Goal: Task Accomplishment & Management: Complete application form

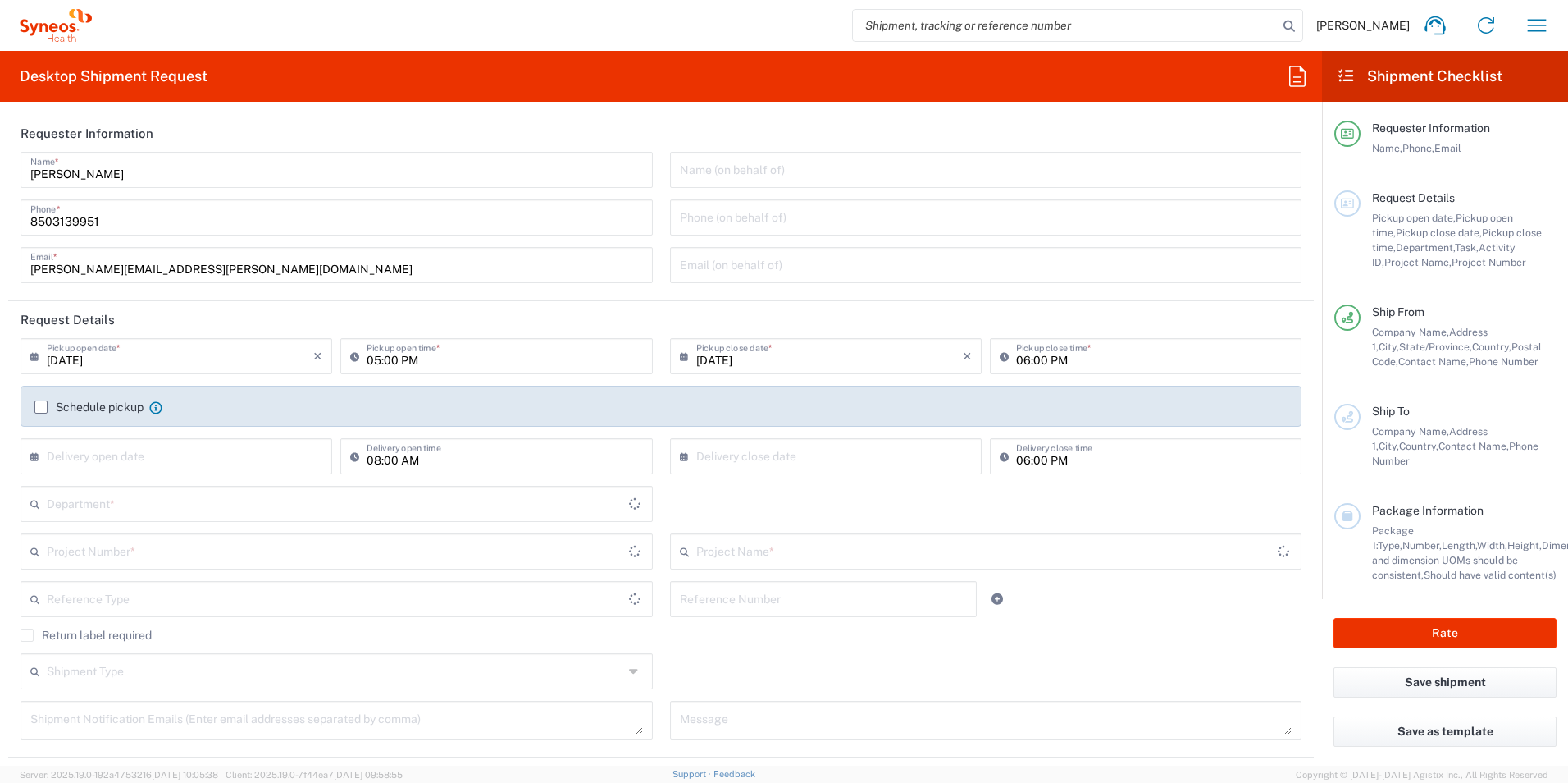
type input "[US_STATE]"
type input "[GEOGRAPHIC_DATA]"
type input "3216"
type input "[PERSON_NAME] Rsrch Grp ([GEOGRAPHIC_DATA]) In"
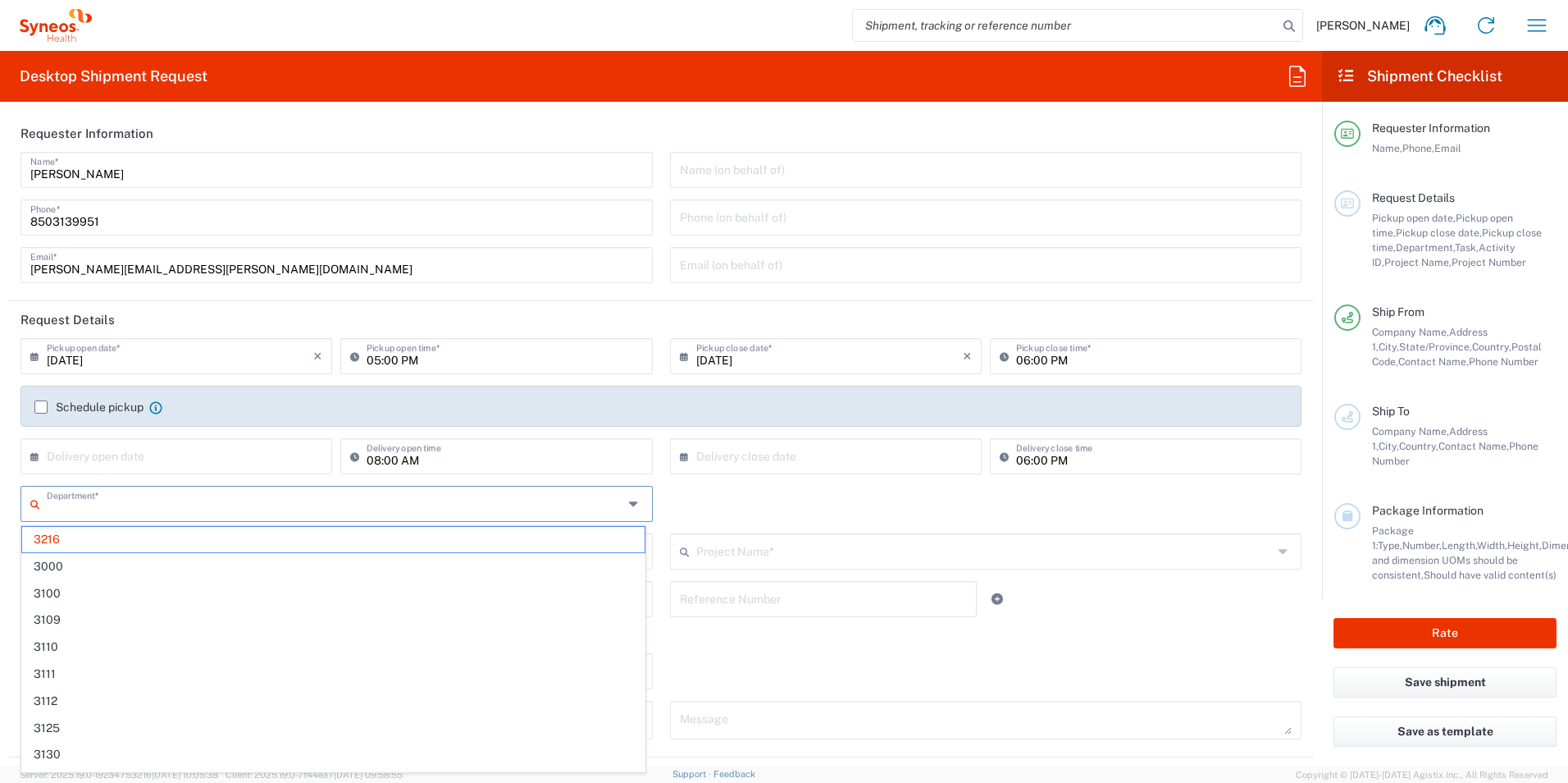
click at [80, 504] on input "text" at bounding box center [335, 503] width 577 height 29
type input "3190"
click at [55, 548] on span "3190" at bounding box center [334, 539] width 623 height 25
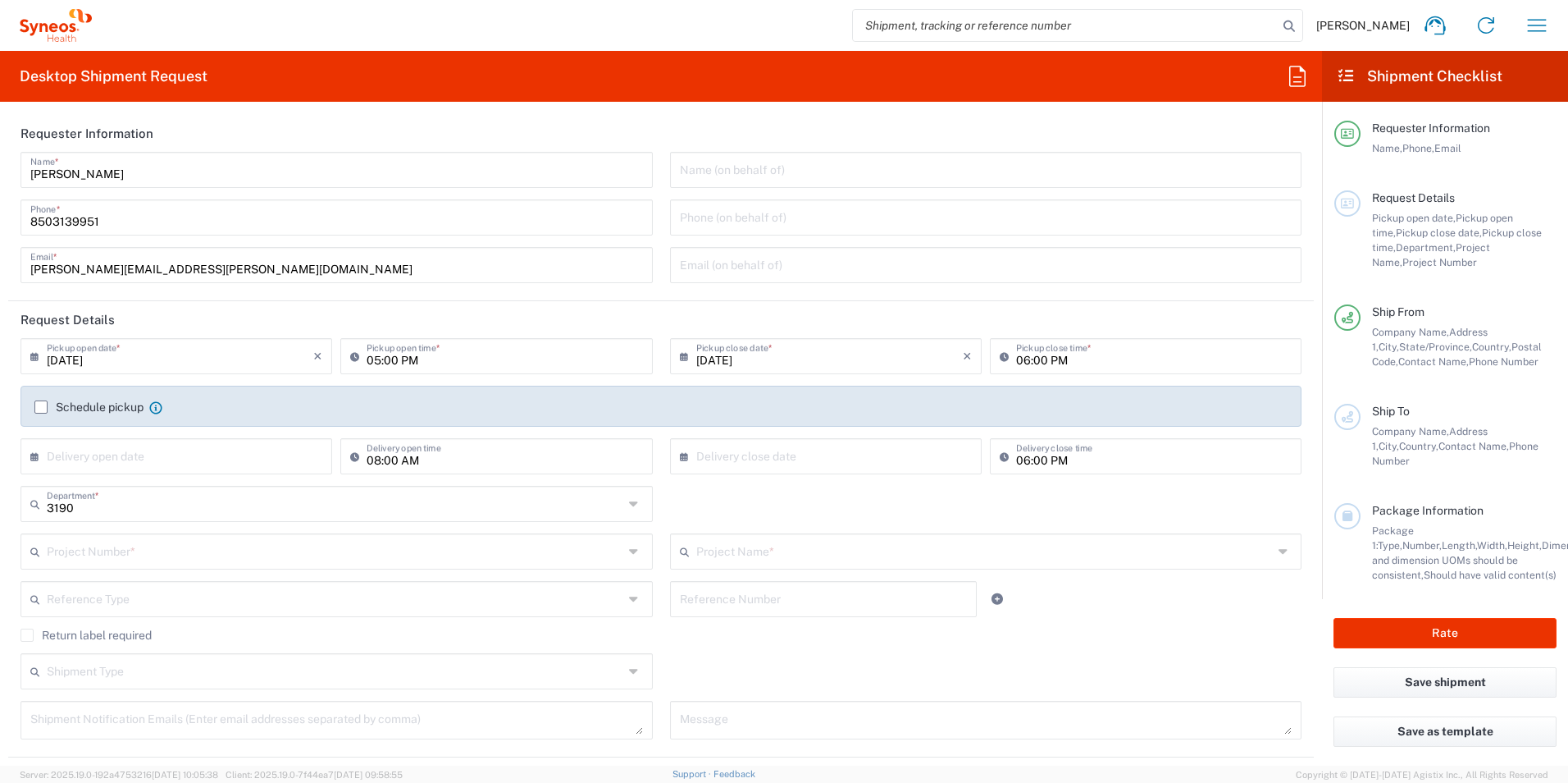
click at [82, 541] on input "text" at bounding box center [335, 550] width 577 height 29
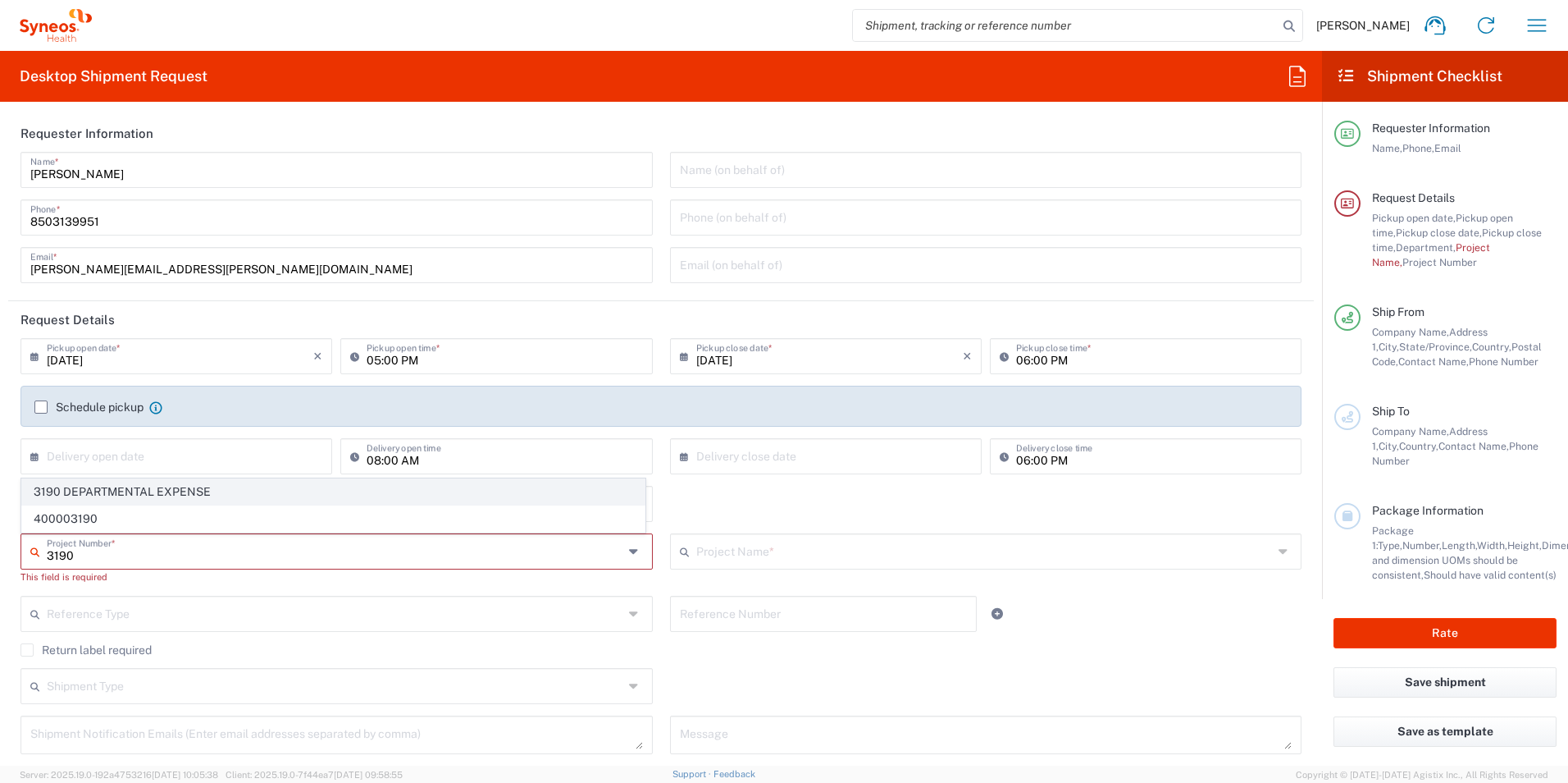
click at [112, 490] on span "3190 DEPARTMENTAL EXPENSE" at bounding box center [334, 491] width 623 height 25
type input "3190 DEPARTMENTAL EXPENSE"
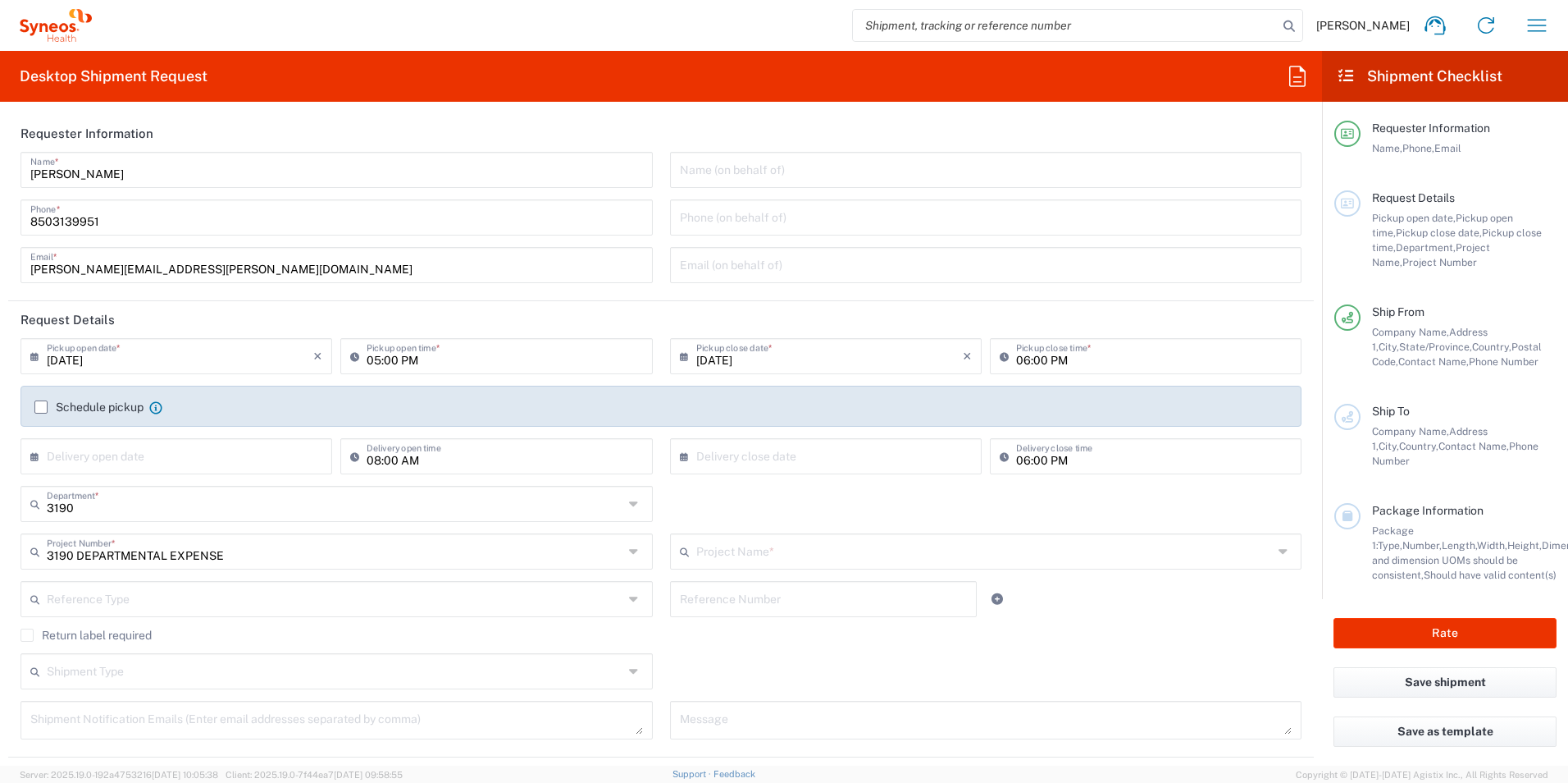
type input "3190 DEPARTMENTAL EXPENSE"
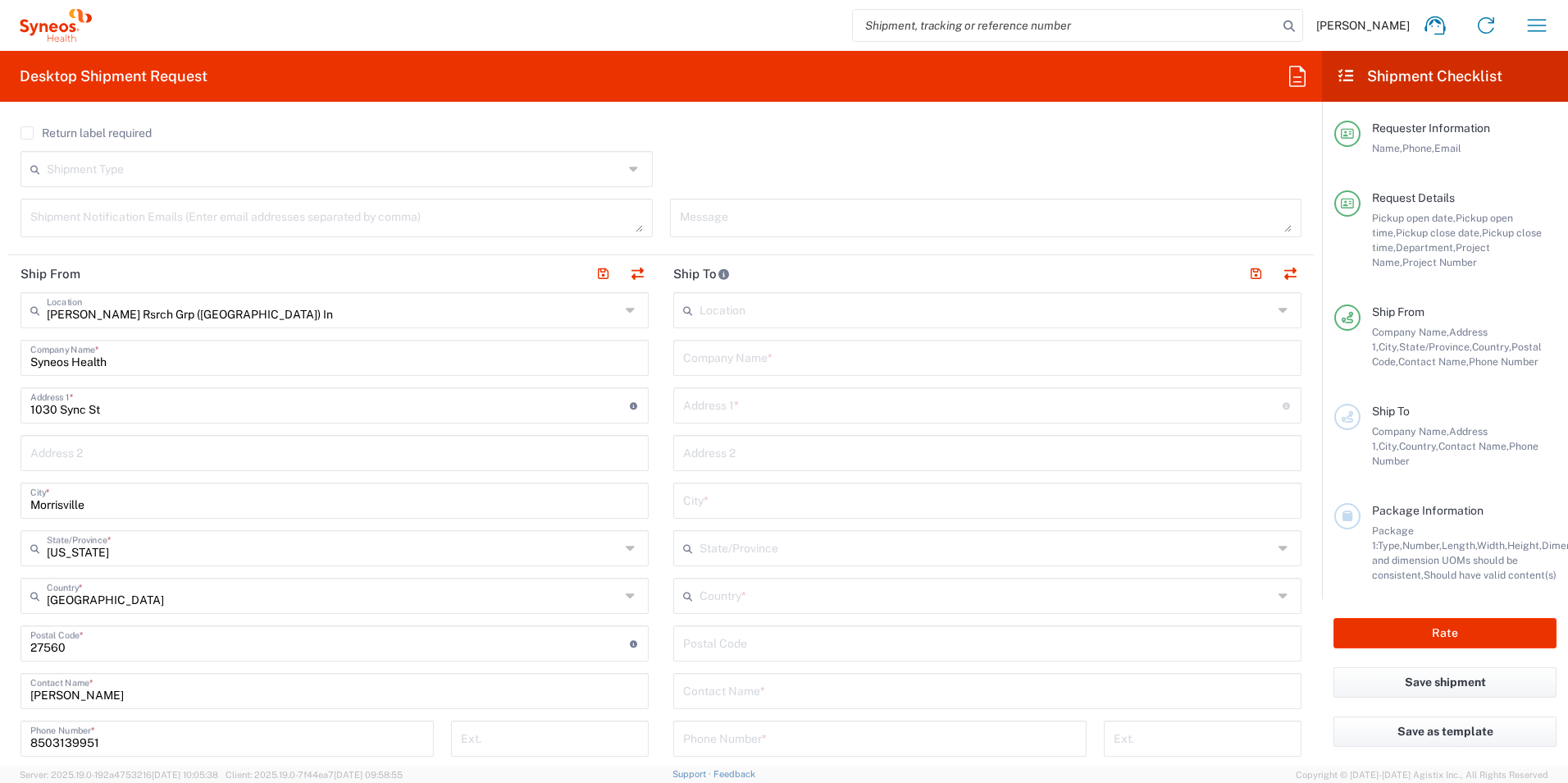
scroll to position [574, 0]
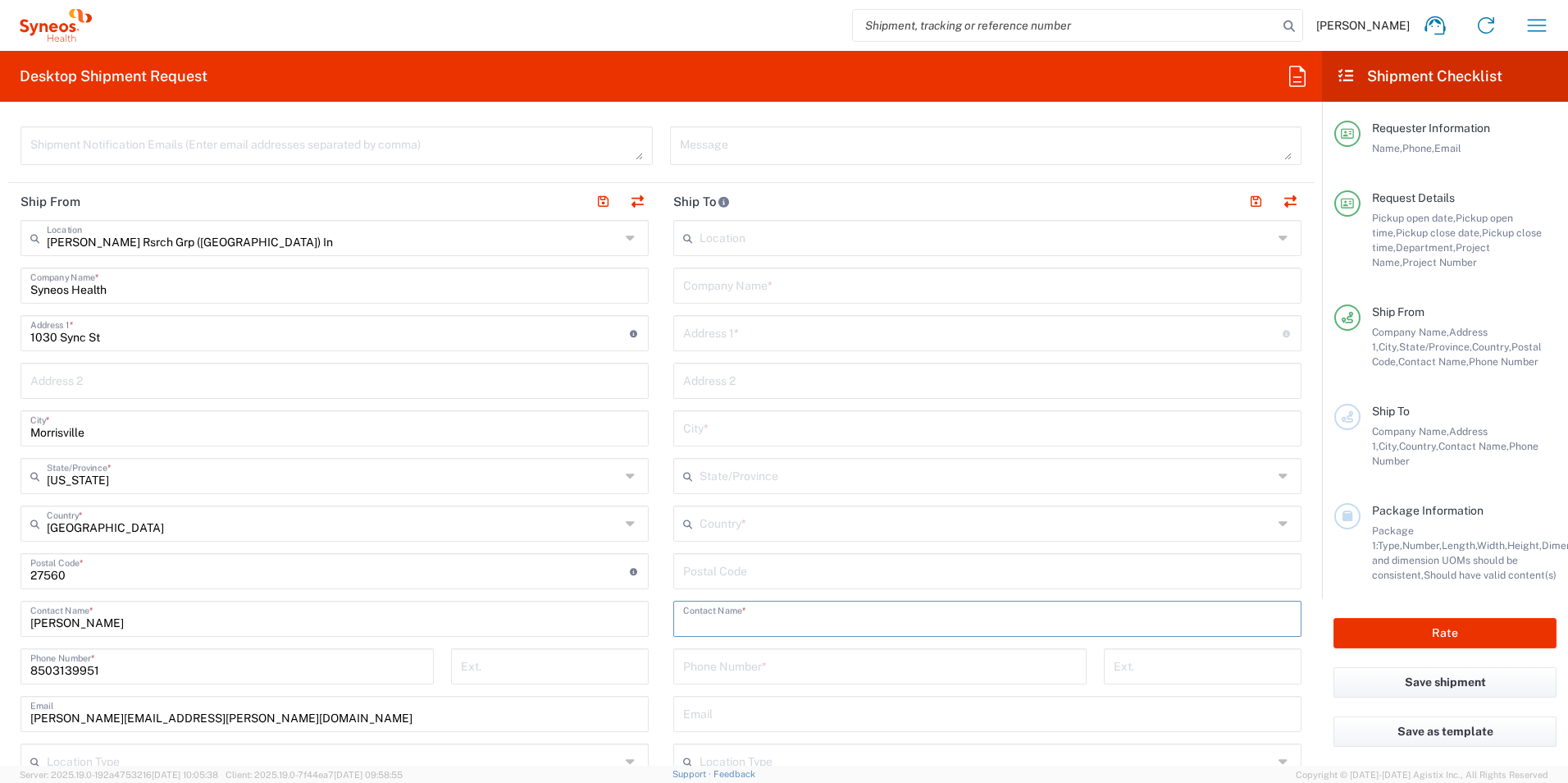
click at [822, 617] on input "text" at bounding box center [987, 617] width 609 height 29
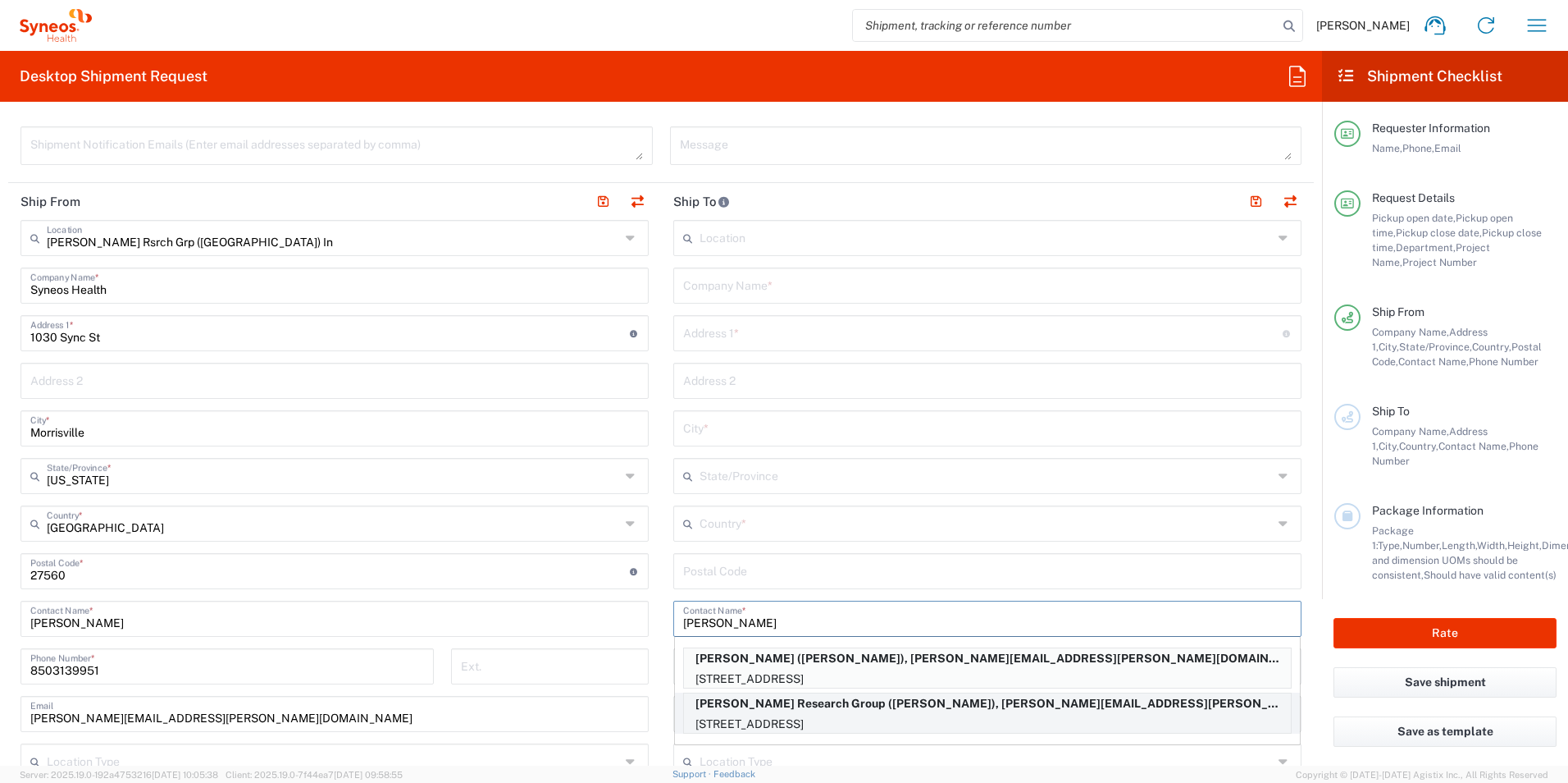
type input "[PERSON_NAME]"
click at [975, 709] on p "[PERSON_NAME] Research Group ([PERSON_NAME]), [PERSON_NAME][EMAIL_ADDRESS][PERS…" at bounding box center [987, 704] width 607 height 21
type input "[PERSON_NAME] Research Group"
type input "[STREET_ADDRESS]"
type input "[GEOGRAPHIC_DATA]"
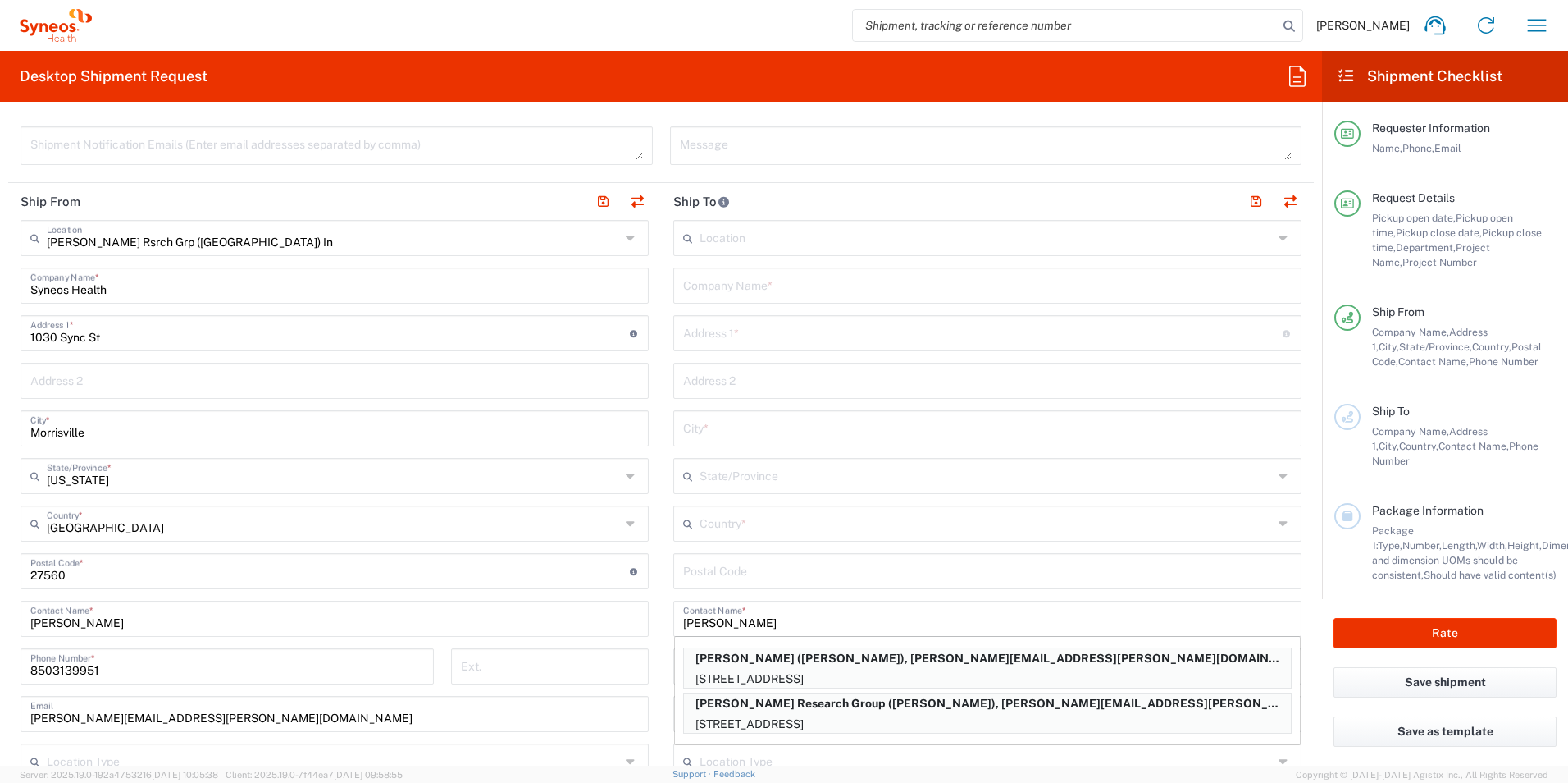
type input "[GEOGRAPHIC_DATA]"
type input "97035"
type input "[PERSON_NAME]"
type input "[PHONE_NUMBER]"
type input "[PERSON_NAME][EMAIL_ADDRESS][PERSON_NAME][DOMAIN_NAME]"
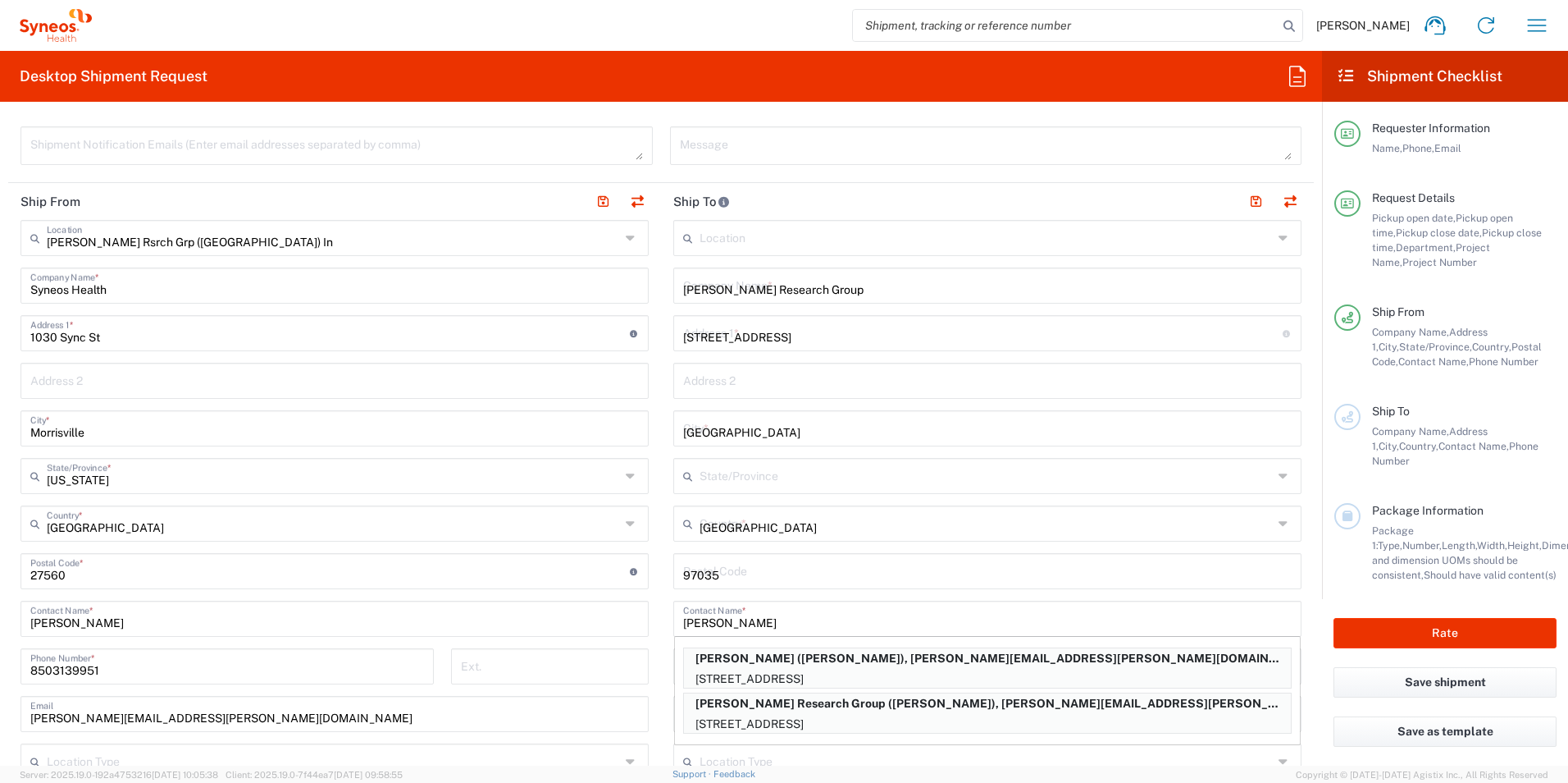
type input "[US_STATE]"
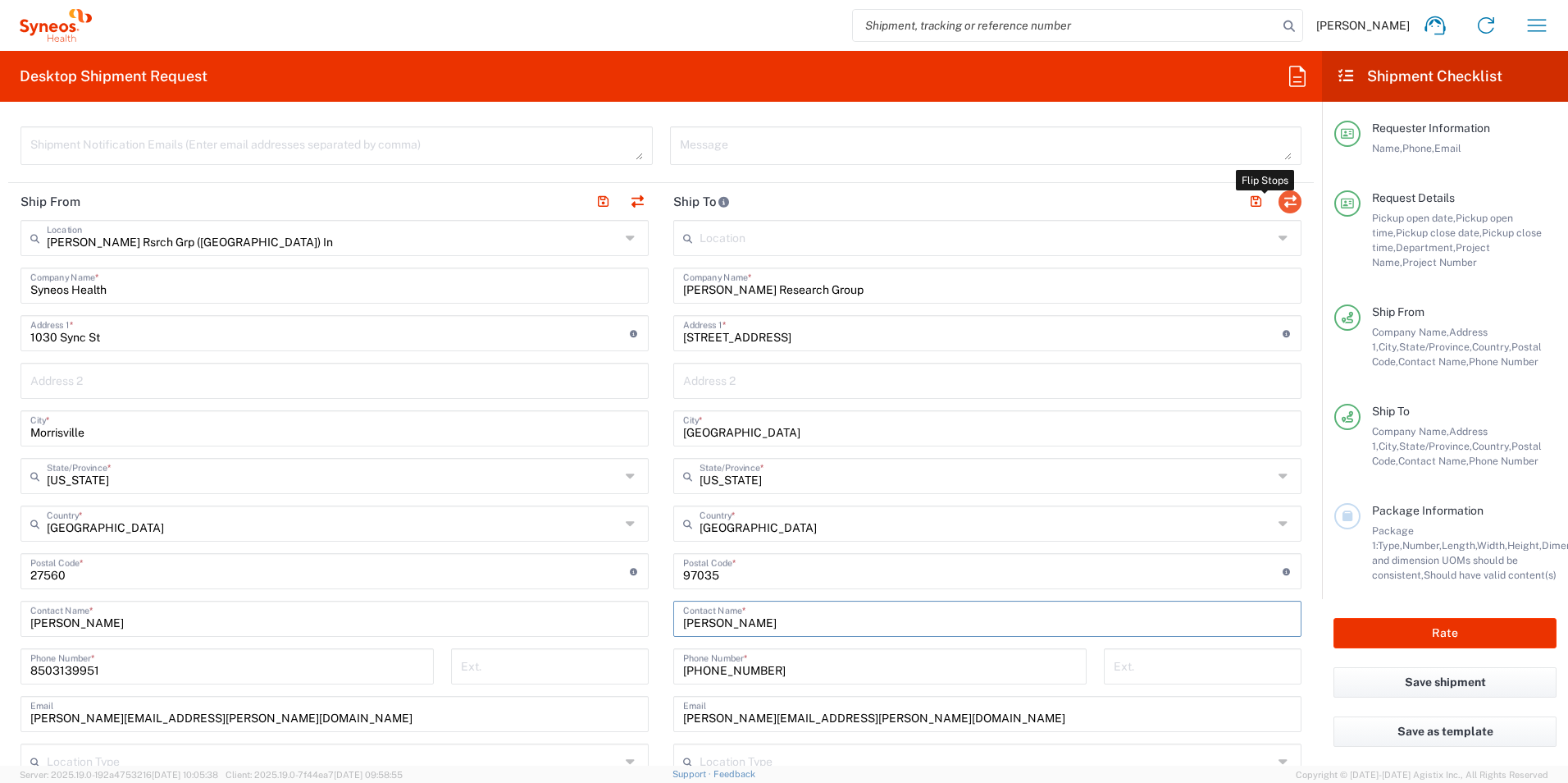
click at [1278, 208] on button "button" at bounding box center [1290, 201] width 23 height 23
type input "[PERSON_NAME] Research Group"
type input "[STREET_ADDRESS]"
type input "[GEOGRAPHIC_DATA]"
type input "[US_STATE]"
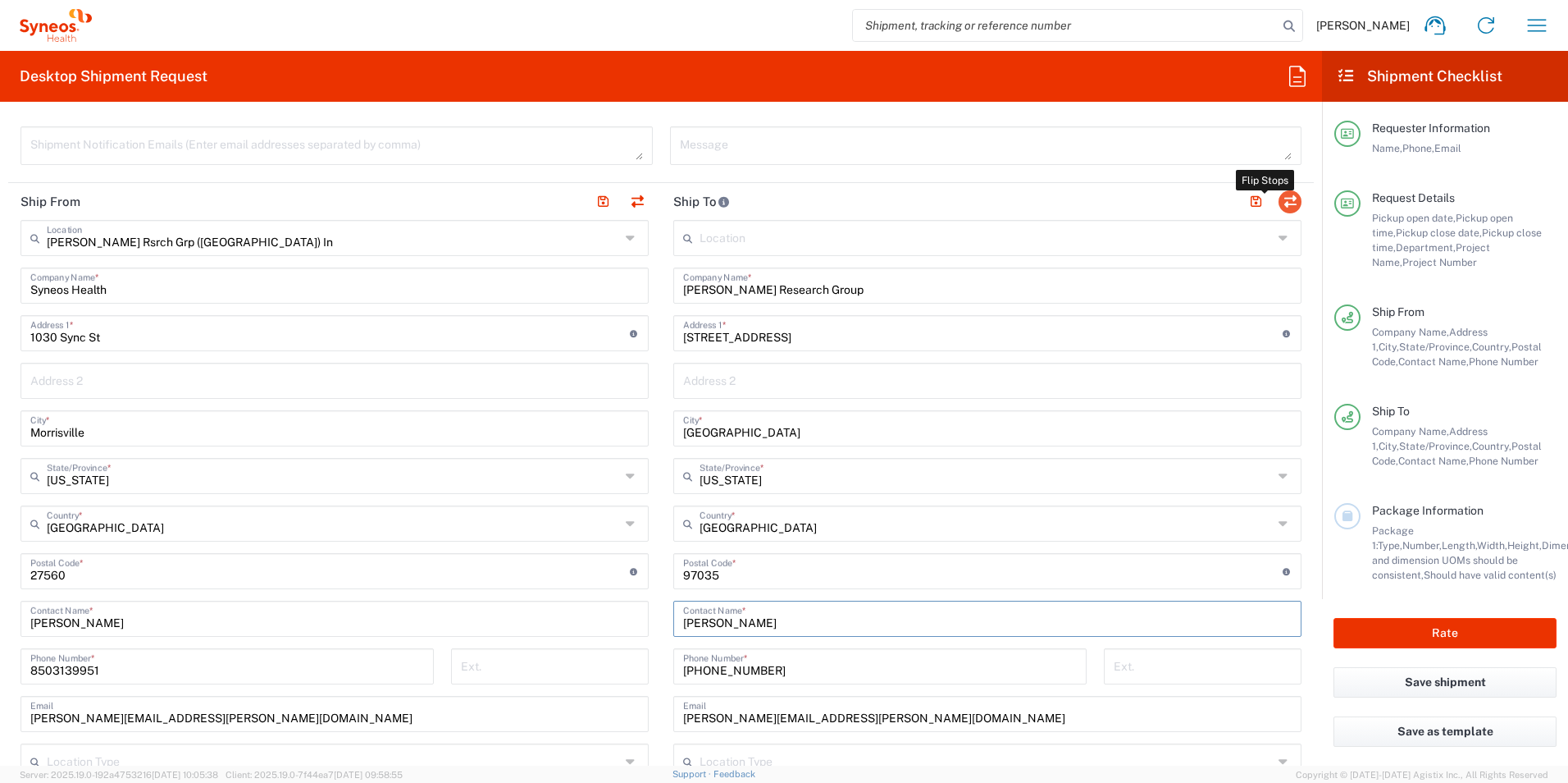
type input "97035"
type input "[PERSON_NAME]"
type input "[PHONE_NUMBER]"
type input "[PERSON_NAME][EMAIL_ADDRESS][PERSON_NAME][DOMAIN_NAME]"
type input "[PERSON_NAME] Rsrch Grp ([GEOGRAPHIC_DATA]) In"
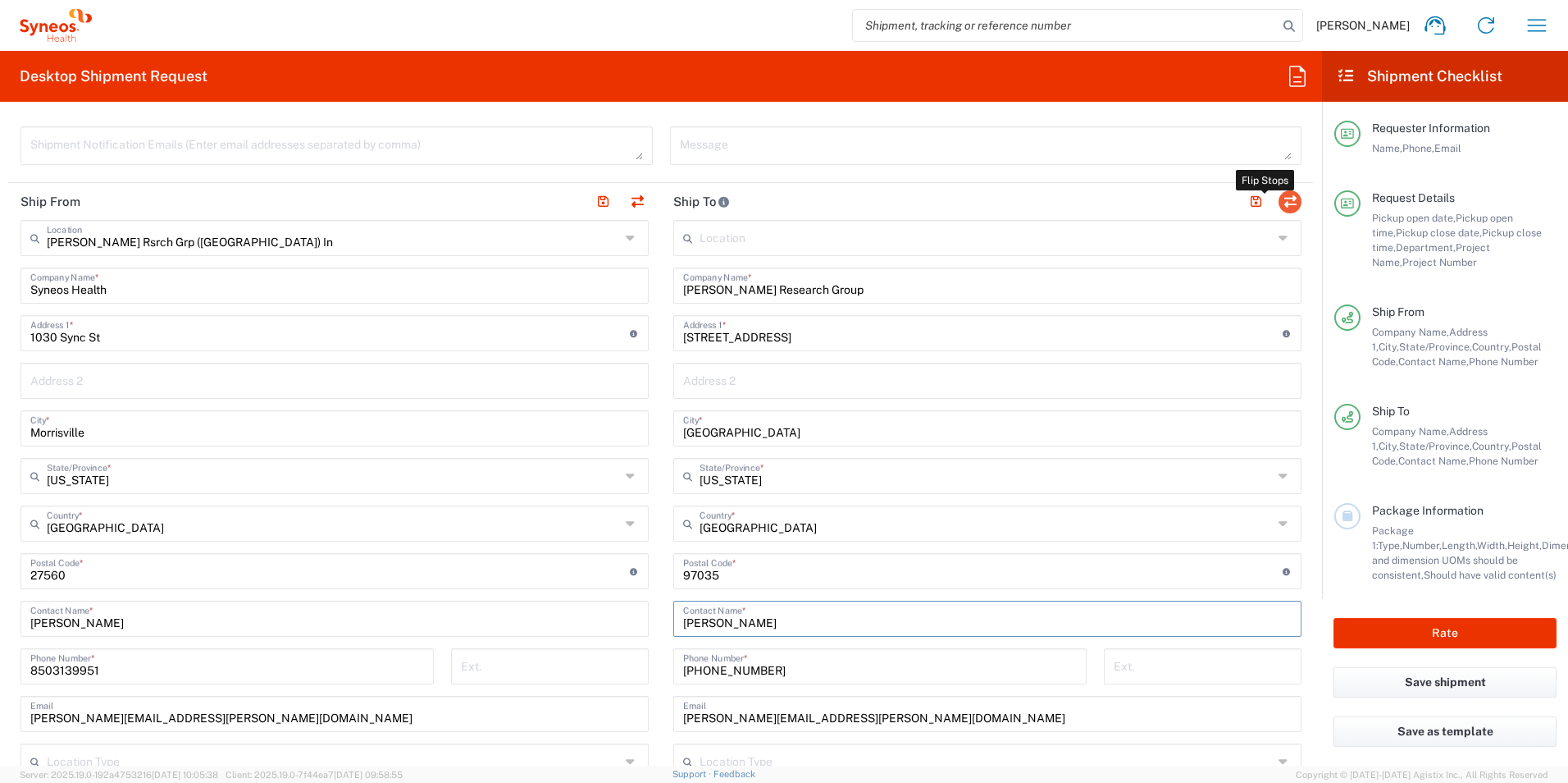
type input "Syneos Health"
type input "1030 Sync St"
type input "Morrisville"
type input "[US_STATE]"
type input "27560"
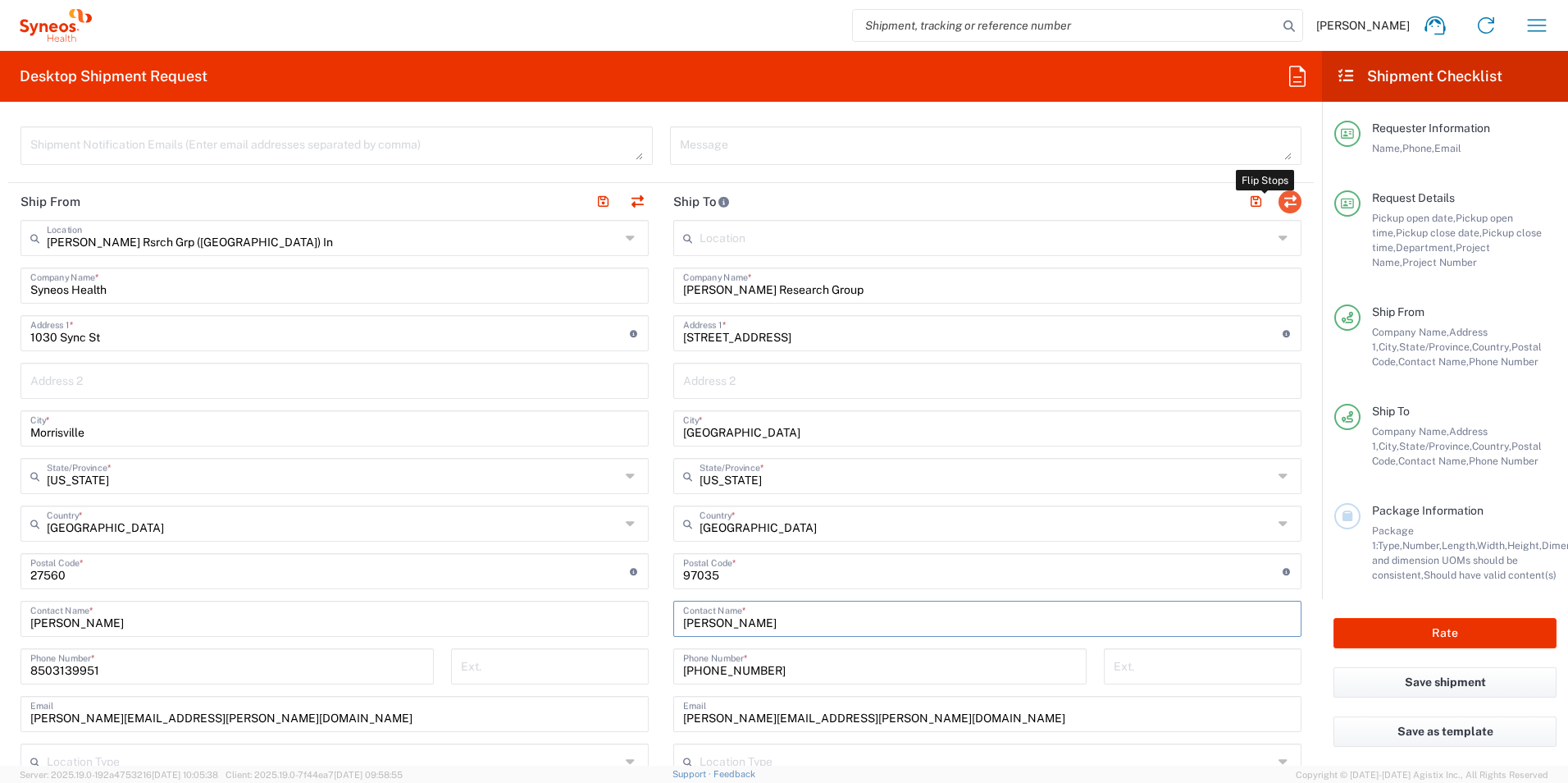
type input "[PERSON_NAME]"
type input "8503139951"
type input "[PERSON_NAME][EMAIL_ADDRESS][PERSON_NAME][DOMAIN_NAME]"
type input "EORI"
type input "TIN"
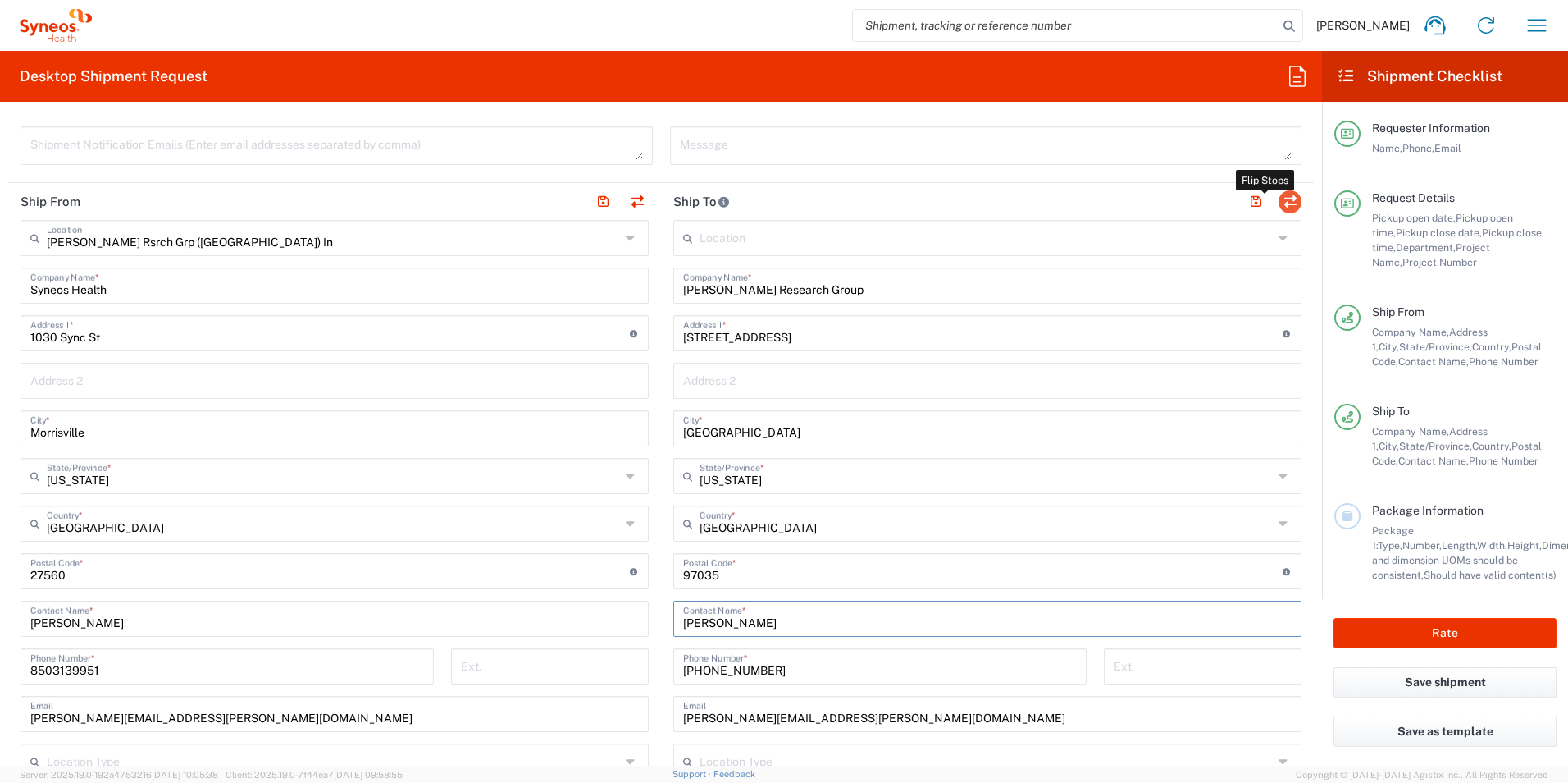
type input "352643847"
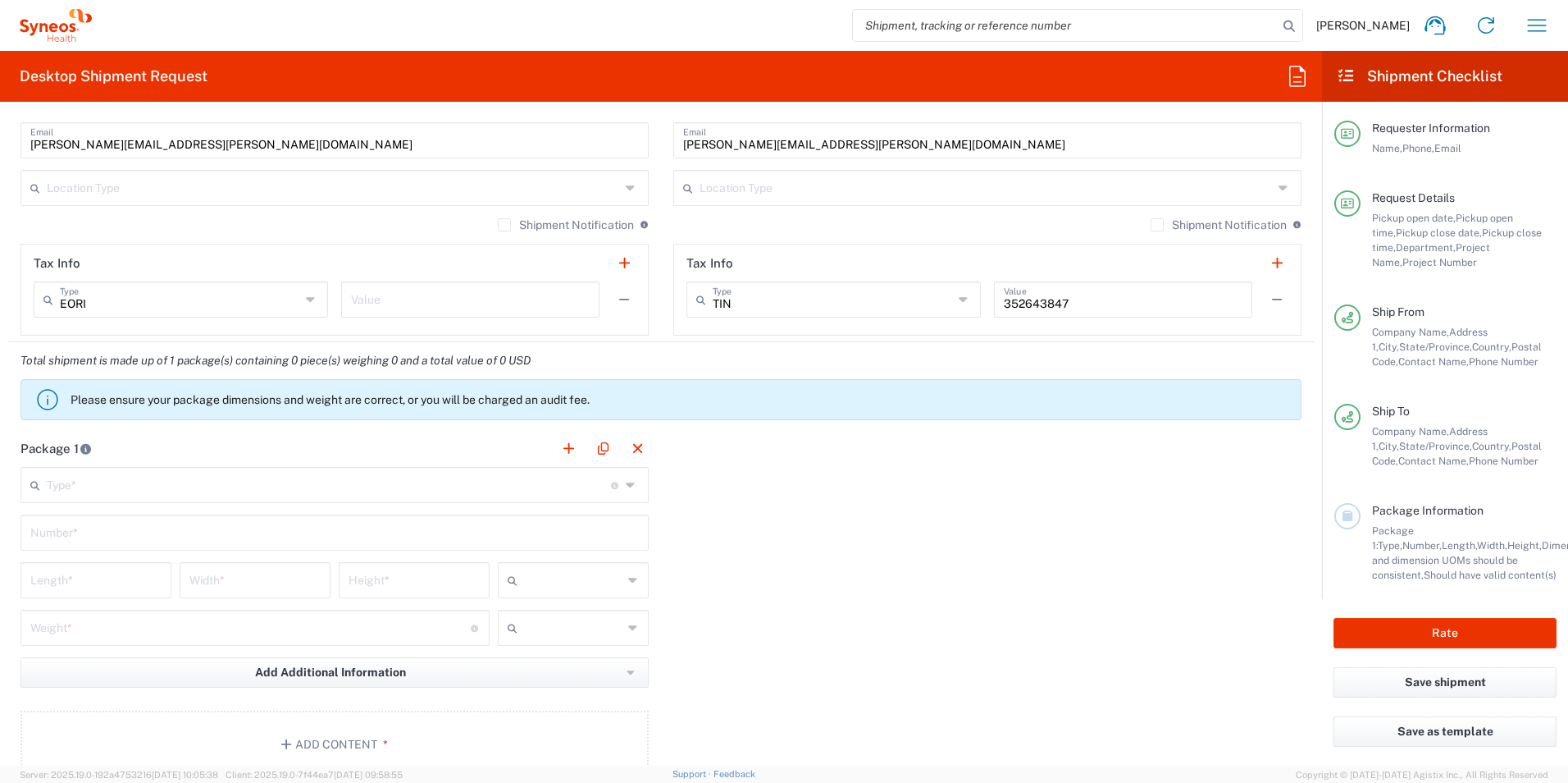
scroll to position [1148, 0]
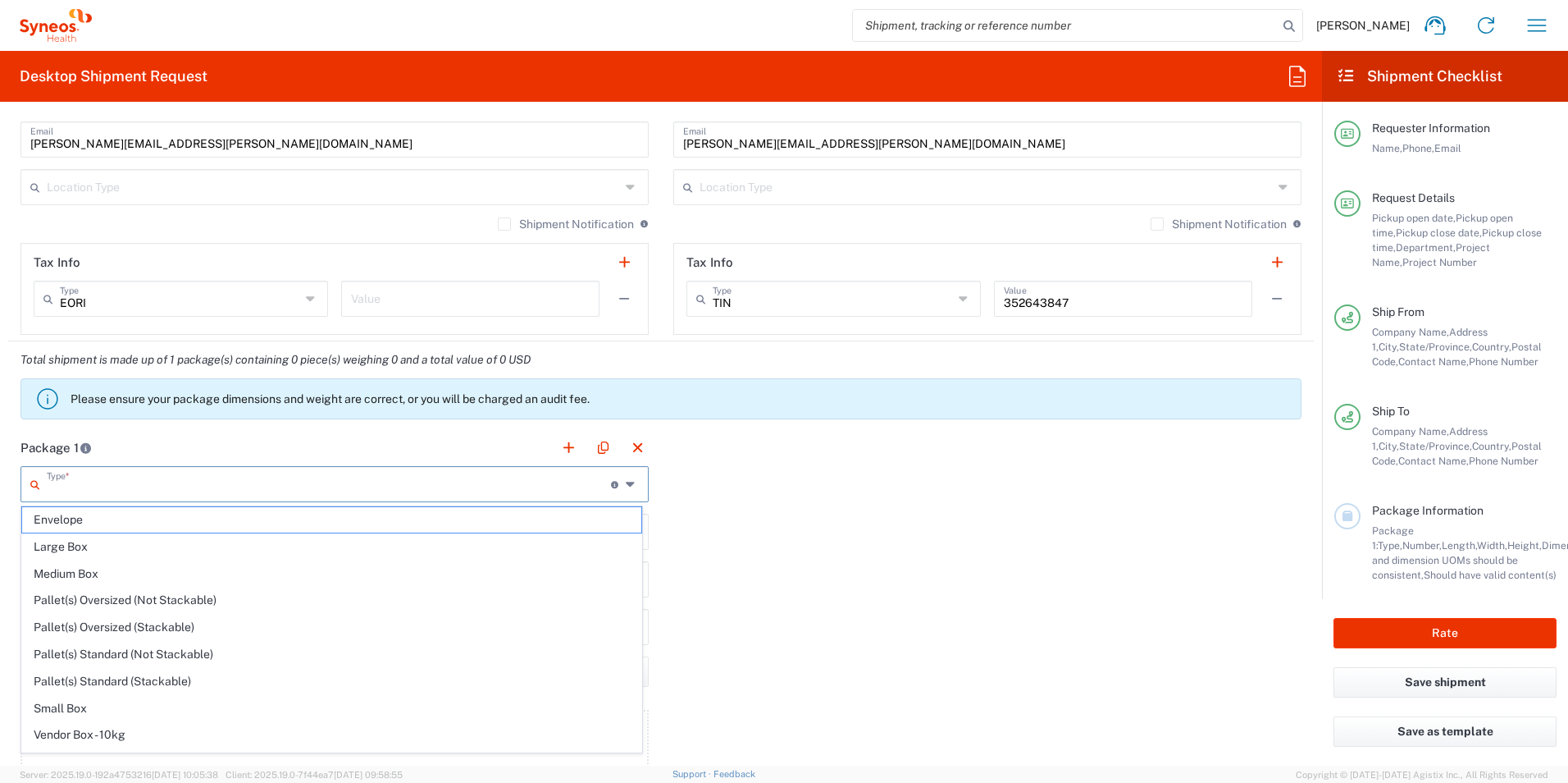
click at [105, 476] on input "text" at bounding box center [329, 483] width 564 height 29
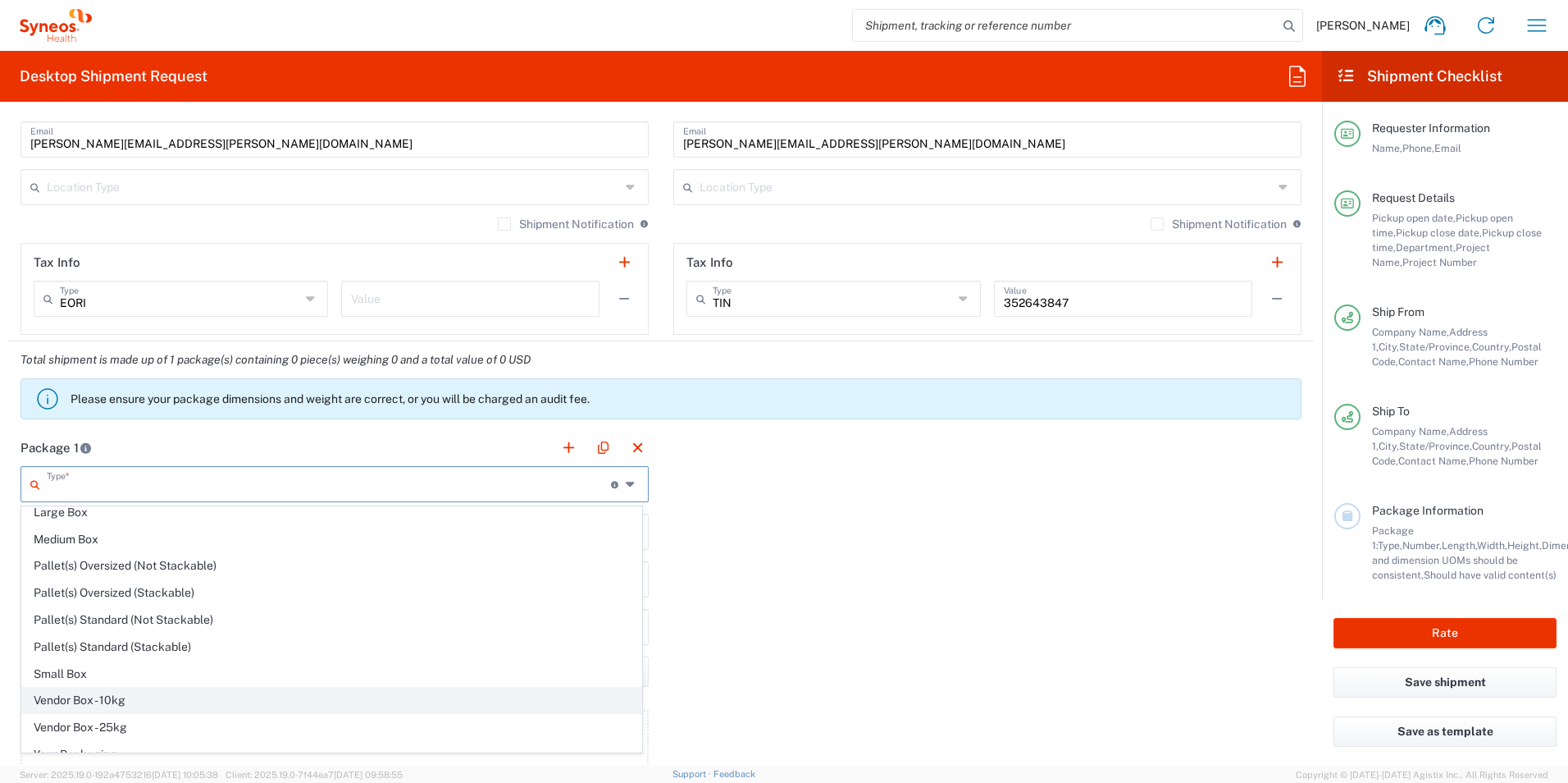
scroll to position [50, 0]
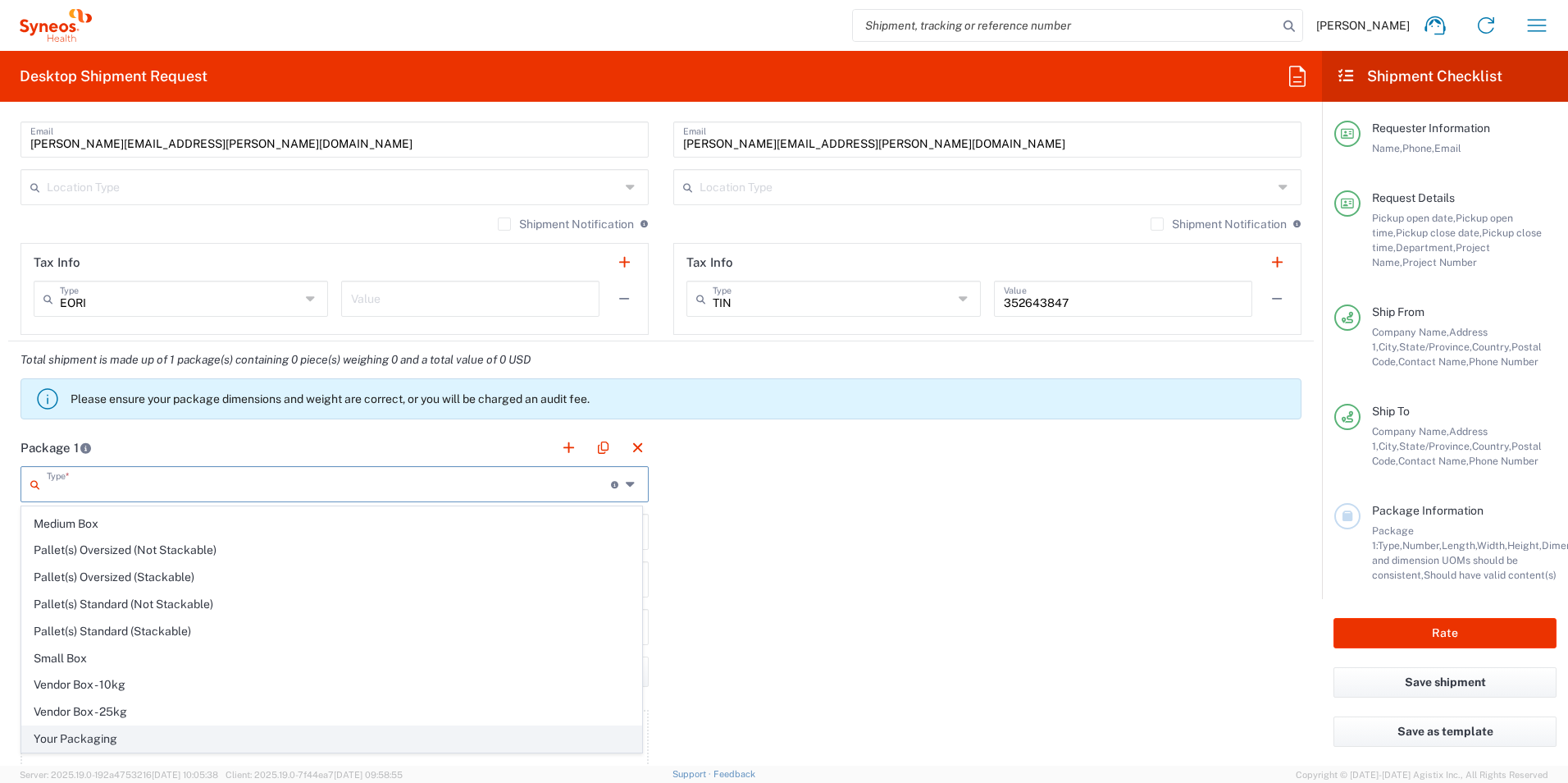
click at [101, 740] on span "Your Packaging" at bounding box center [332, 739] width 619 height 25
type input "Your Packaging"
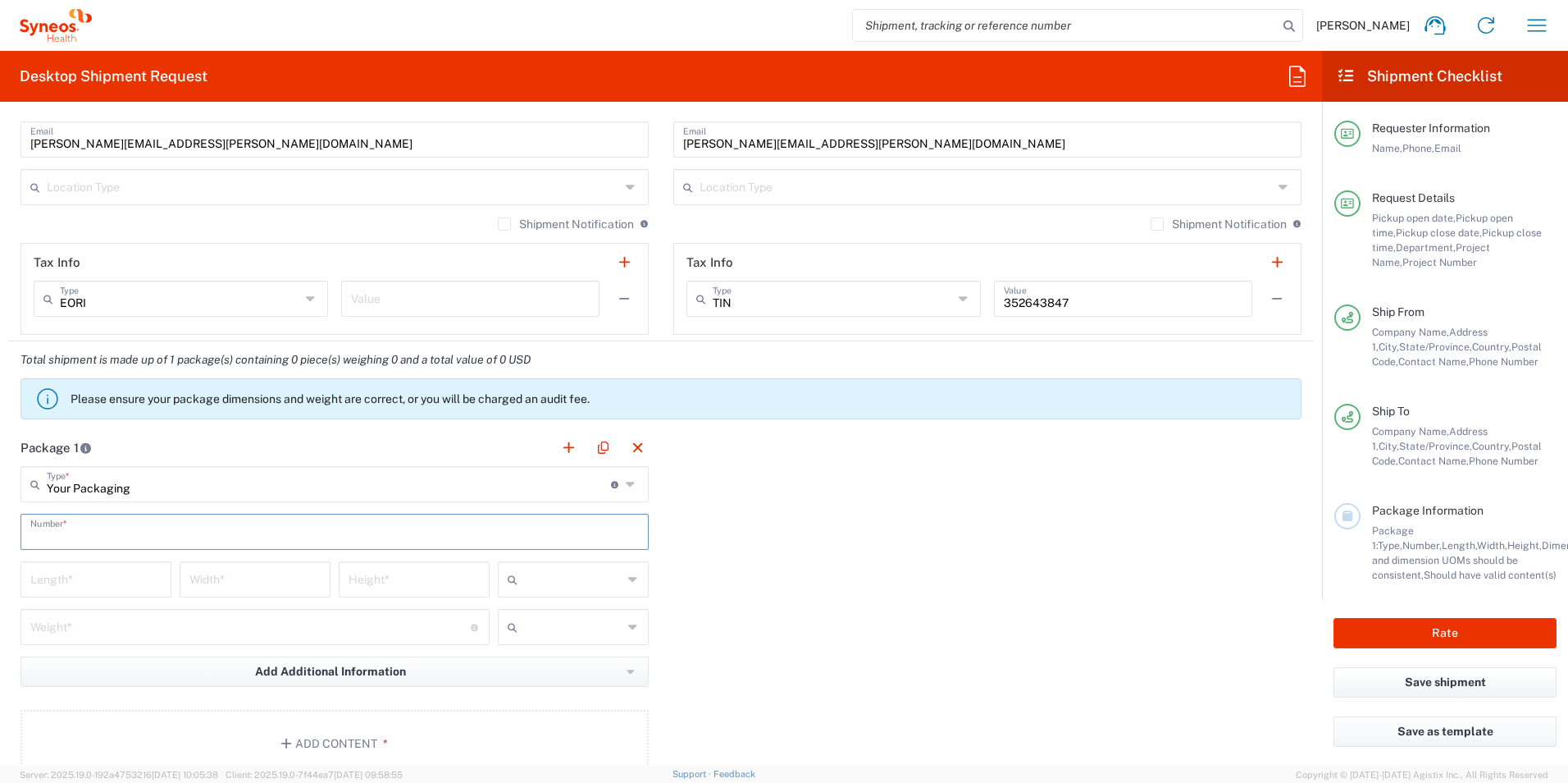
click at [133, 535] on input "text" at bounding box center [334, 530] width 609 height 29
type input "1"
click at [111, 565] on input "number" at bounding box center [95, 578] width 131 height 29
type input "18"
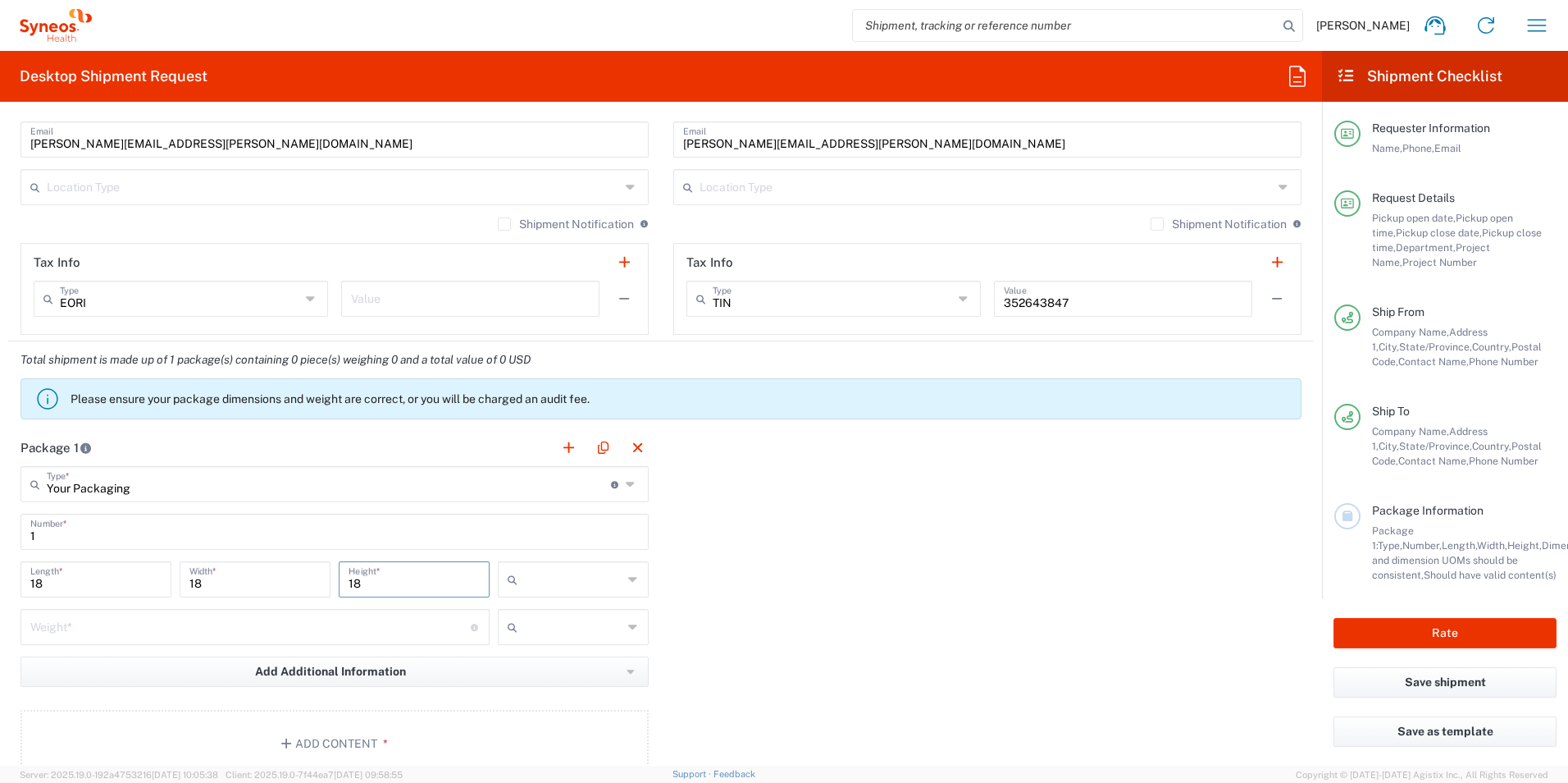
type input "18"
click at [528, 583] on input "text" at bounding box center [573, 580] width 99 height 26
click at [525, 663] on span "in" at bounding box center [567, 668] width 146 height 25
type input "in"
click at [333, 623] on input "number" at bounding box center [250, 625] width 440 height 29
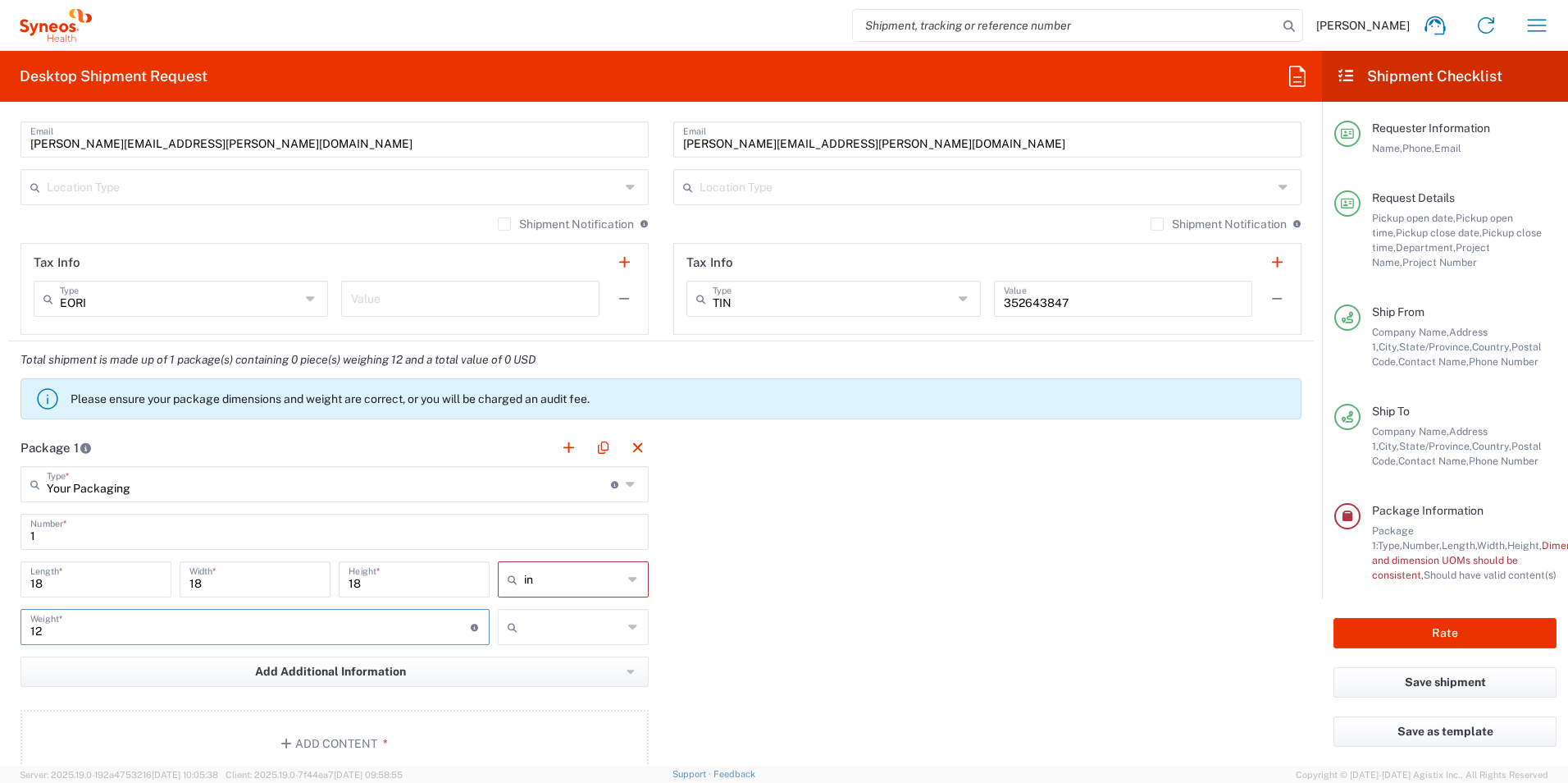
type input "12"
type input "lbs"
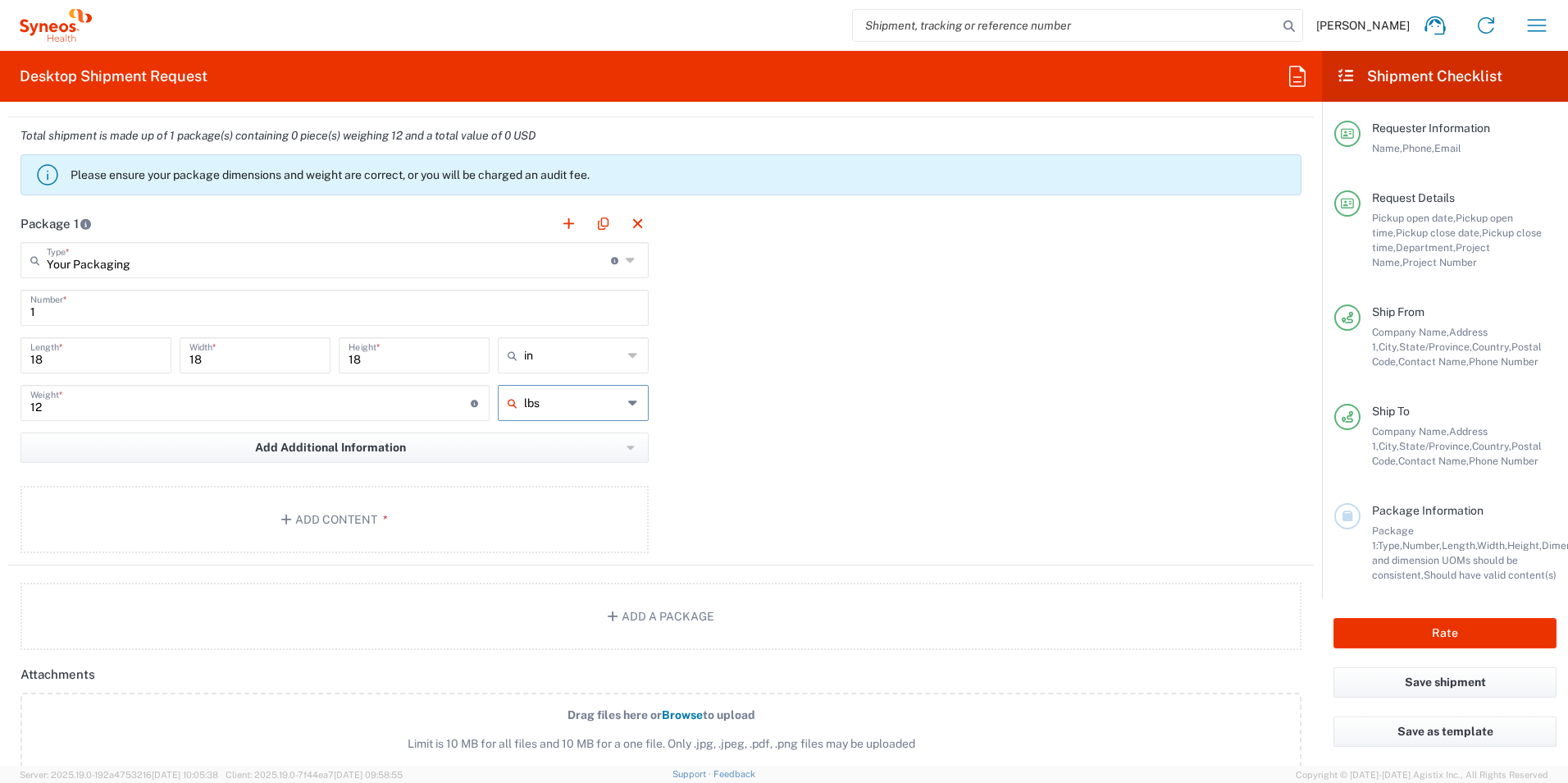
scroll to position [1395, 0]
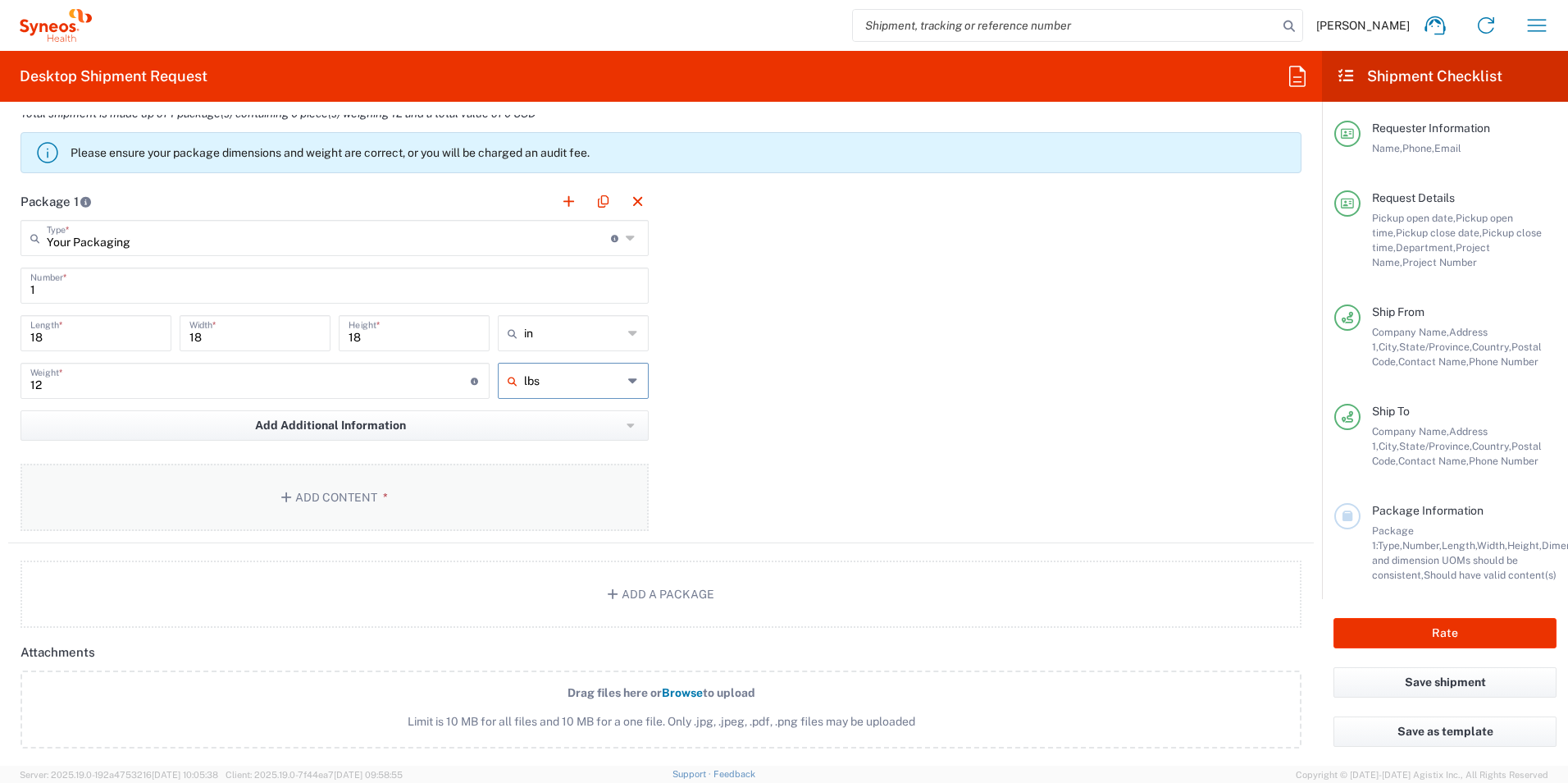
click at [387, 511] on button "Add Content *" at bounding box center [335, 497] width 628 height 67
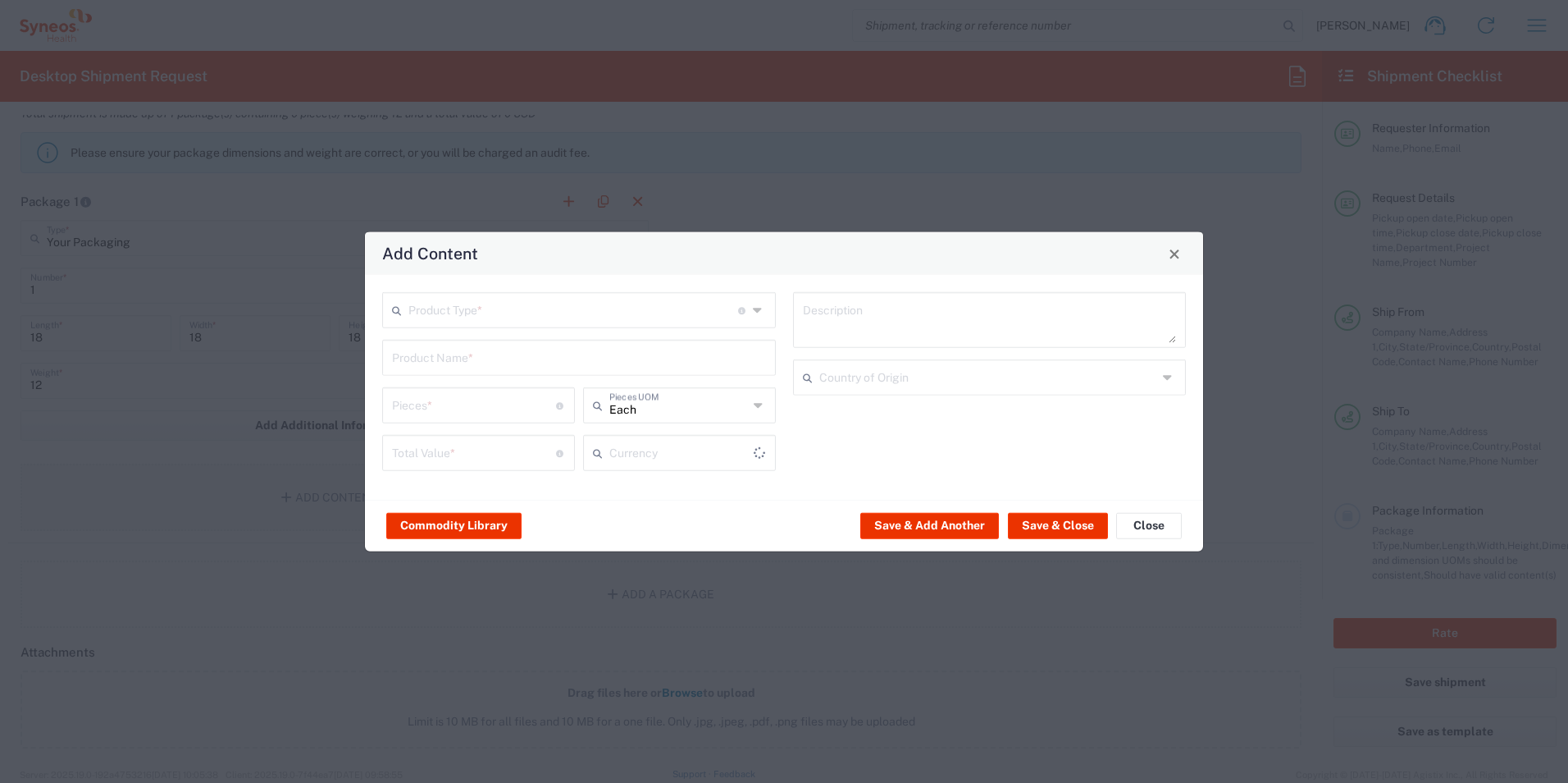
type input "US Dollar"
click at [533, 302] on input "text" at bounding box center [573, 309] width 329 height 29
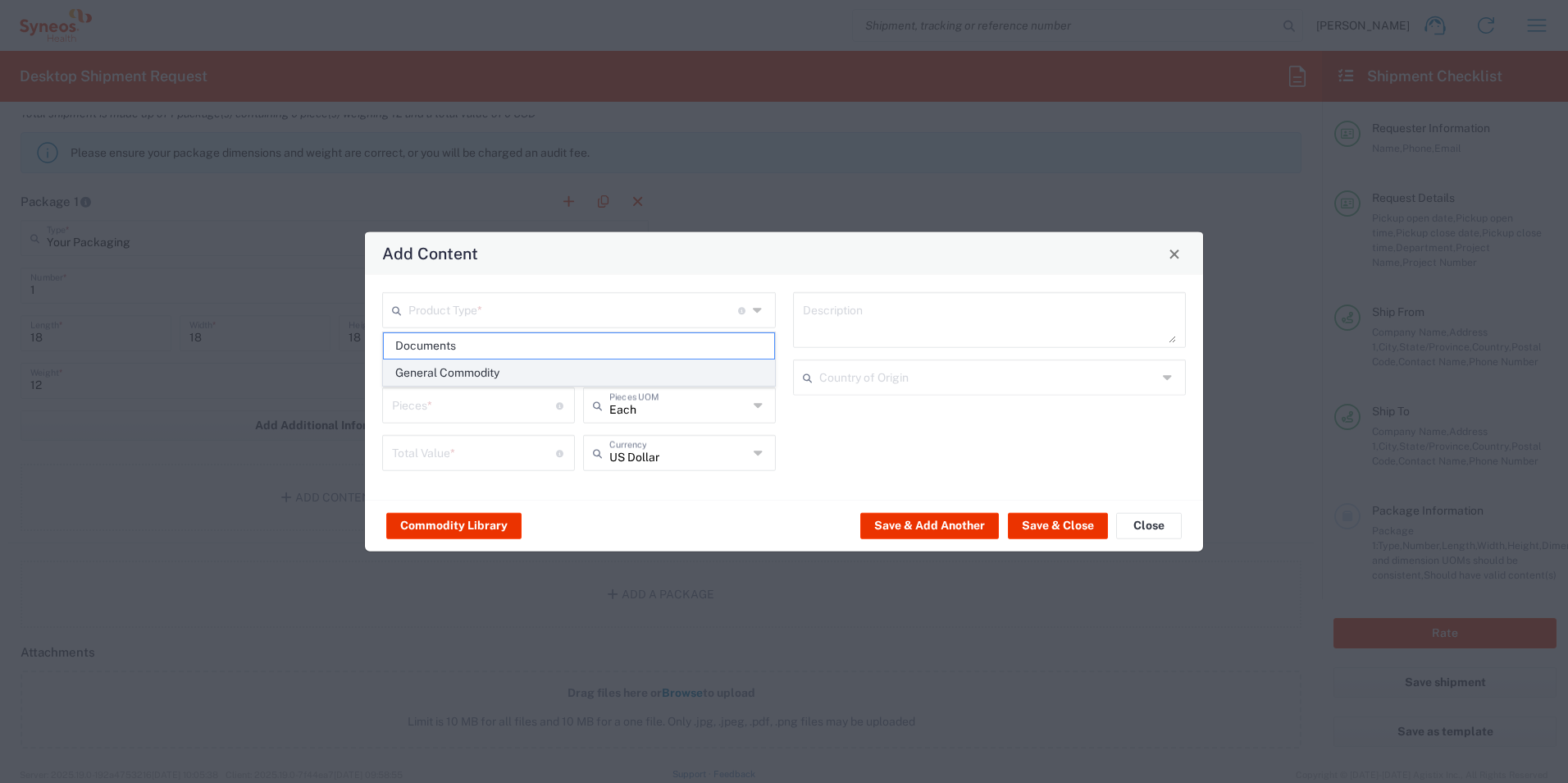
click at [477, 368] on span "General Commodity" at bounding box center [578, 373] width 390 height 25
type input "General Commodity"
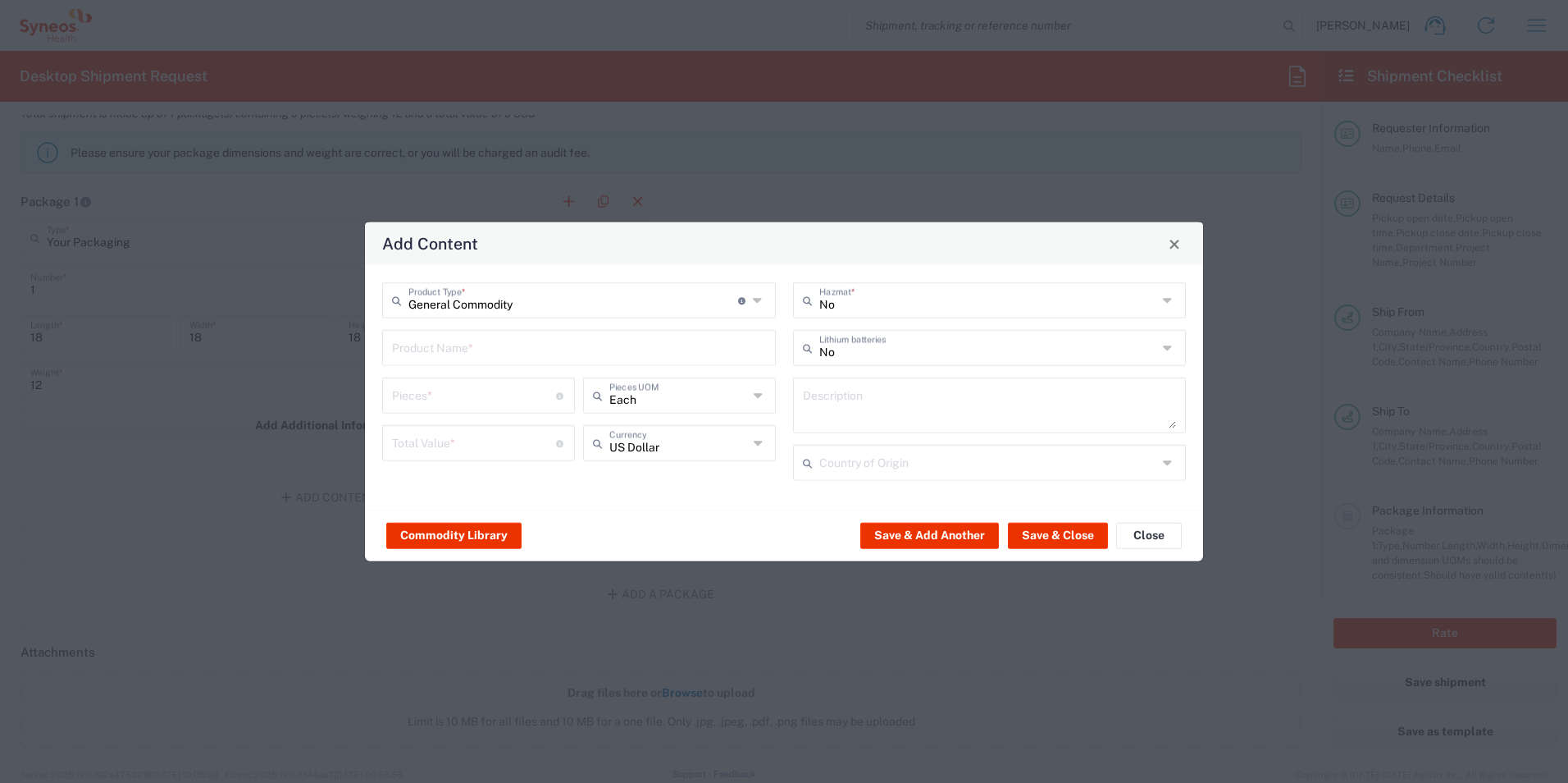
click at [478, 356] on input "text" at bounding box center [579, 346] width 374 height 29
click at [483, 378] on div "Centrifuge (Clinispin CT25)" at bounding box center [578, 387] width 390 height 28
type input "Centrifuge (Clinispin CT25)"
type input "1"
type input "585.06"
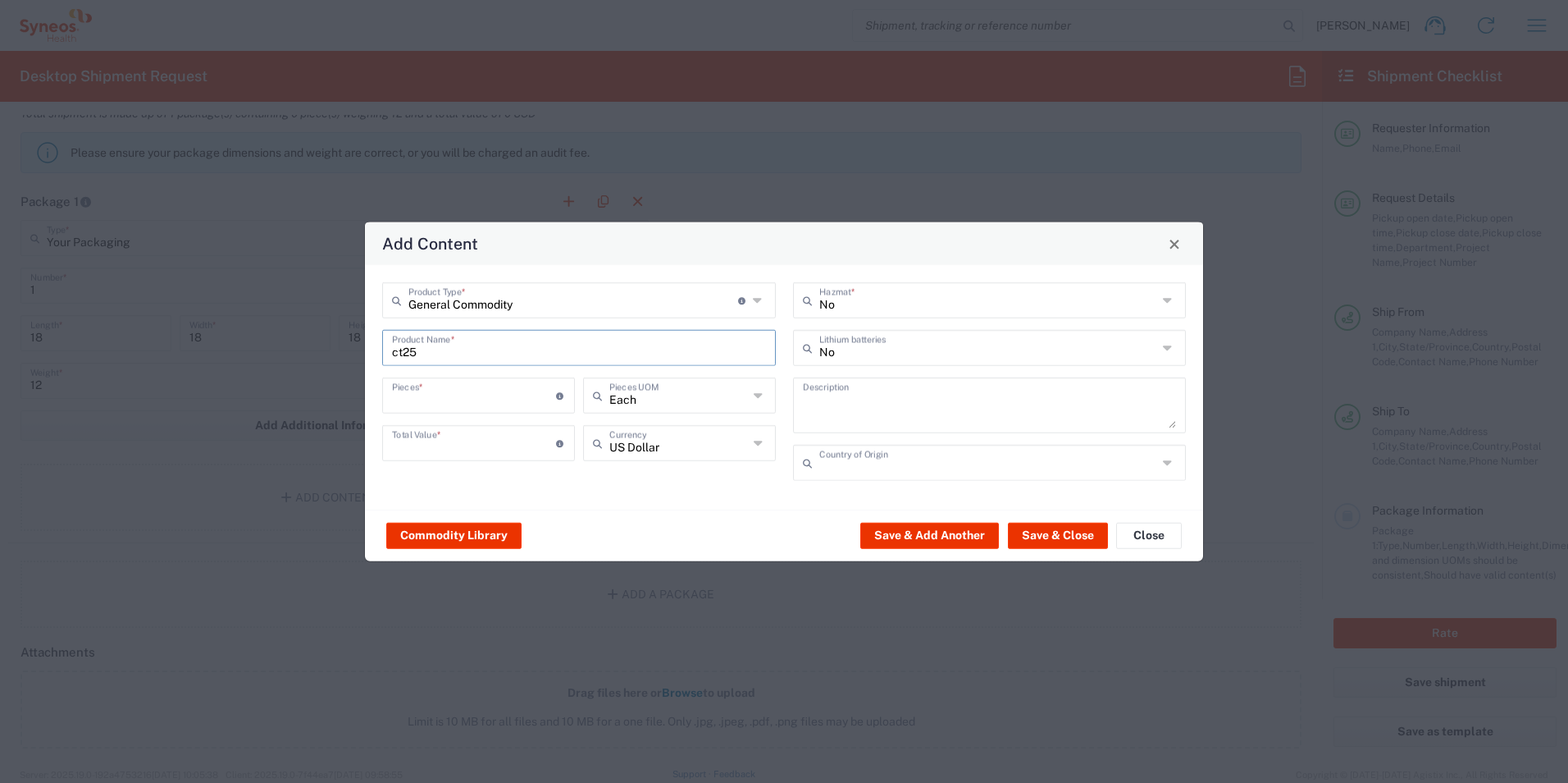
type textarea "Centrifuge (Clinispin CT25)"
type input "[GEOGRAPHIC_DATA]"
click at [1065, 528] on button "Save & Close" at bounding box center [1057, 535] width 100 height 26
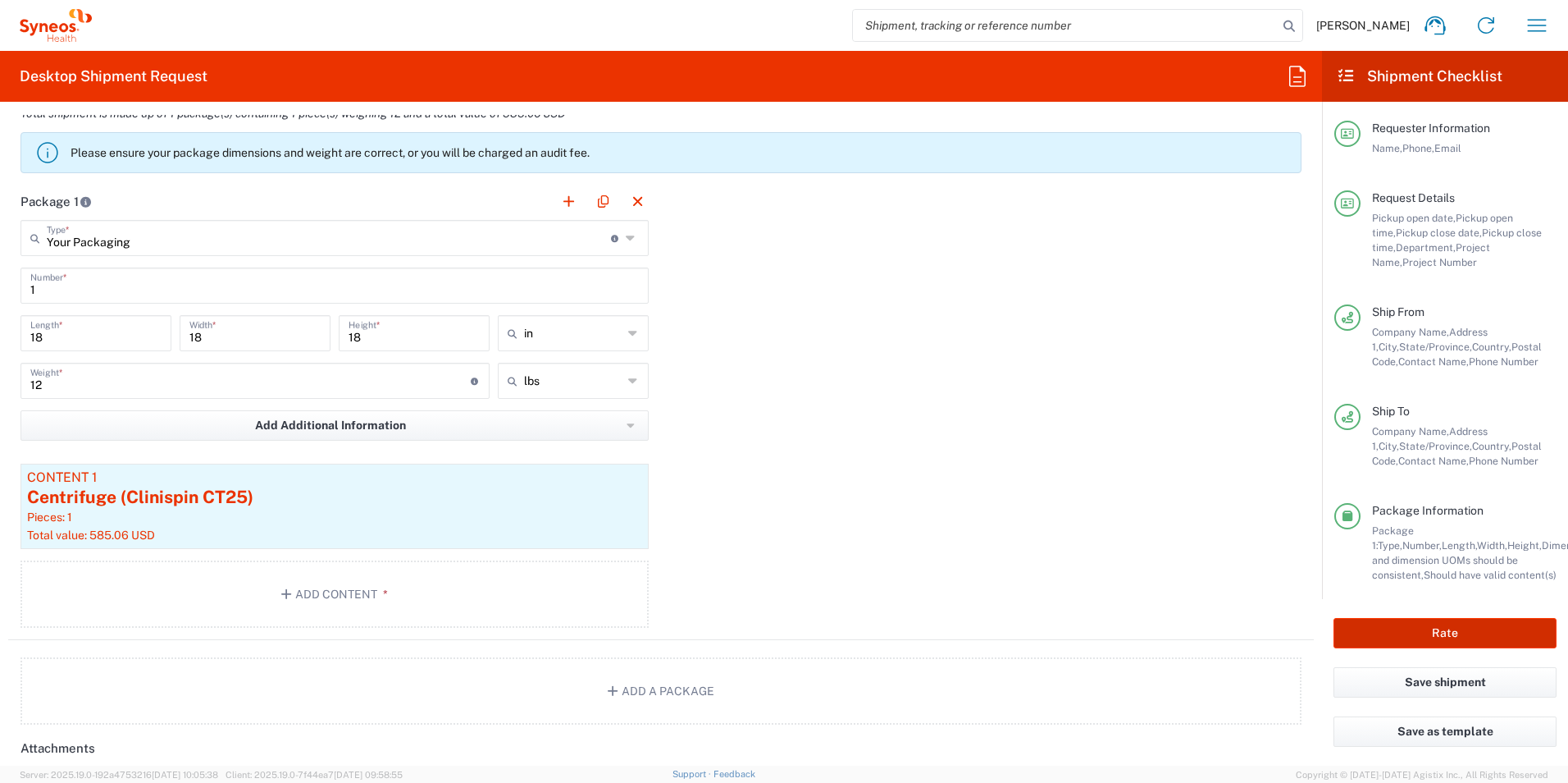
click at [1475, 643] on button "Rate" at bounding box center [1444, 632] width 223 height 30
type input "3190 DEPARTMENTAL EXPENSE"
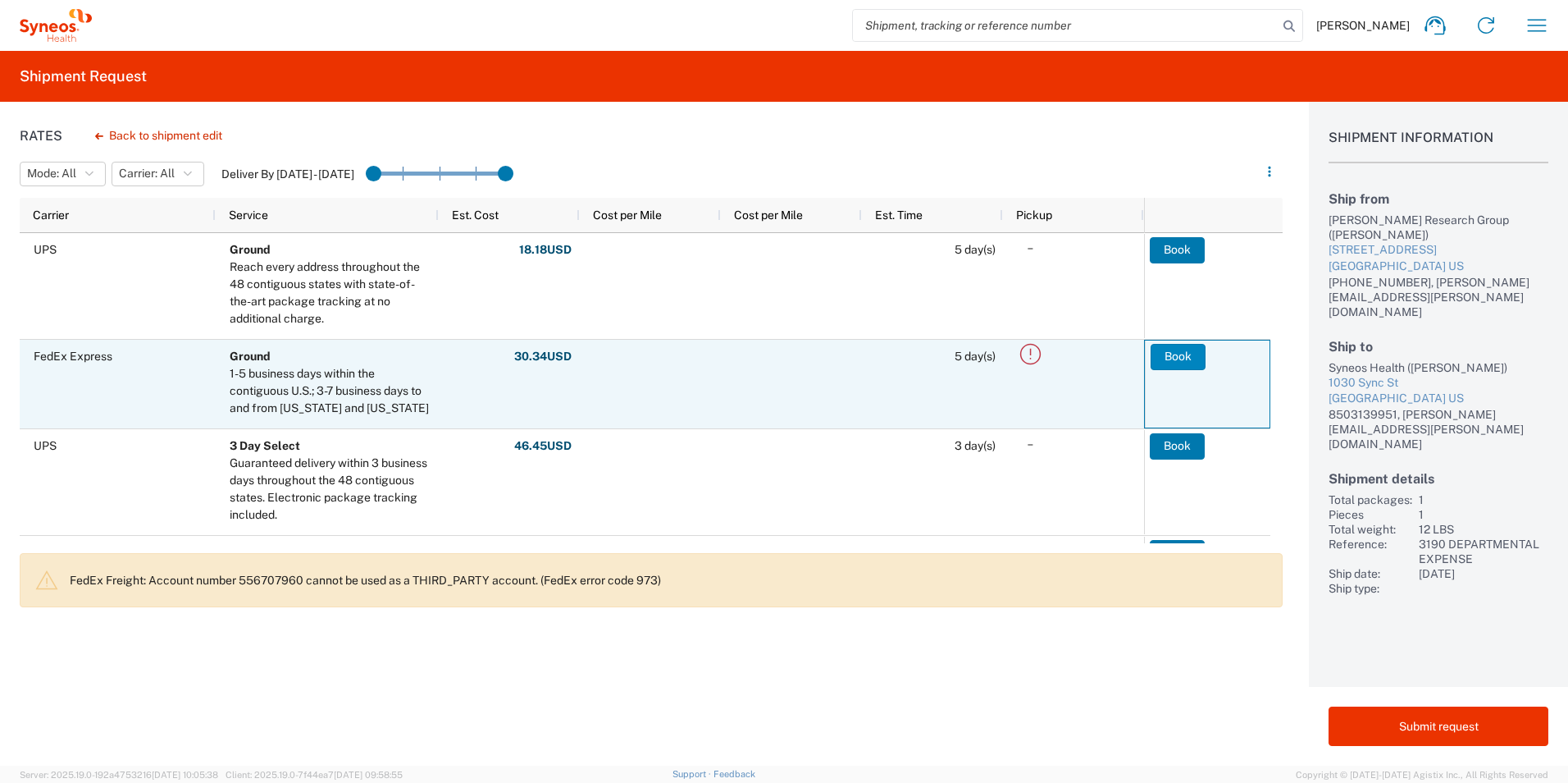
click at [1184, 360] on button "Book" at bounding box center [1178, 357] width 55 height 26
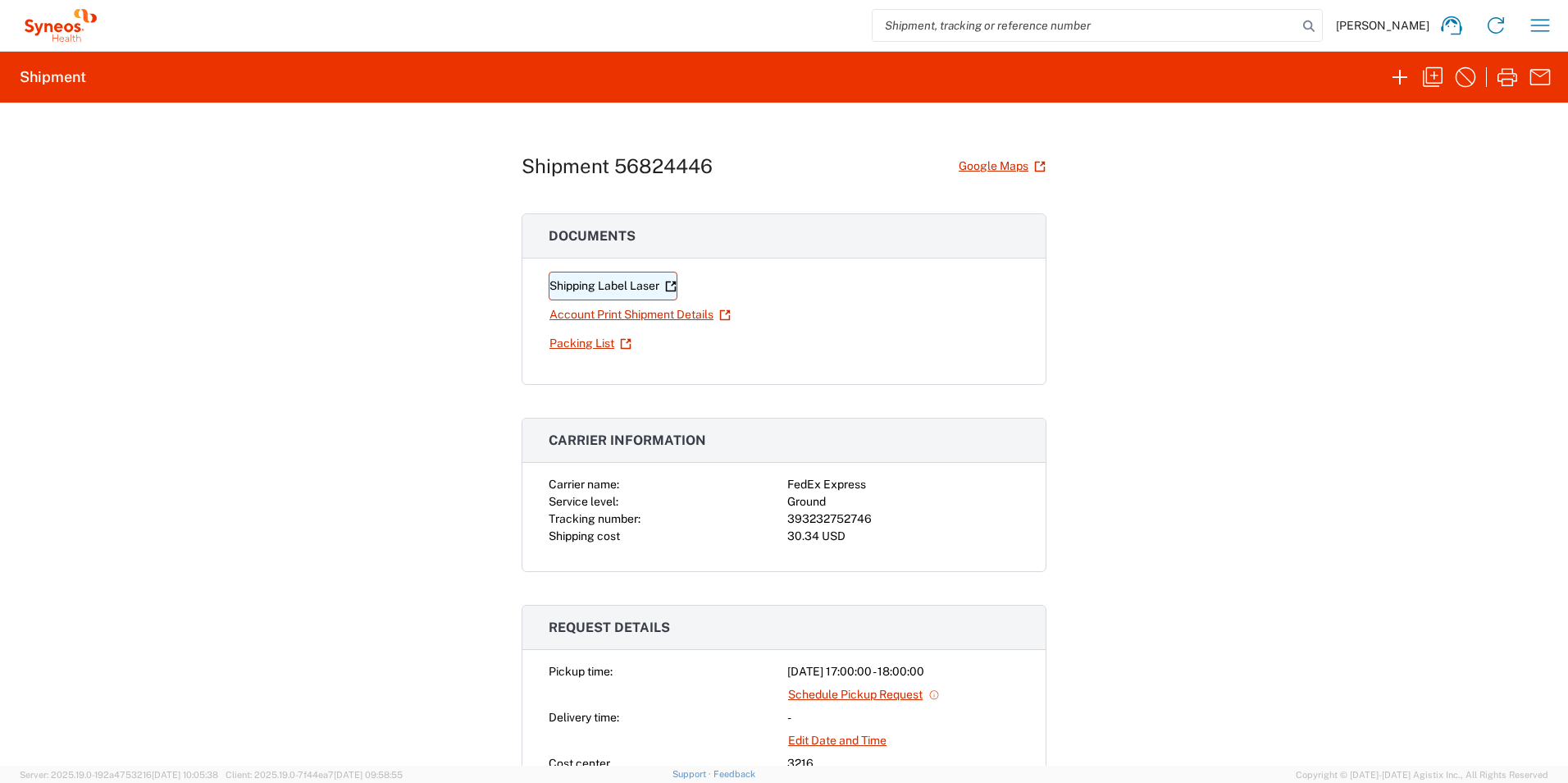
click at [627, 290] on link "Shipping Label Laser" at bounding box center [612, 286] width 129 height 29
click at [1404, 76] on icon "button" at bounding box center [1400, 77] width 26 height 26
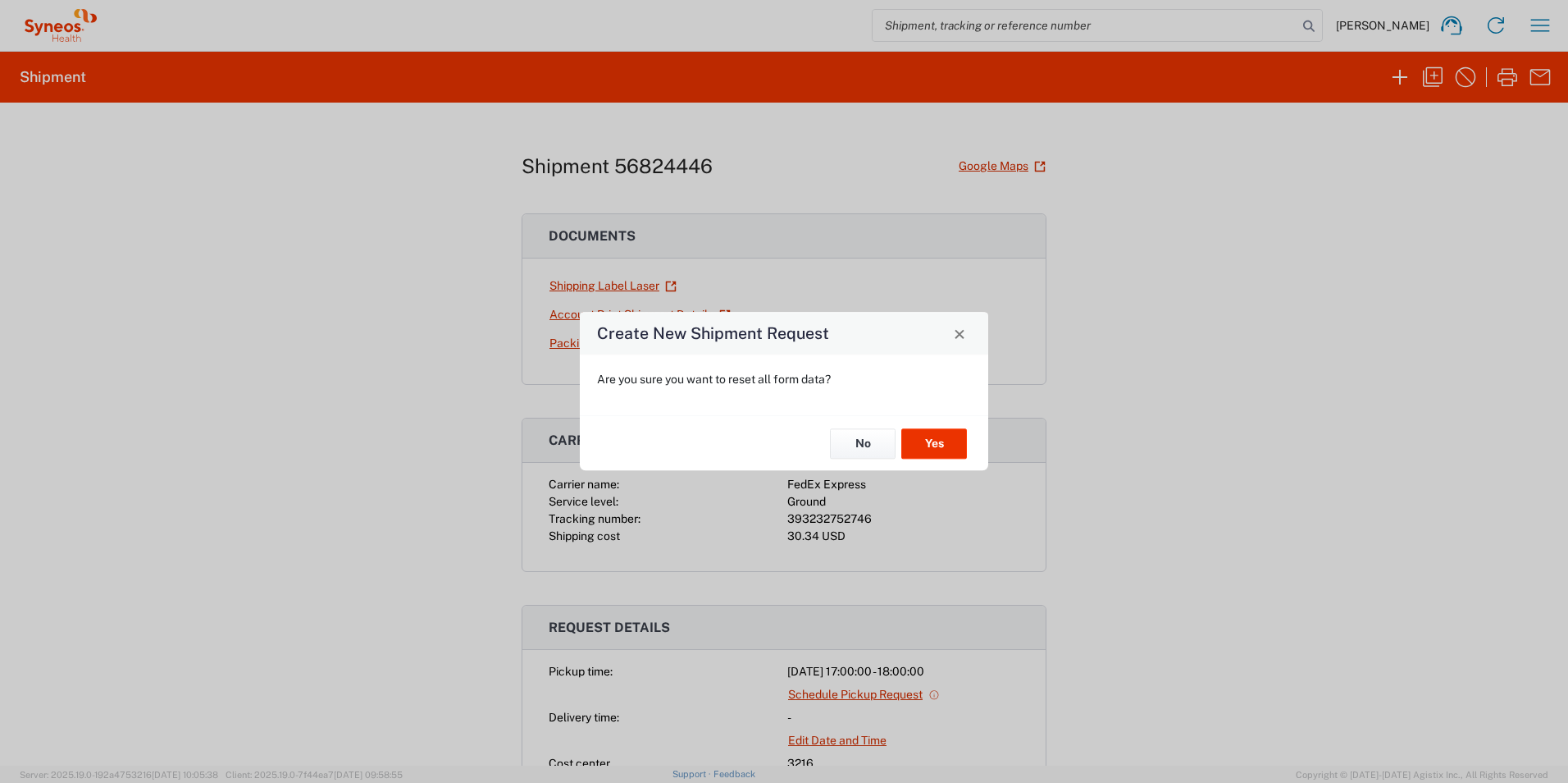
click at [937, 424] on div "No Yes" at bounding box center [784, 442] width 408 height 55
click at [942, 435] on button "Yes" at bounding box center [934, 443] width 66 height 30
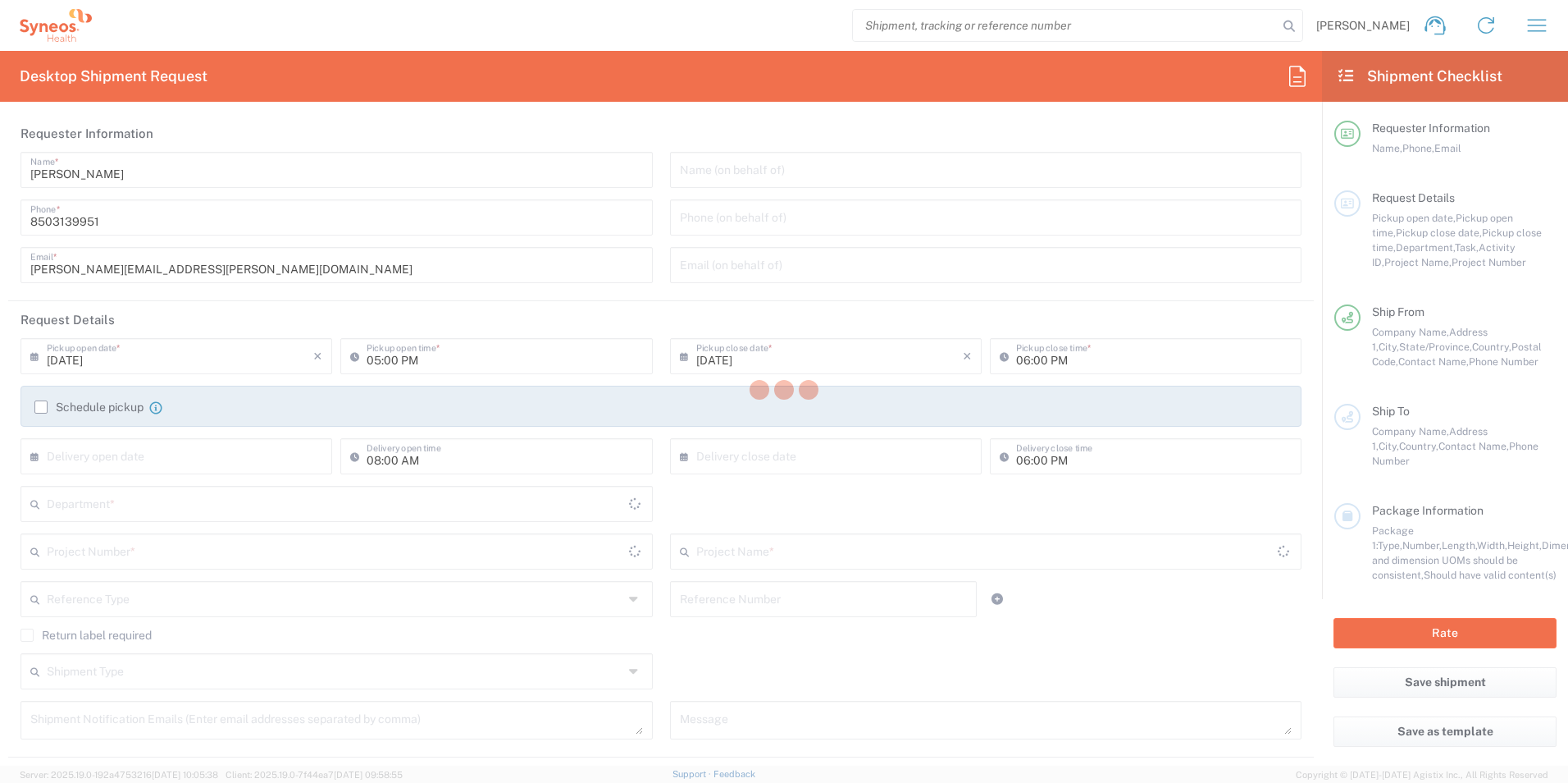
type input "[US_STATE]"
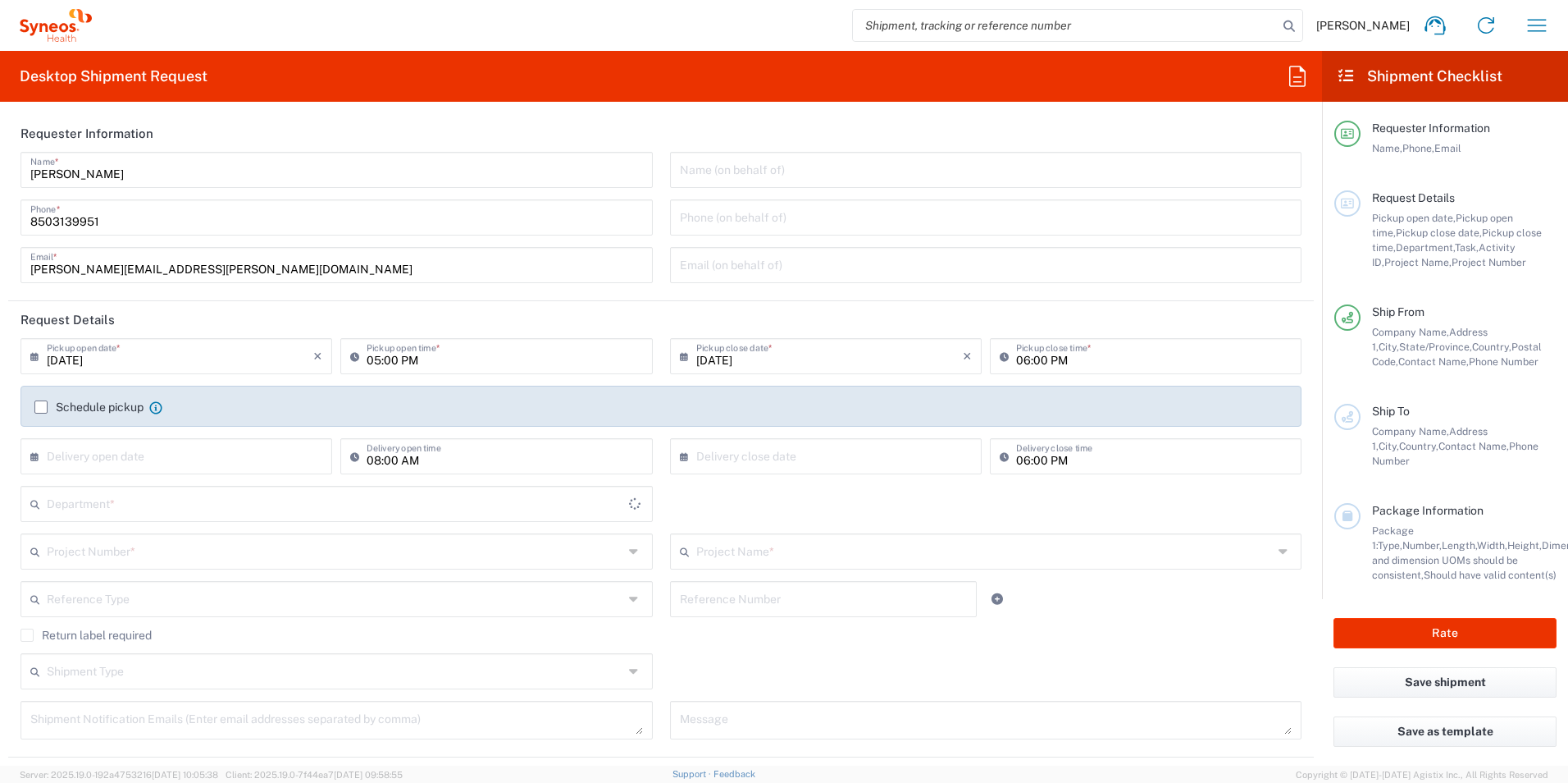
type input "3216"
click at [203, 511] on input "text" at bounding box center [335, 503] width 577 height 29
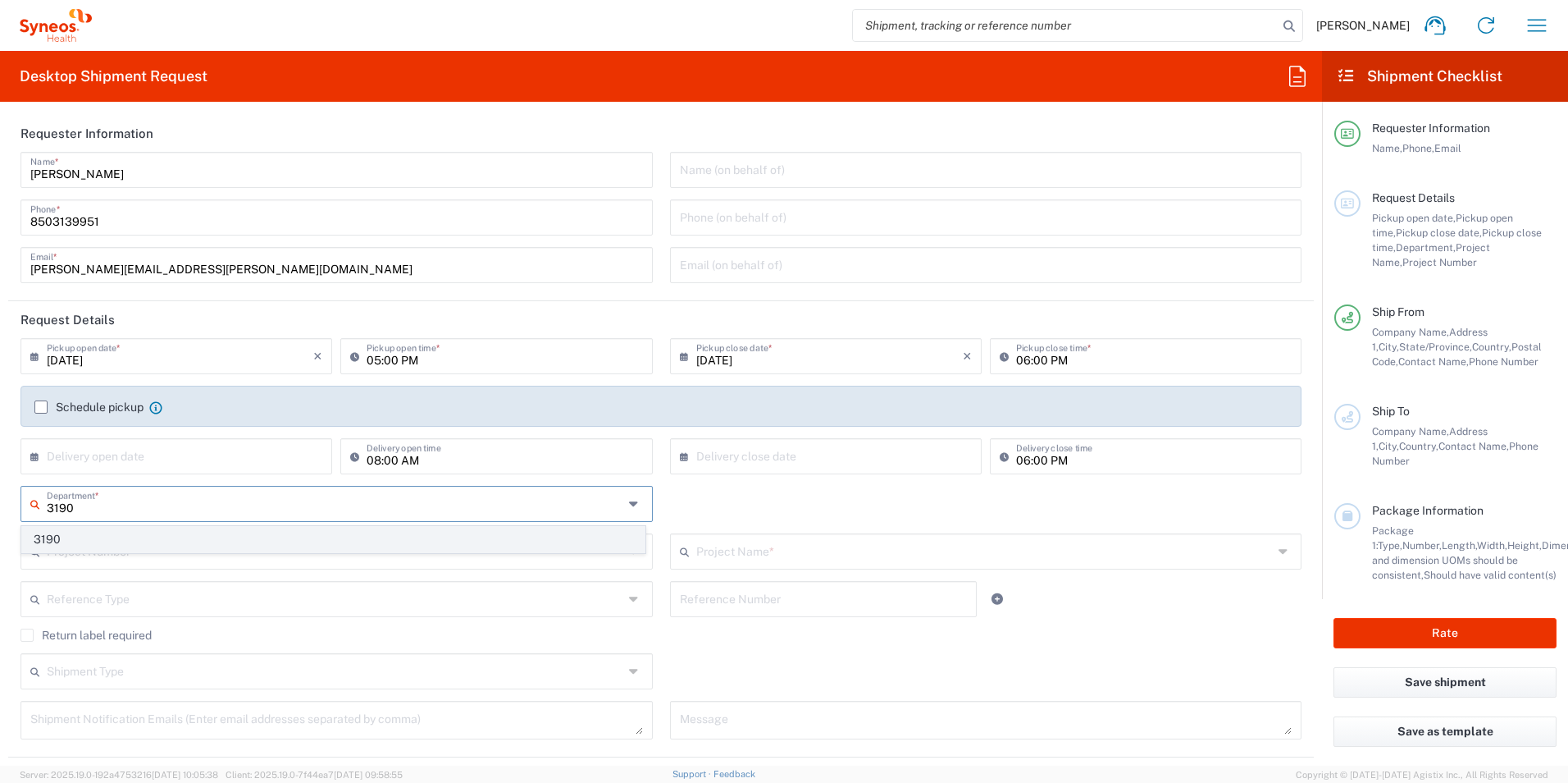
type input "3190"
click at [89, 542] on span "3190" at bounding box center [334, 539] width 623 height 25
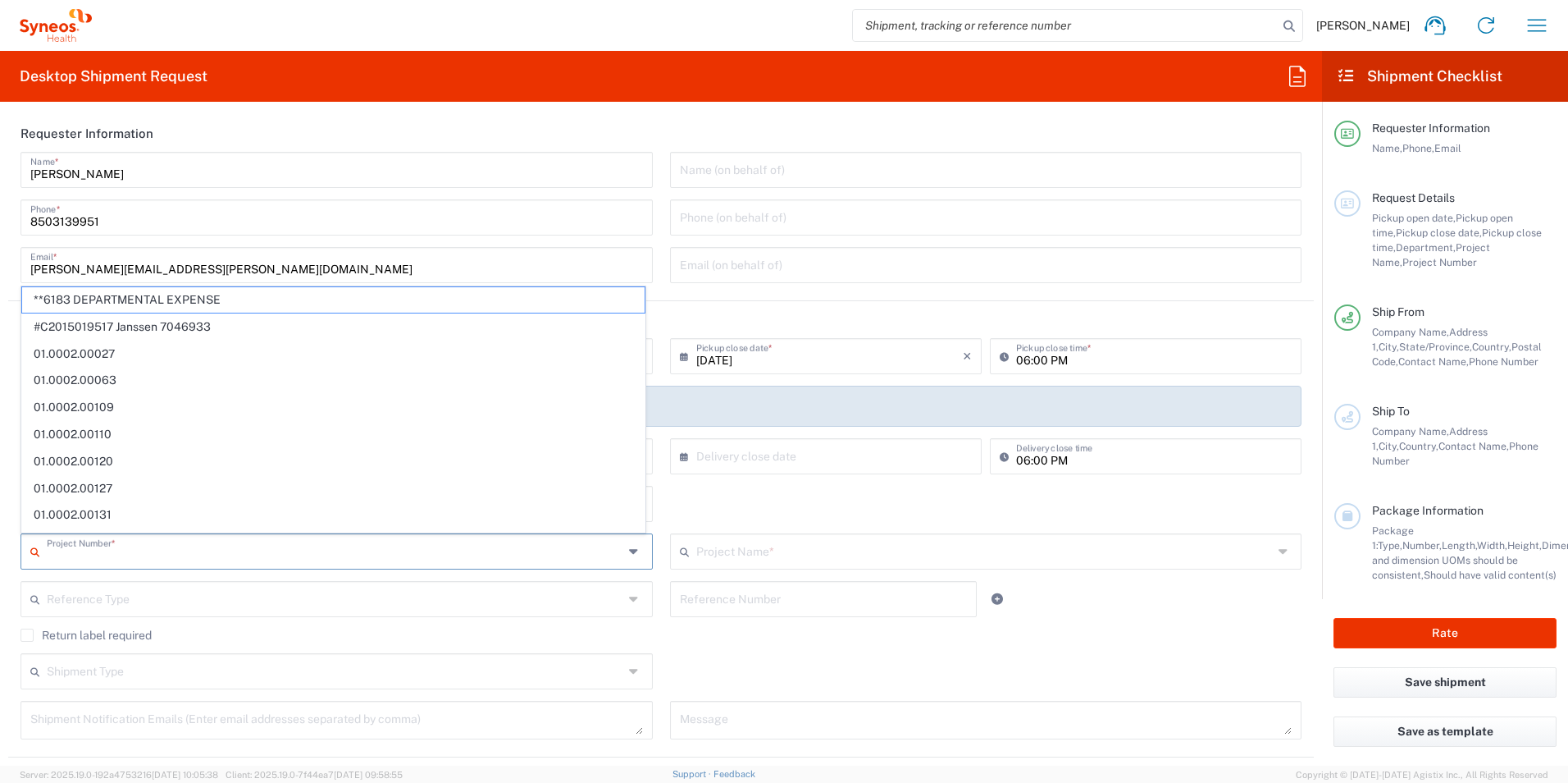
click at [130, 547] on input "text" at bounding box center [335, 550] width 577 height 29
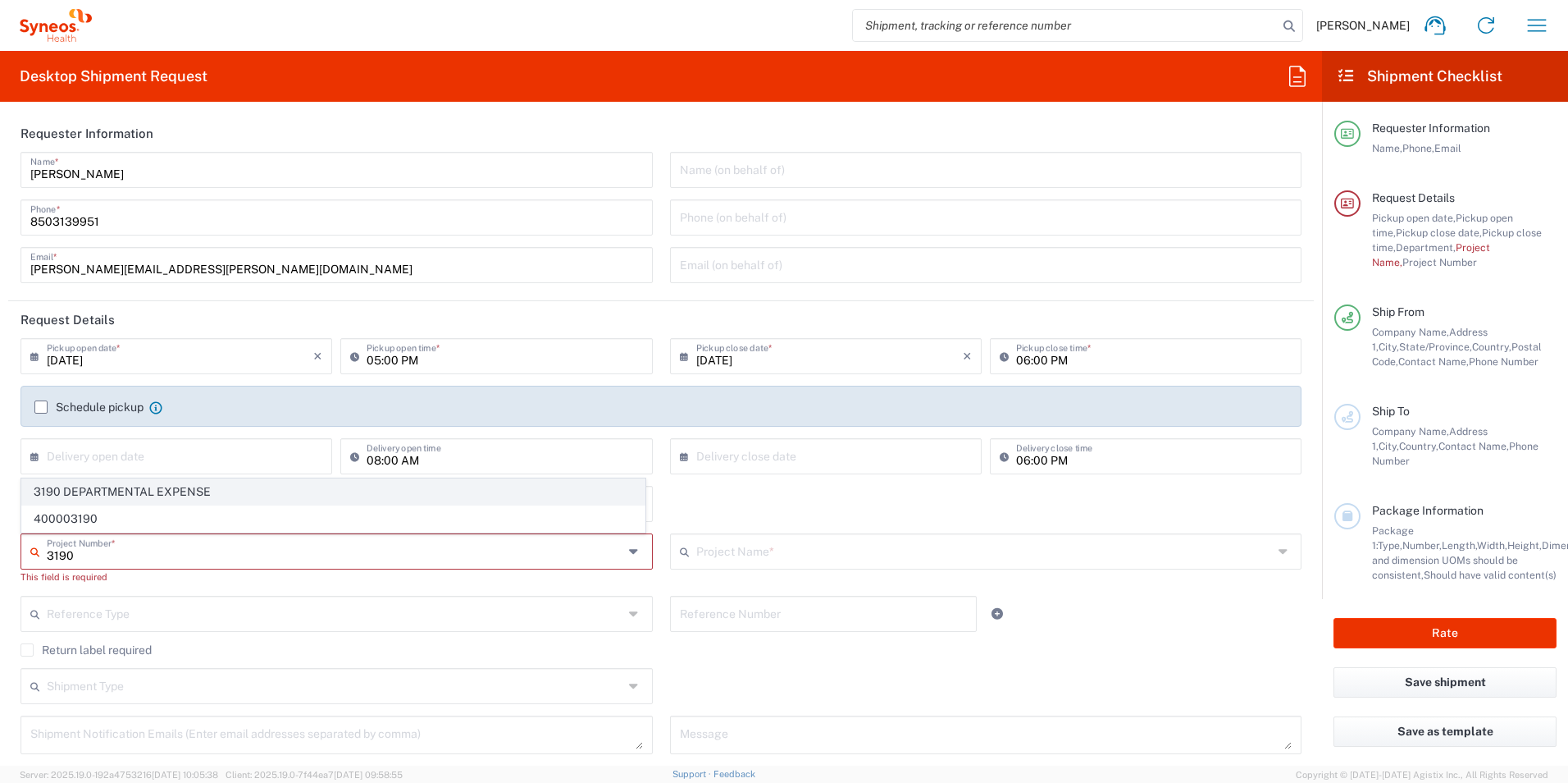
click at [148, 487] on span "3190 DEPARTMENTAL EXPENSE" at bounding box center [334, 491] width 623 height 25
type input "3190 DEPARTMENTAL EXPENSE"
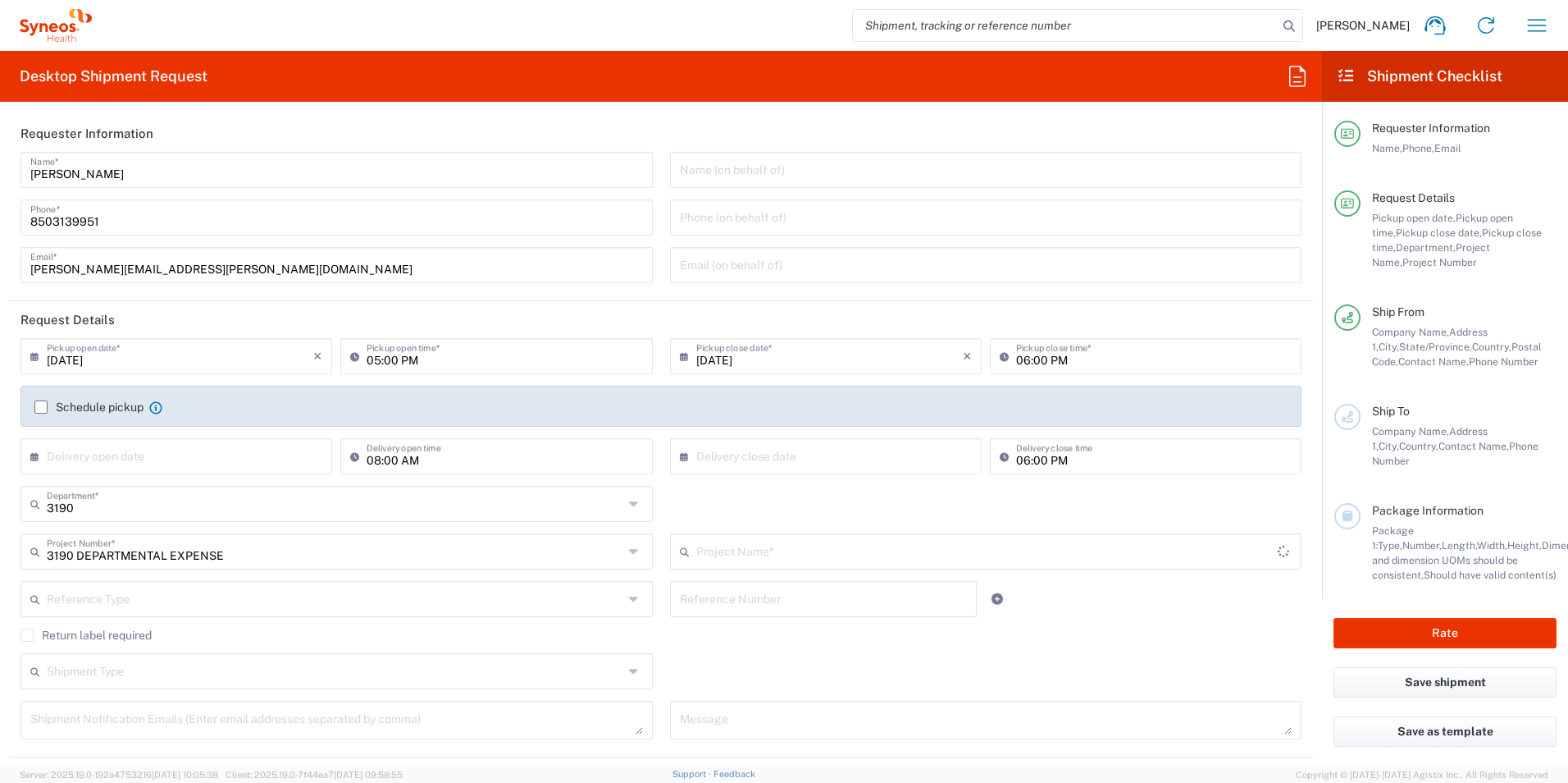
type input "3190 DEPARTMENTAL EXPENSE"
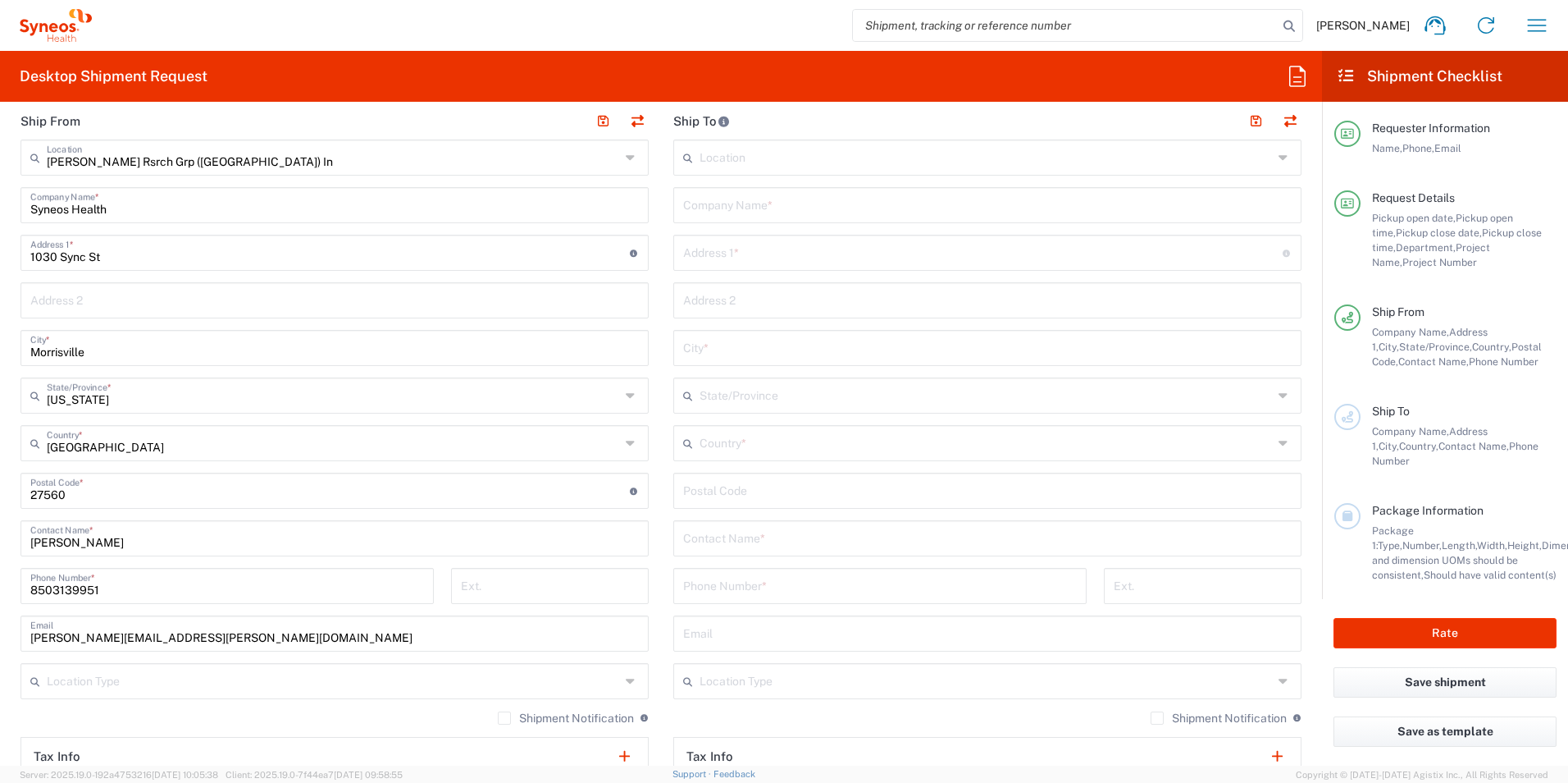
scroll to position [656, 0]
click at [770, 533] on input "text" at bounding box center [987, 535] width 609 height 29
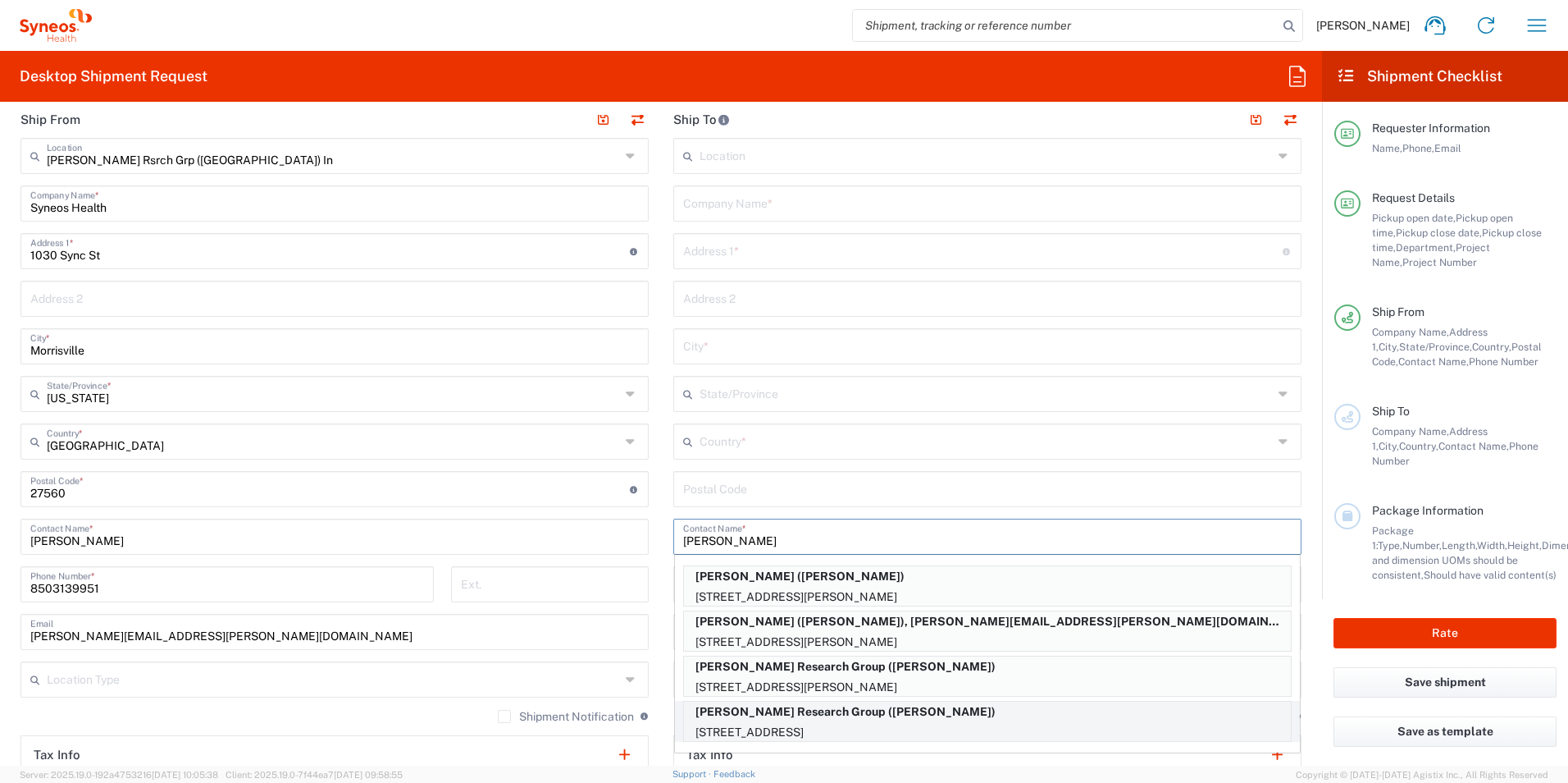
type input "[PERSON_NAME]"
click at [912, 712] on p "[PERSON_NAME] Research Group ([PERSON_NAME])" at bounding box center [987, 711] width 607 height 21
type input "[PERSON_NAME] Research Group"
type input "[STREET_ADDRESS]"
type input "Apt. 610"
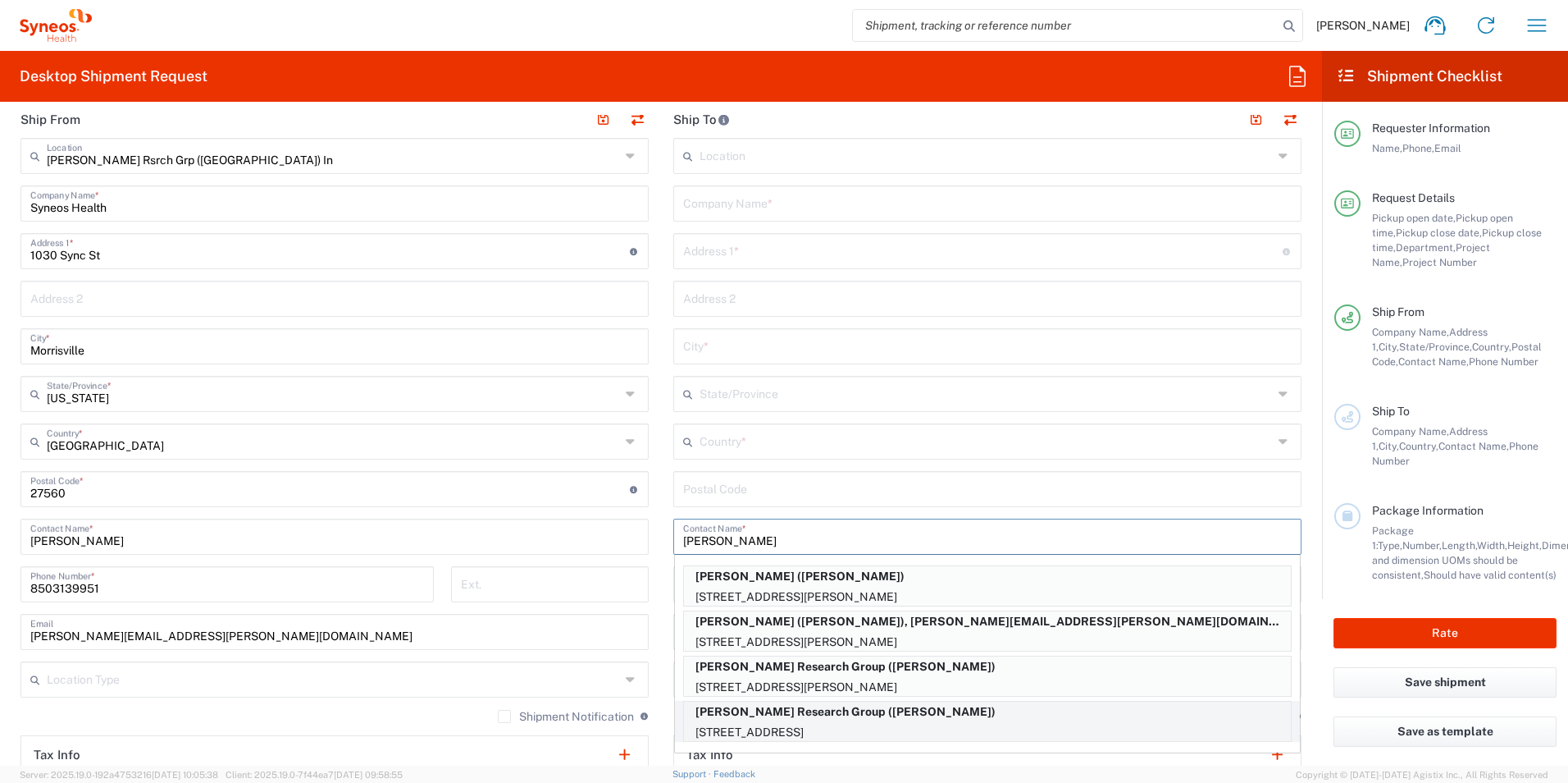
type input "[GEOGRAPHIC_DATA][PERSON_NAME]"
type input "[GEOGRAPHIC_DATA]"
type input "90401"
type input "[PERSON_NAME]"
type input "7609949632"
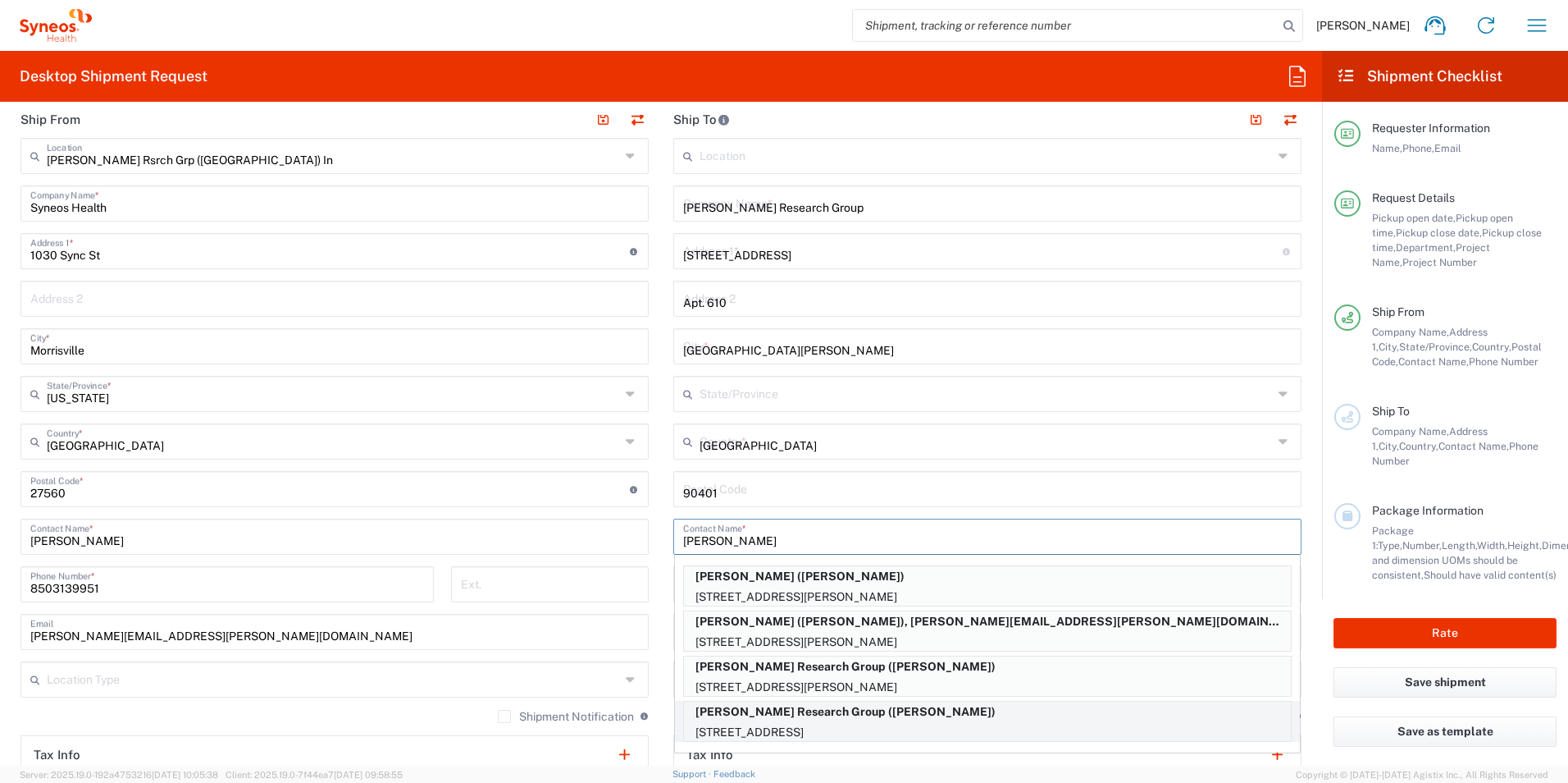
type input "[US_STATE]"
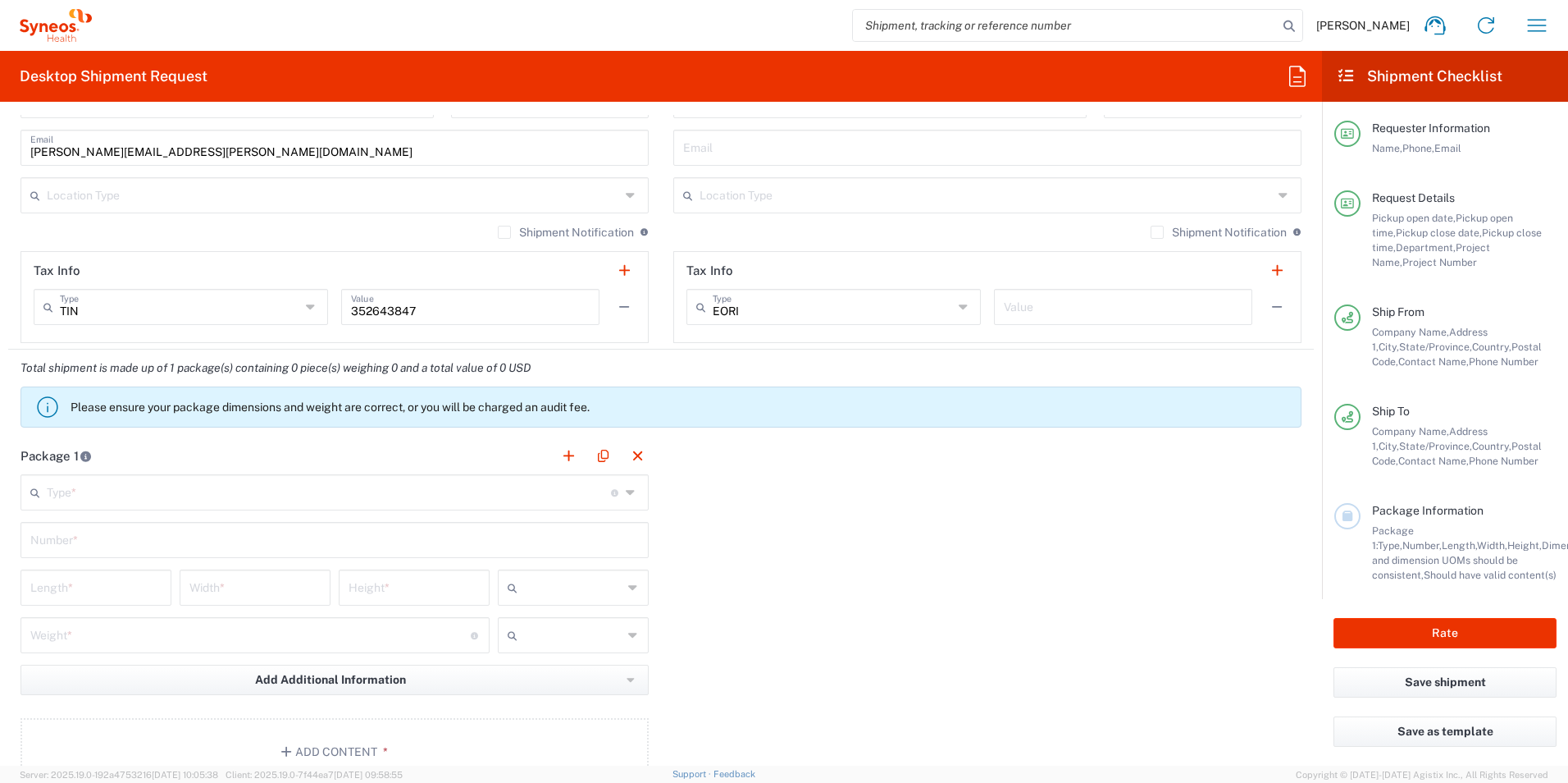
scroll to position [1231, 0]
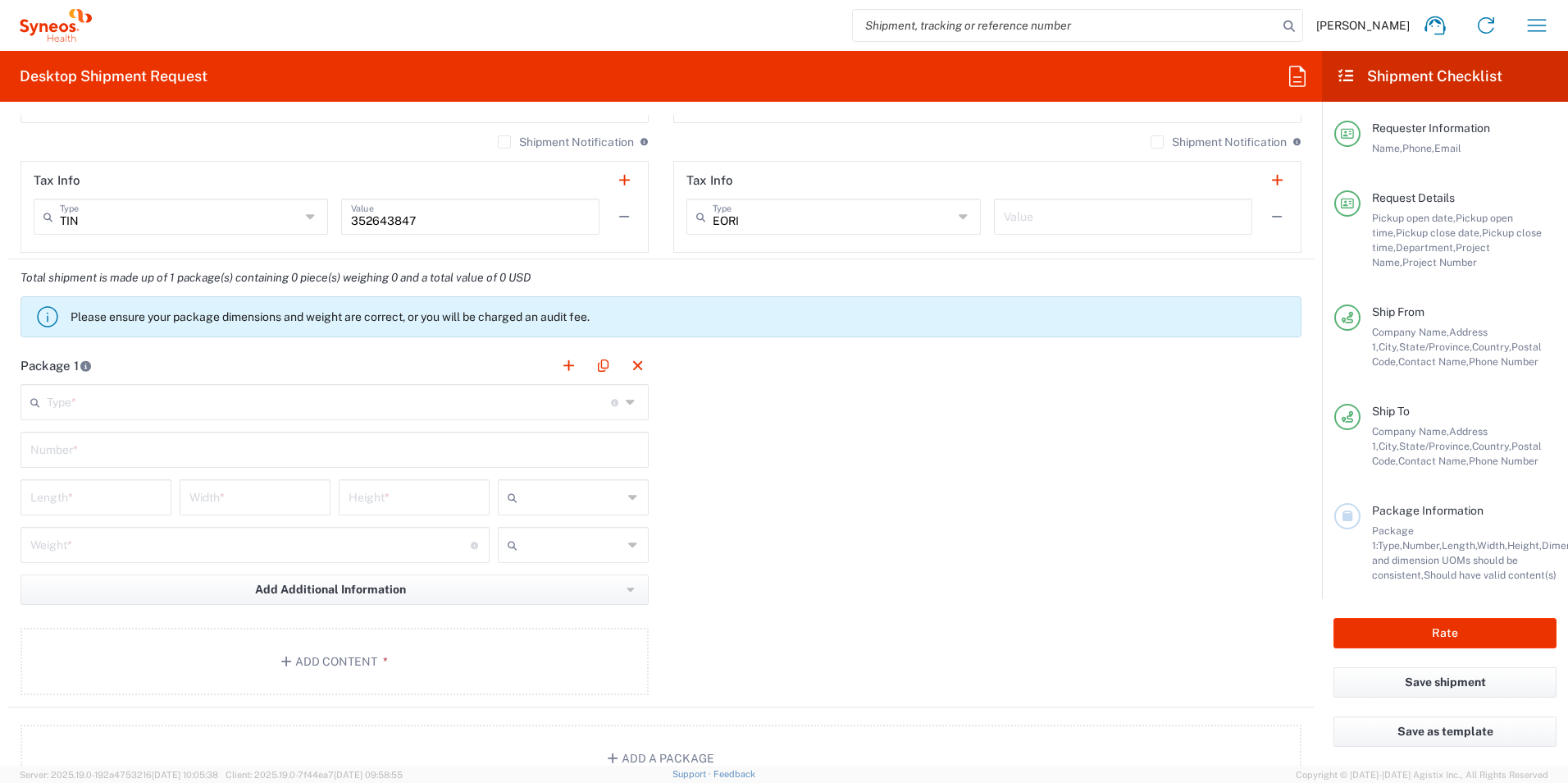
click at [95, 415] on div "Type * Material used to package goods" at bounding box center [335, 402] width 628 height 36
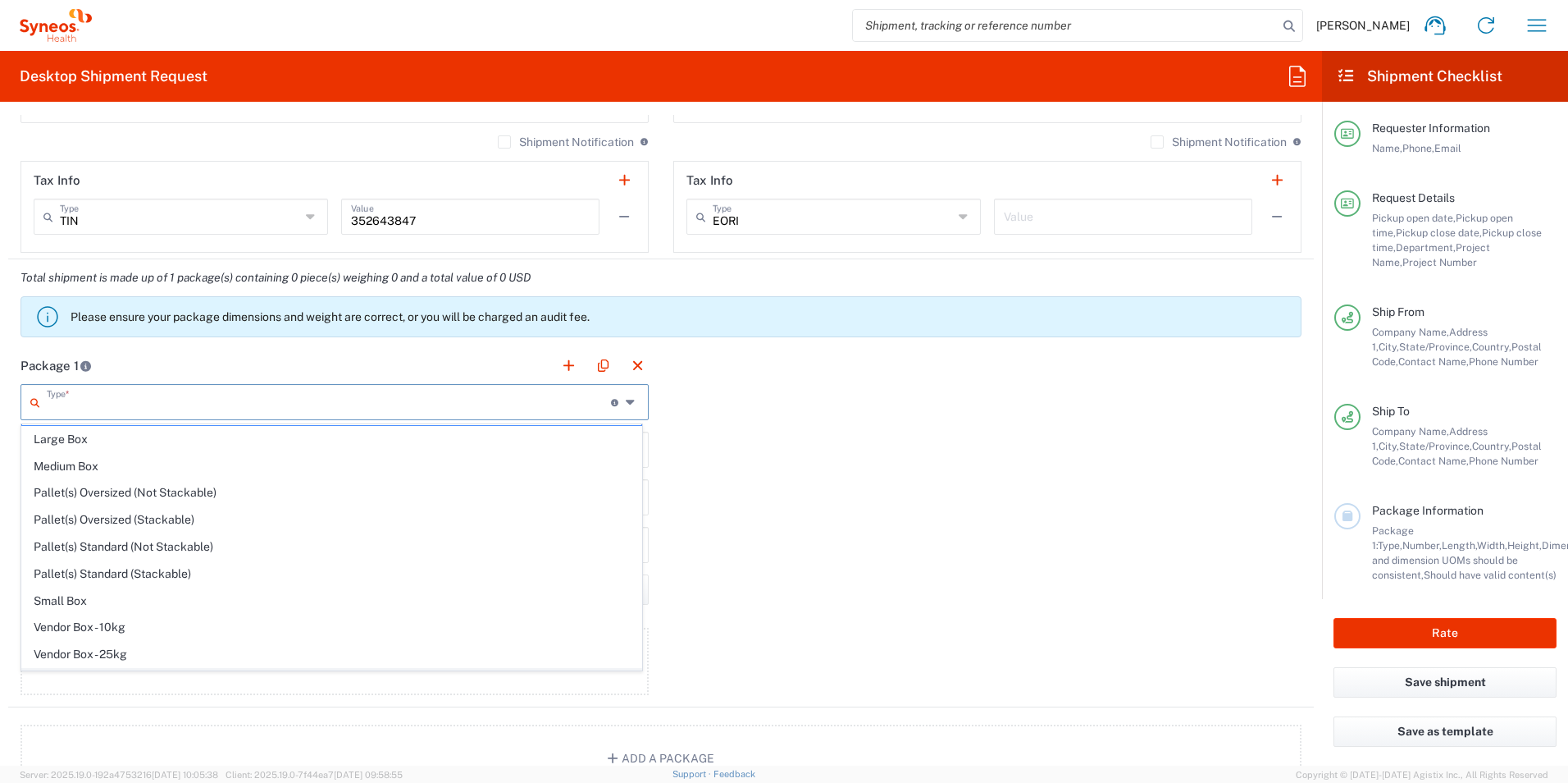
scroll to position [50, 0]
click at [104, 658] on span "Your Packaging" at bounding box center [332, 656] width 619 height 25
type input "Your Packaging"
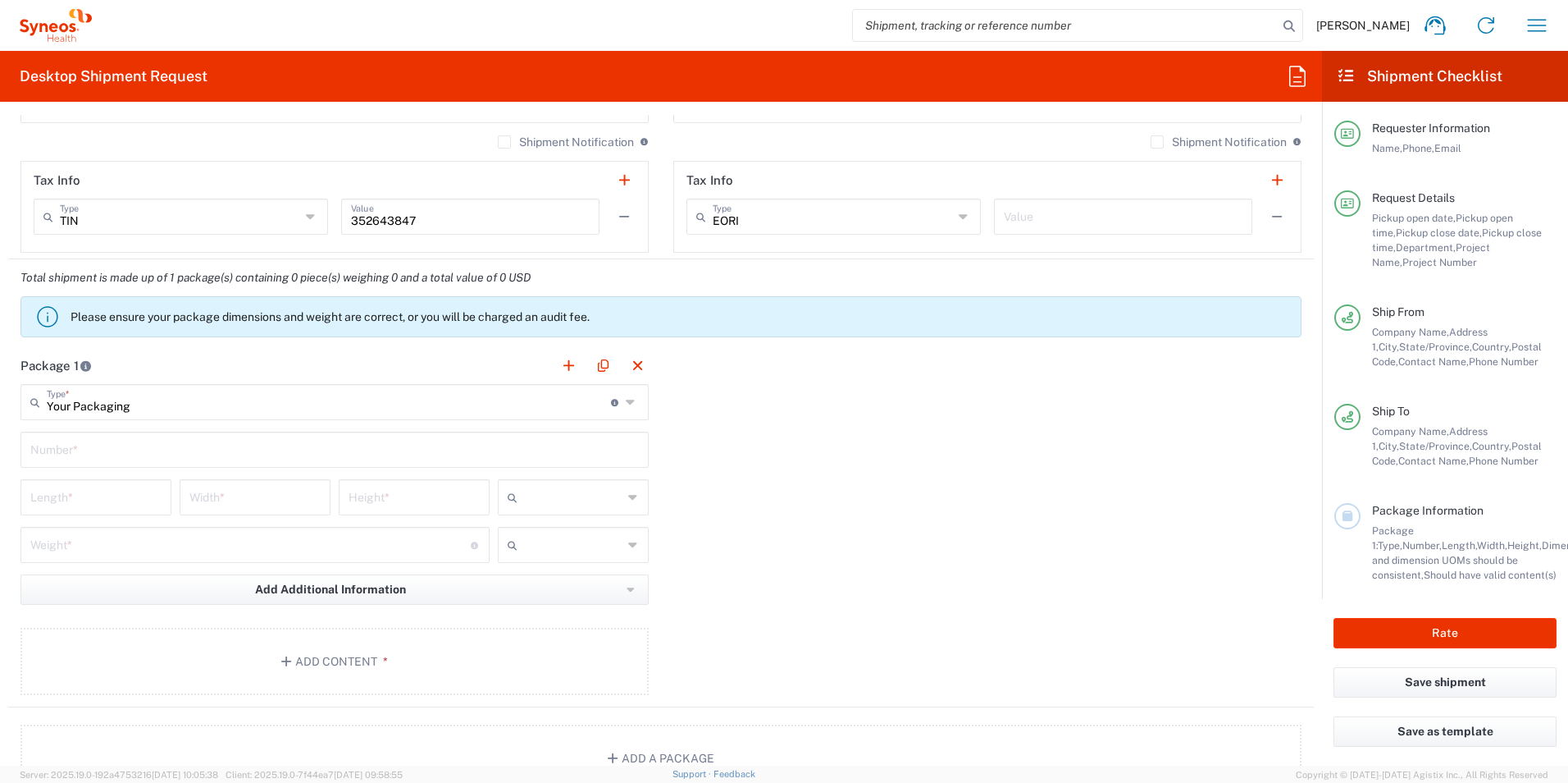
click at [94, 449] on input "text" at bounding box center [334, 448] width 609 height 29
type input "1"
click at [83, 489] on input "number" at bounding box center [95, 496] width 131 height 29
type input "18"
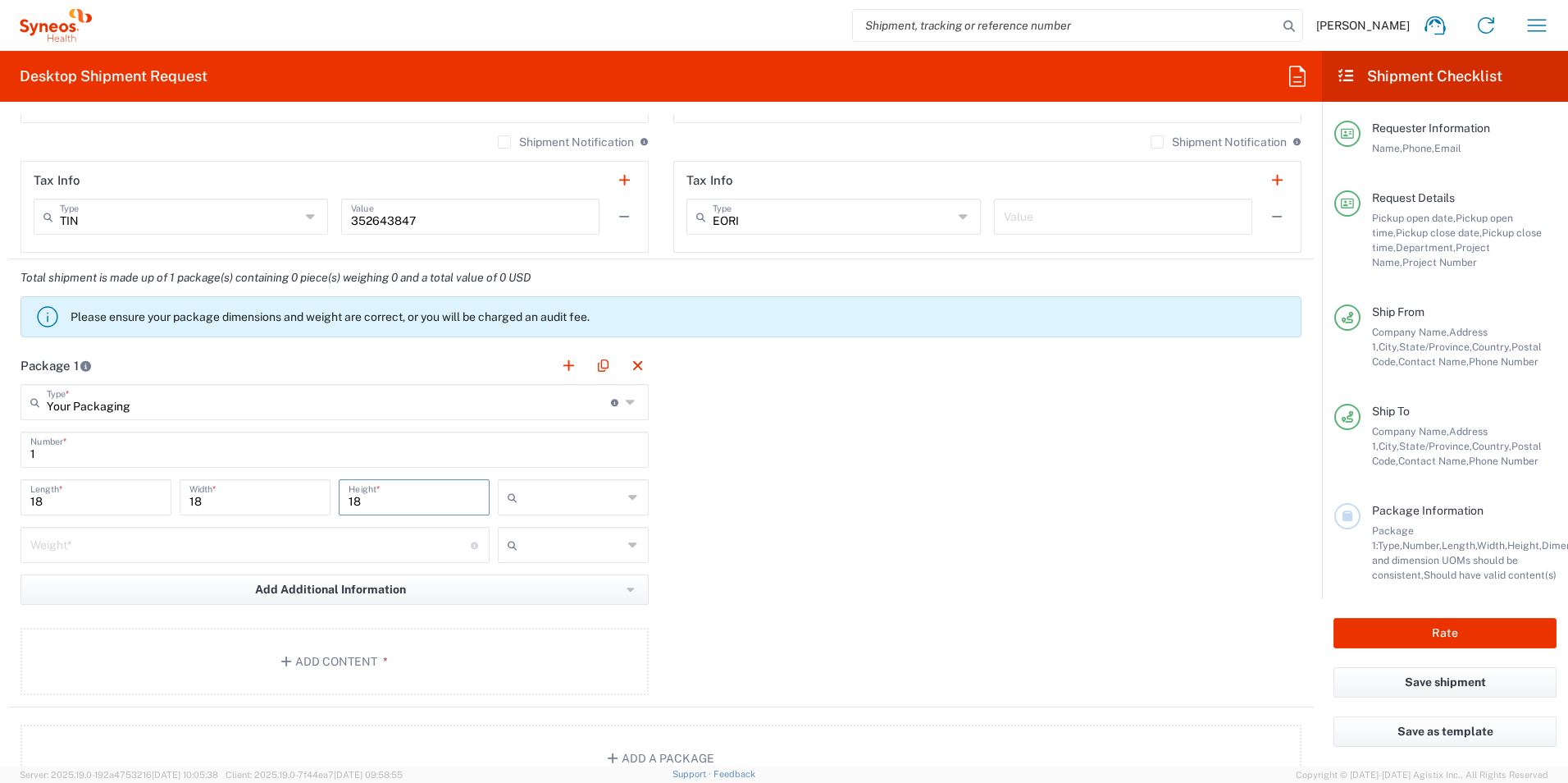
type input "18"
type input "in"
click at [78, 543] on input "number" at bounding box center [250, 543] width 440 height 29
type input "17"
click at [524, 540] on input "text" at bounding box center [573, 545] width 99 height 26
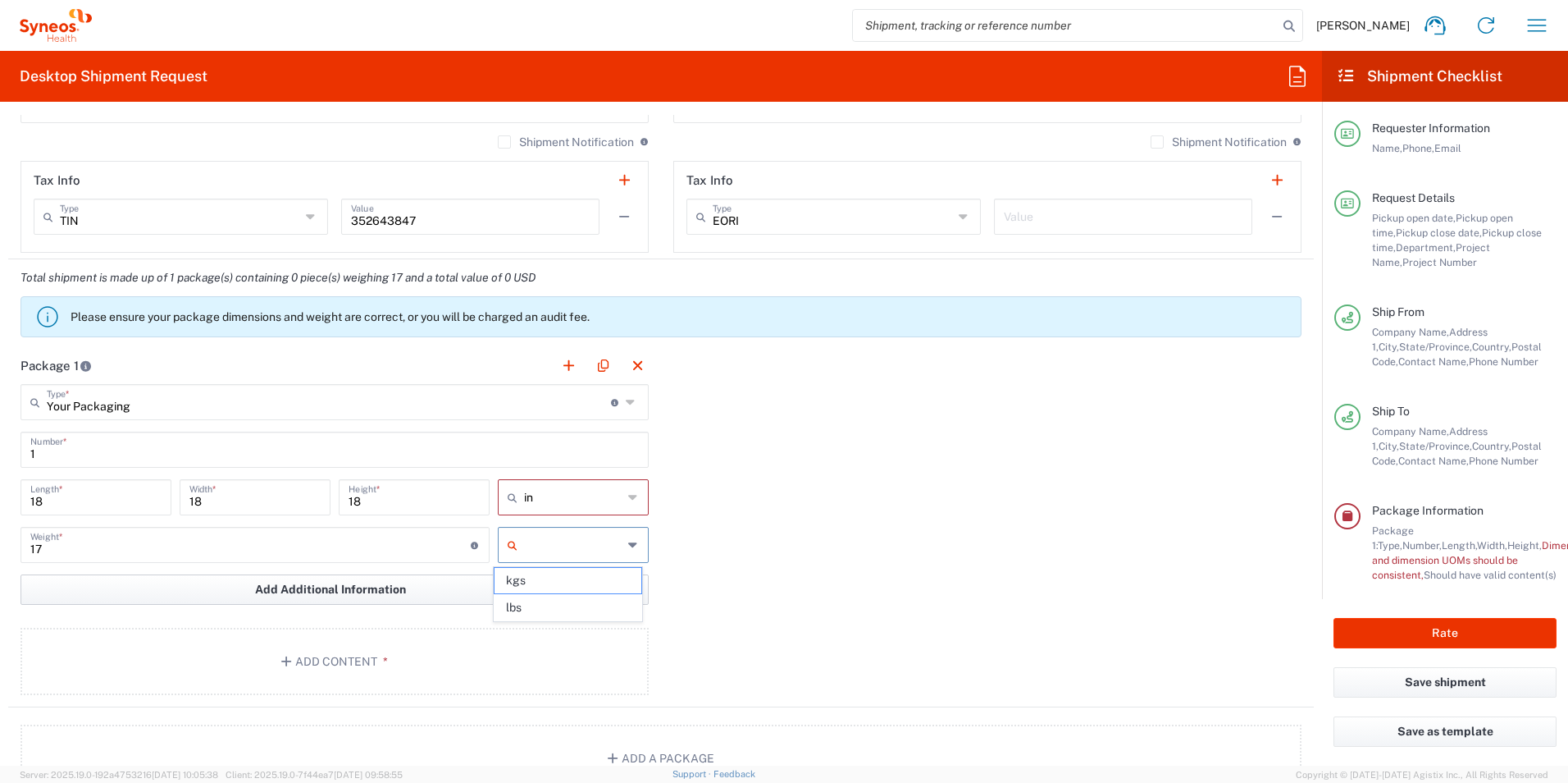
click at [532, 599] on span "lbs" at bounding box center [567, 607] width 146 height 25
type input "lbs"
click at [458, 650] on button "Add Content *" at bounding box center [335, 661] width 628 height 67
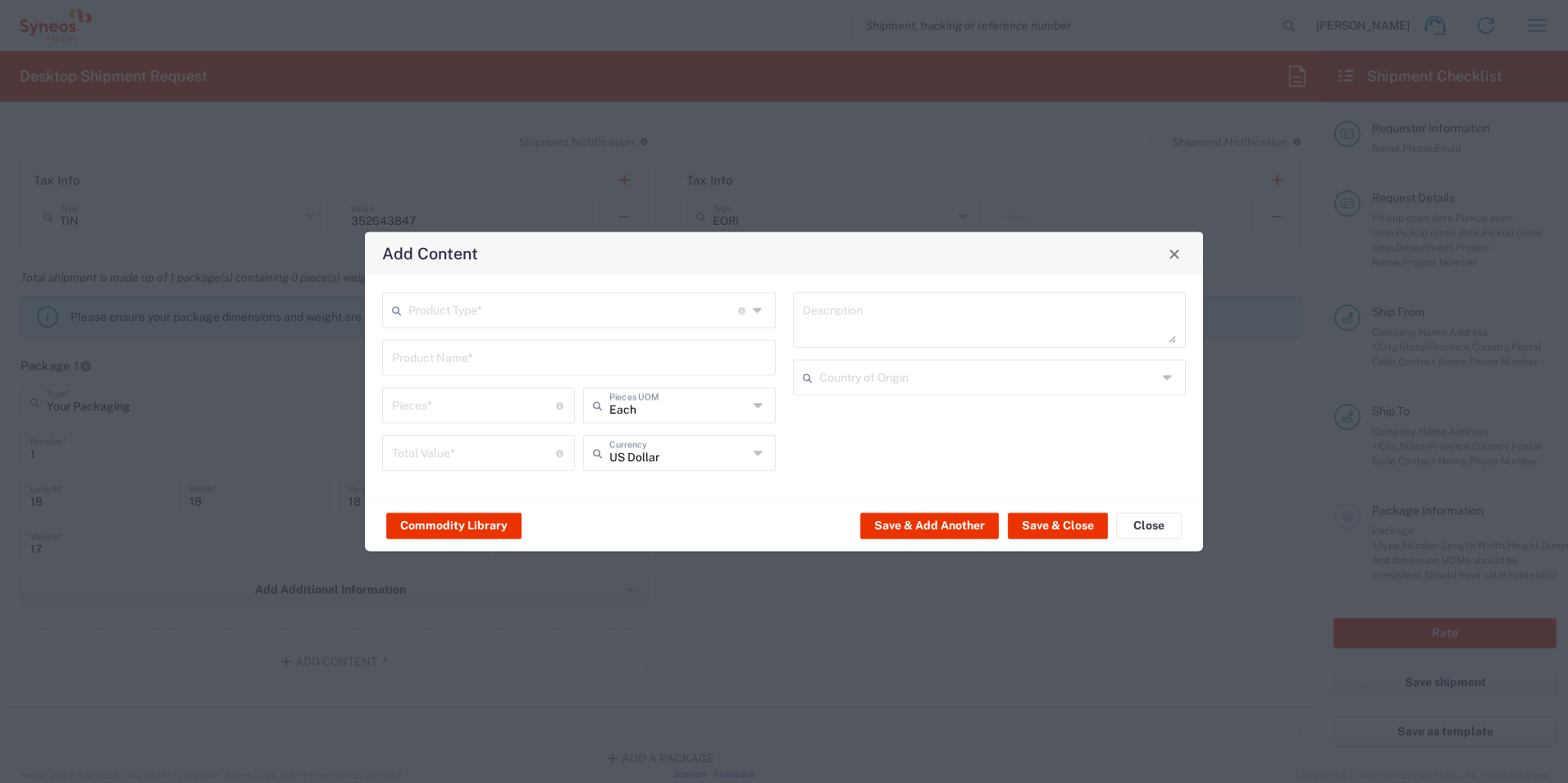
click at [507, 311] on input "text" at bounding box center [573, 309] width 329 height 29
click at [488, 378] on span "General Commodity" at bounding box center [578, 373] width 390 height 25
type input "General Commodity"
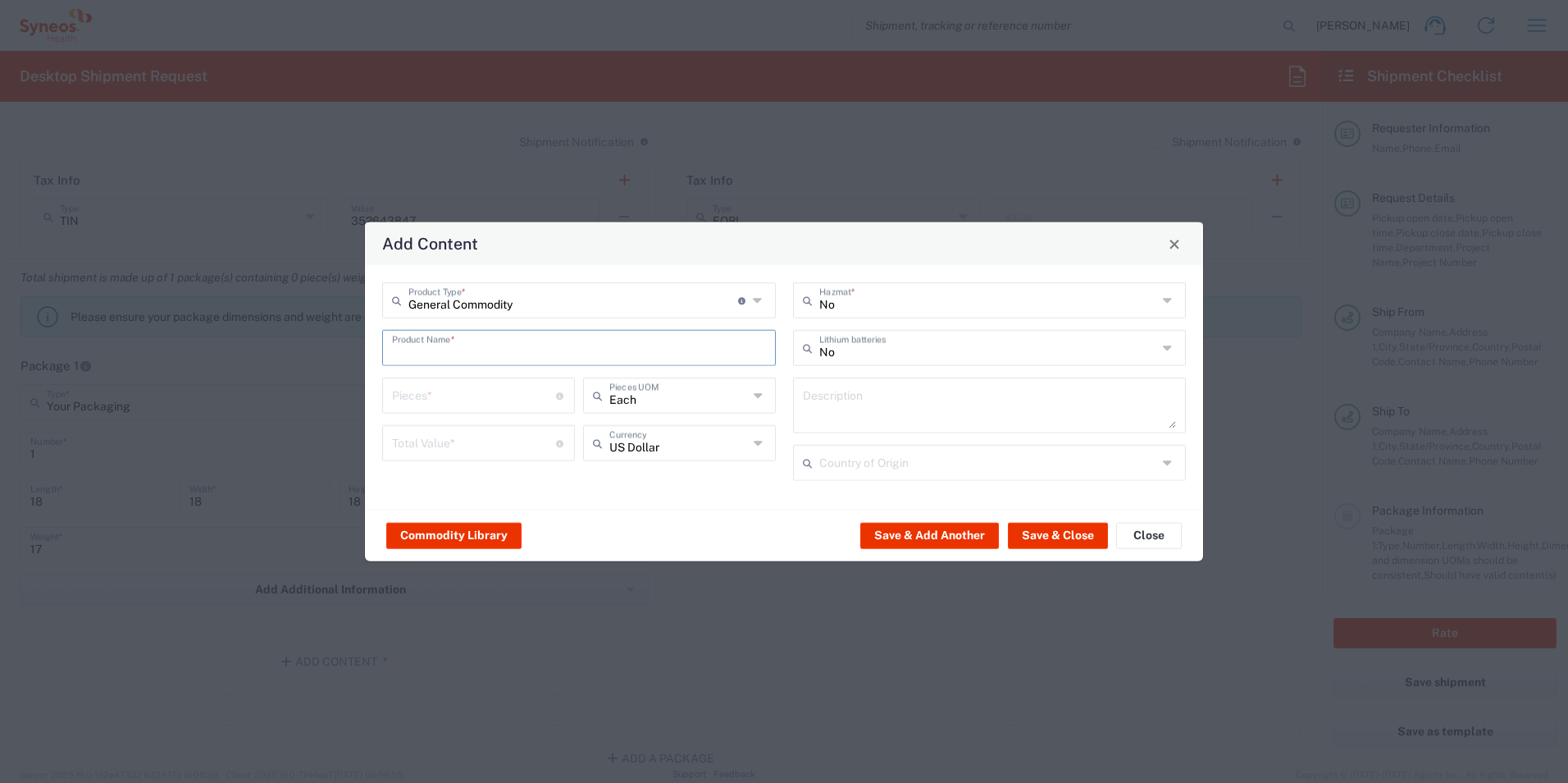
click at [485, 358] on input "text" at bounding box center [579, 346] width 374 height 29
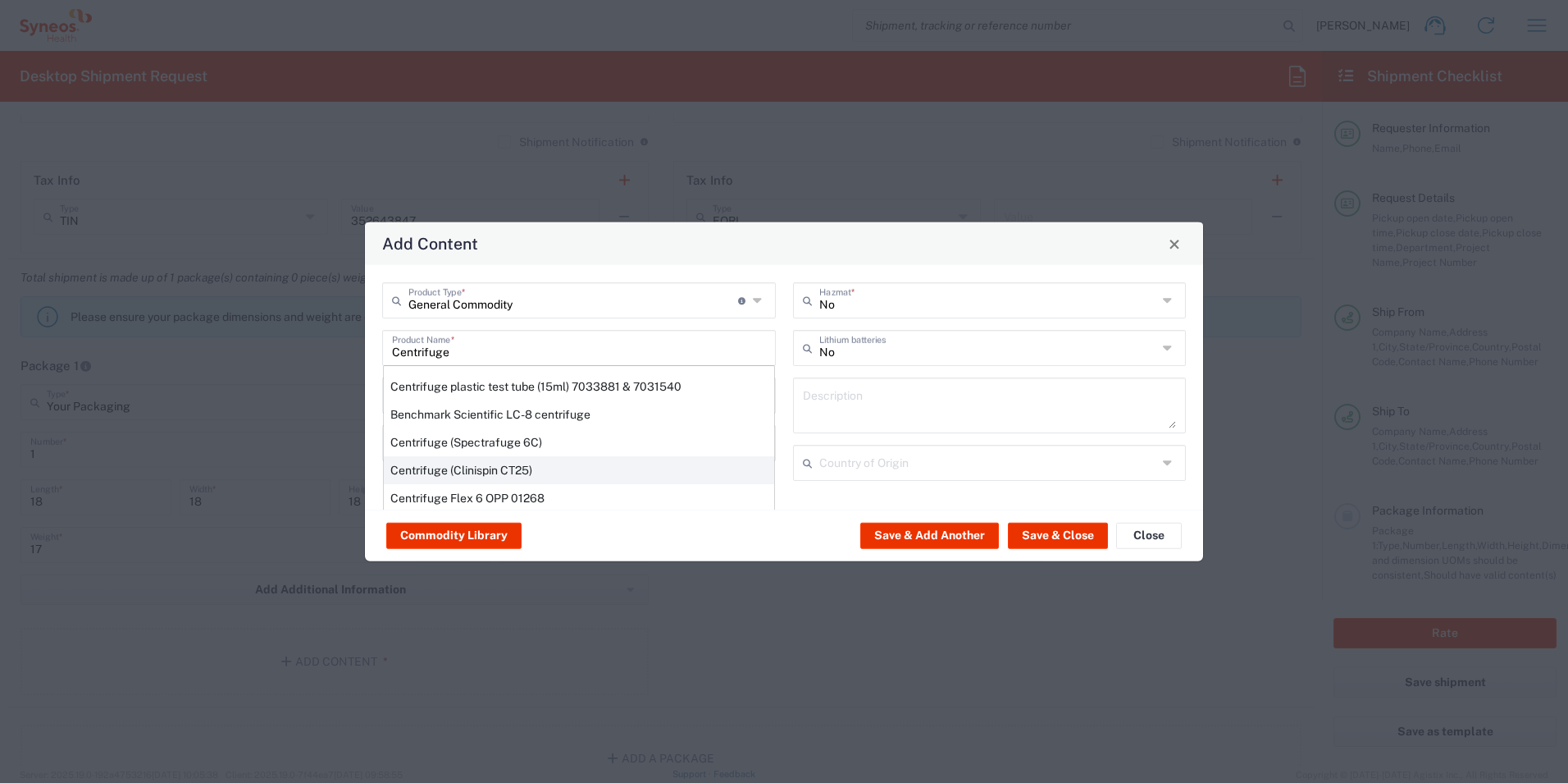
click at [537, 466] on div "Centrifuge (Clinispin CT25)" at bounding box center [578, 471] width 390 height 28
type input "Centrifuge (Clinispin CT25)"
type input "1"
type input "585.06"
type textarea "Centrifuge (Clinispin CT25)"
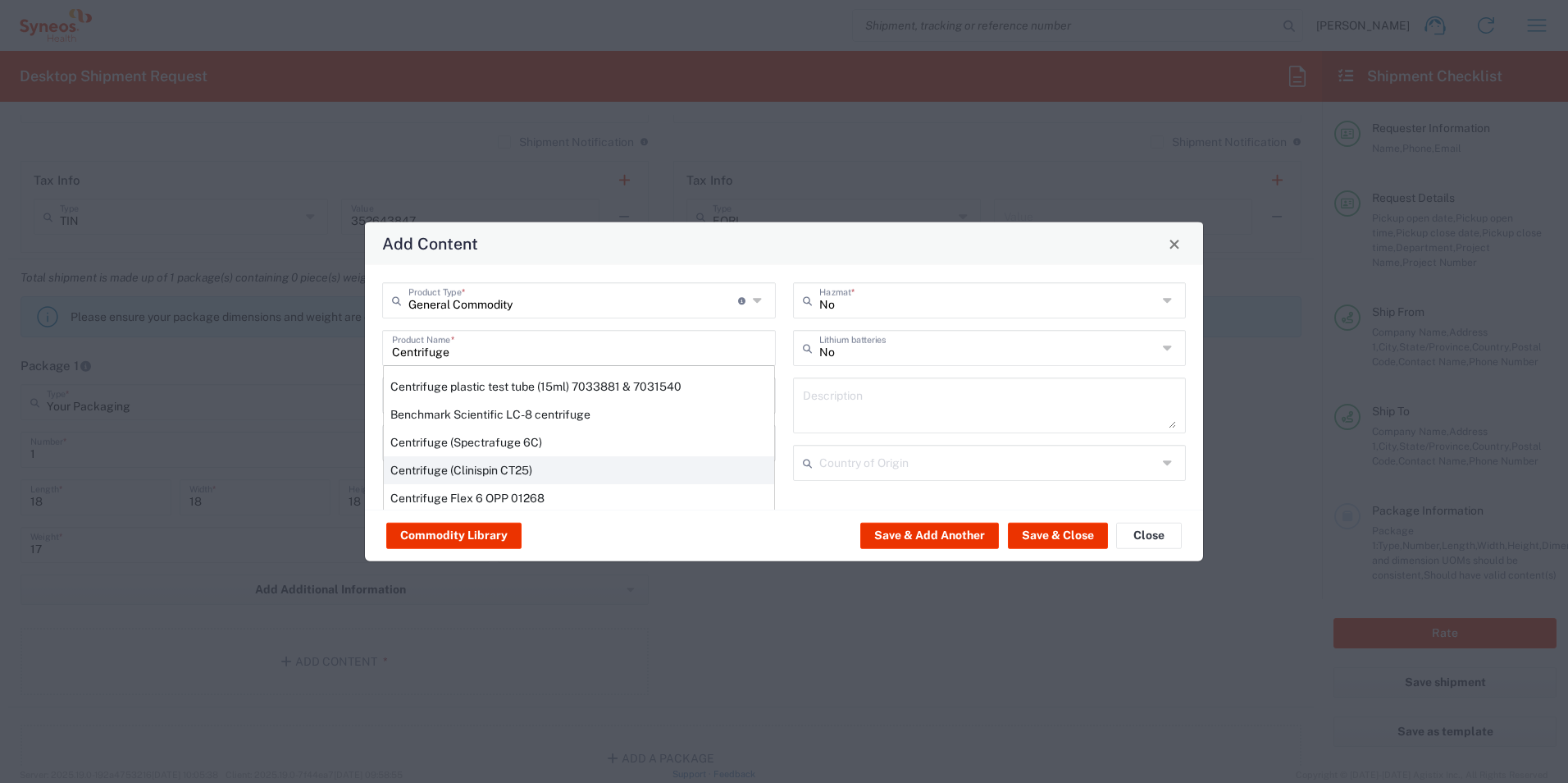
type input "[GEOGRAPHIC_DATA]"
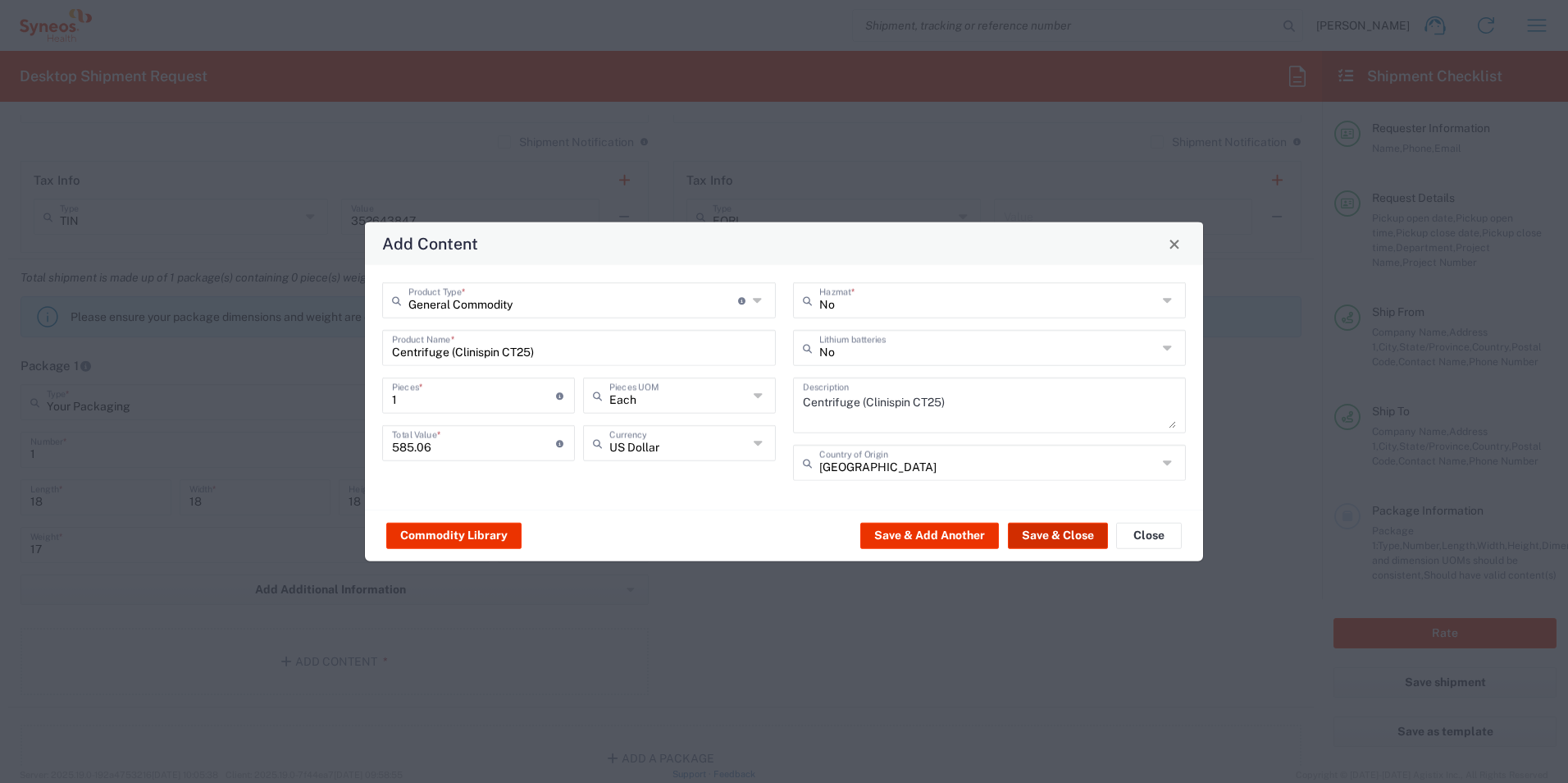
drag, startPoint x: 1076, startPoint y: 528, endPoint x: 1078, endPoint y: 540, distance: 12.2
click at [1076, 528] on button "Save & Close" at bounding box center [1057, 535] width 100 height 26
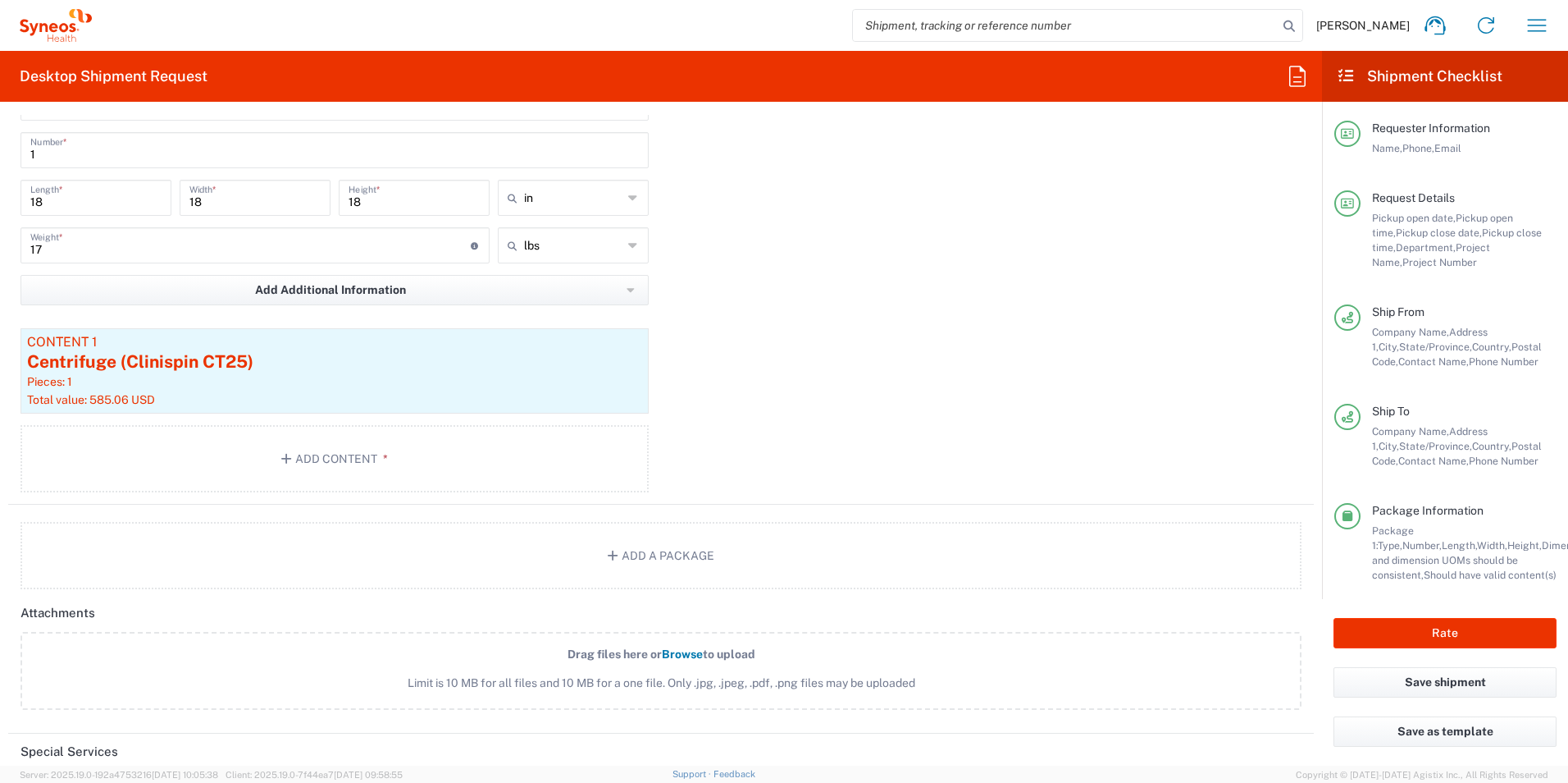
scroll to position [1558, 0]
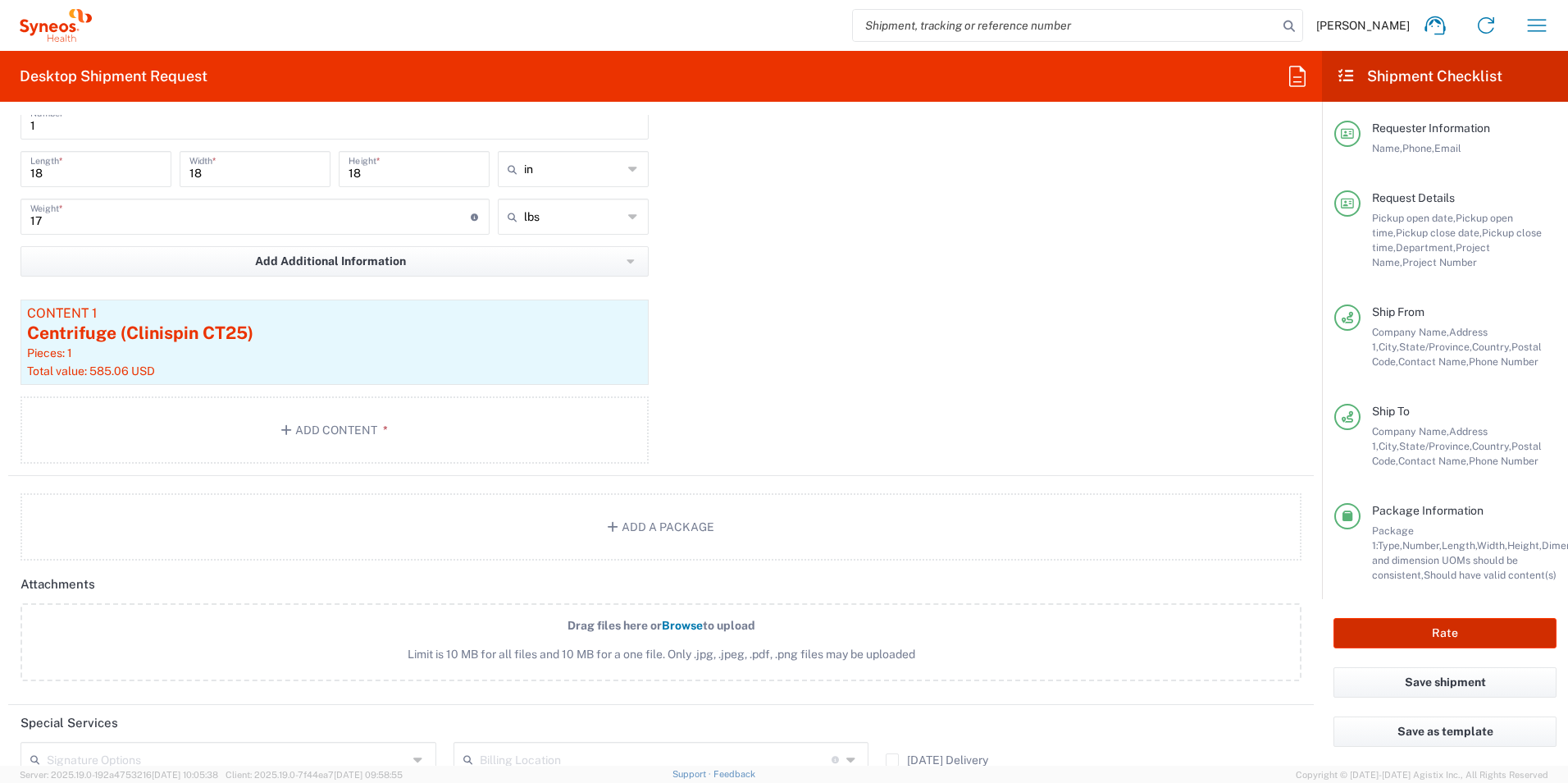
click at [1376, 631] on button "Rate" at bounding box center [1444, 632] width 223 height 30
type input "3190 DEPARTMENTAL EXPENSE"
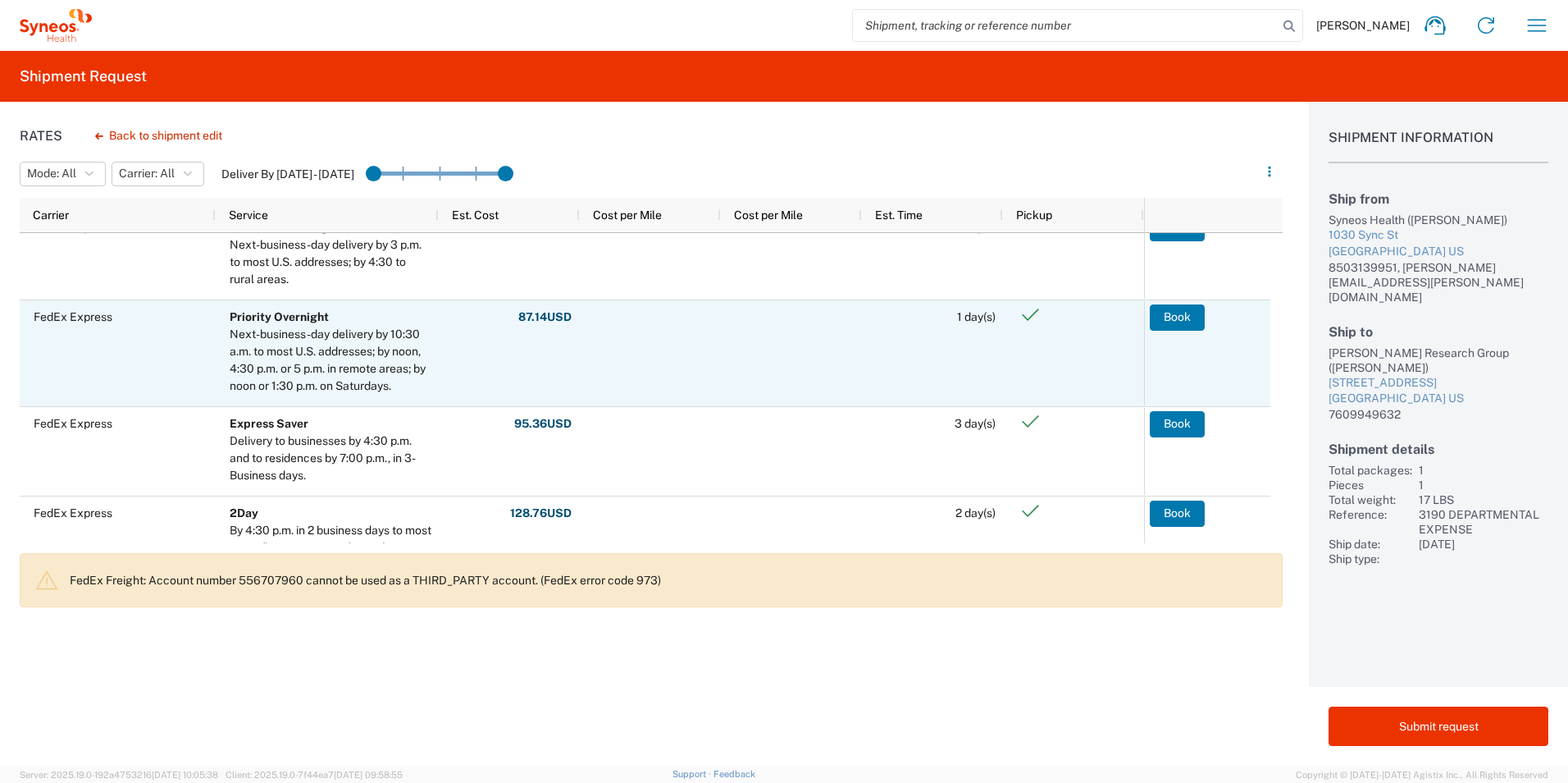
scroll to position [656, 0]
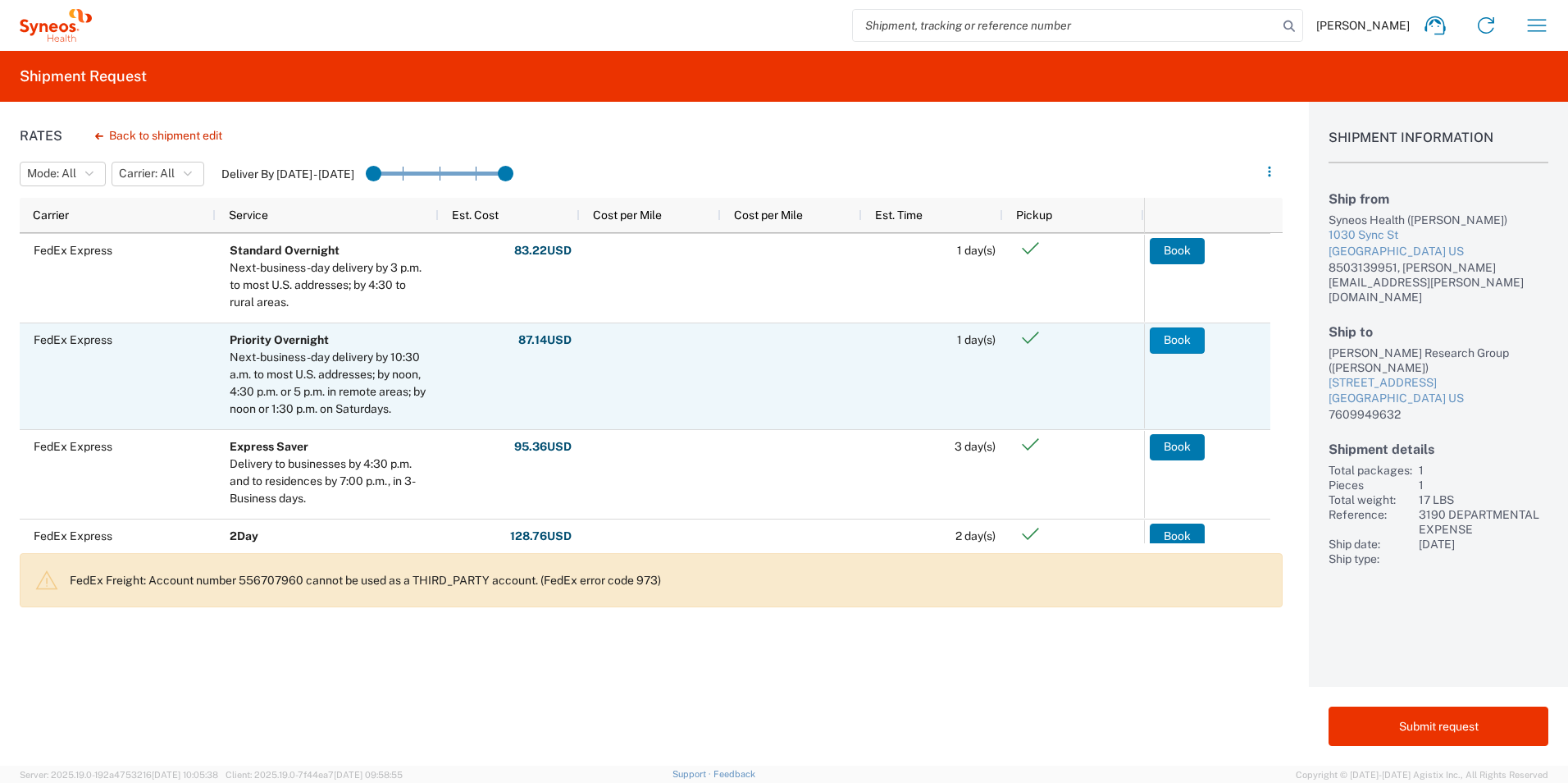
click at [1179, 345] on button "Book" at bounding box center [1177, 341] width 55 height 26
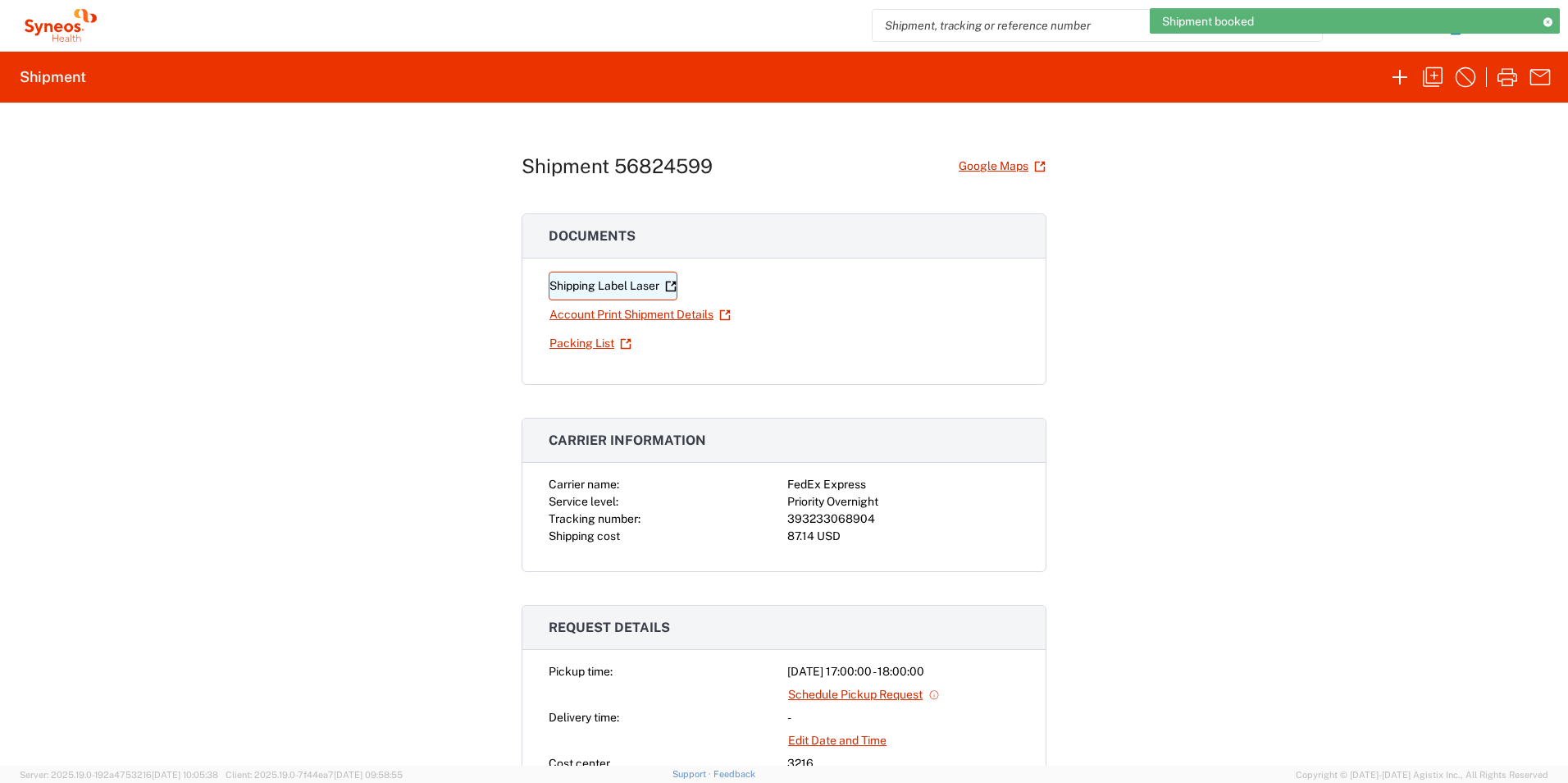
click at [619, 293] on link "Shipping Label Laser" at bounding box center [612, 286] width 129 height 29
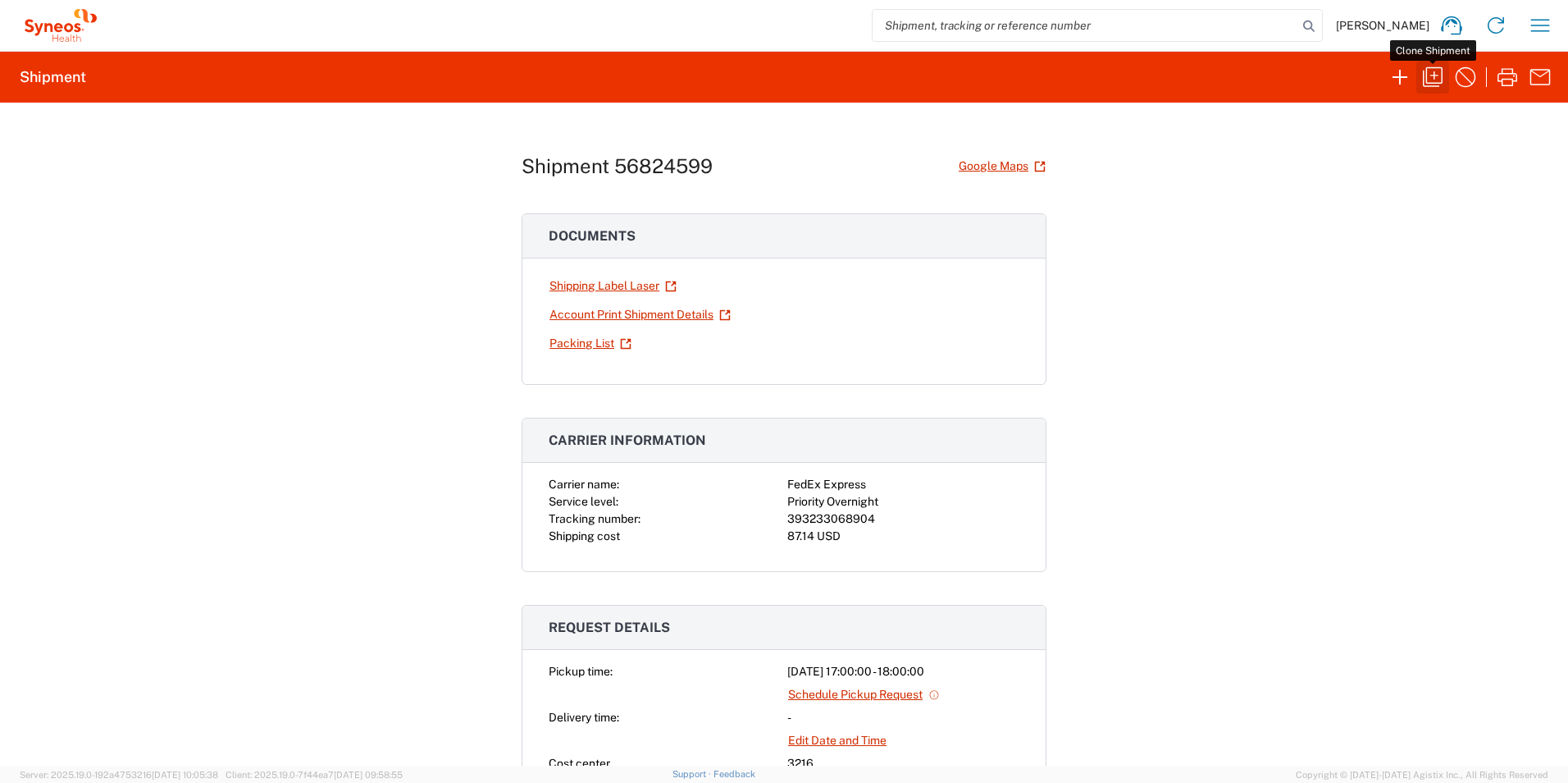
click at [1434, 79] on icon "button" at bounding box center [1433, 76] width 20 height 20
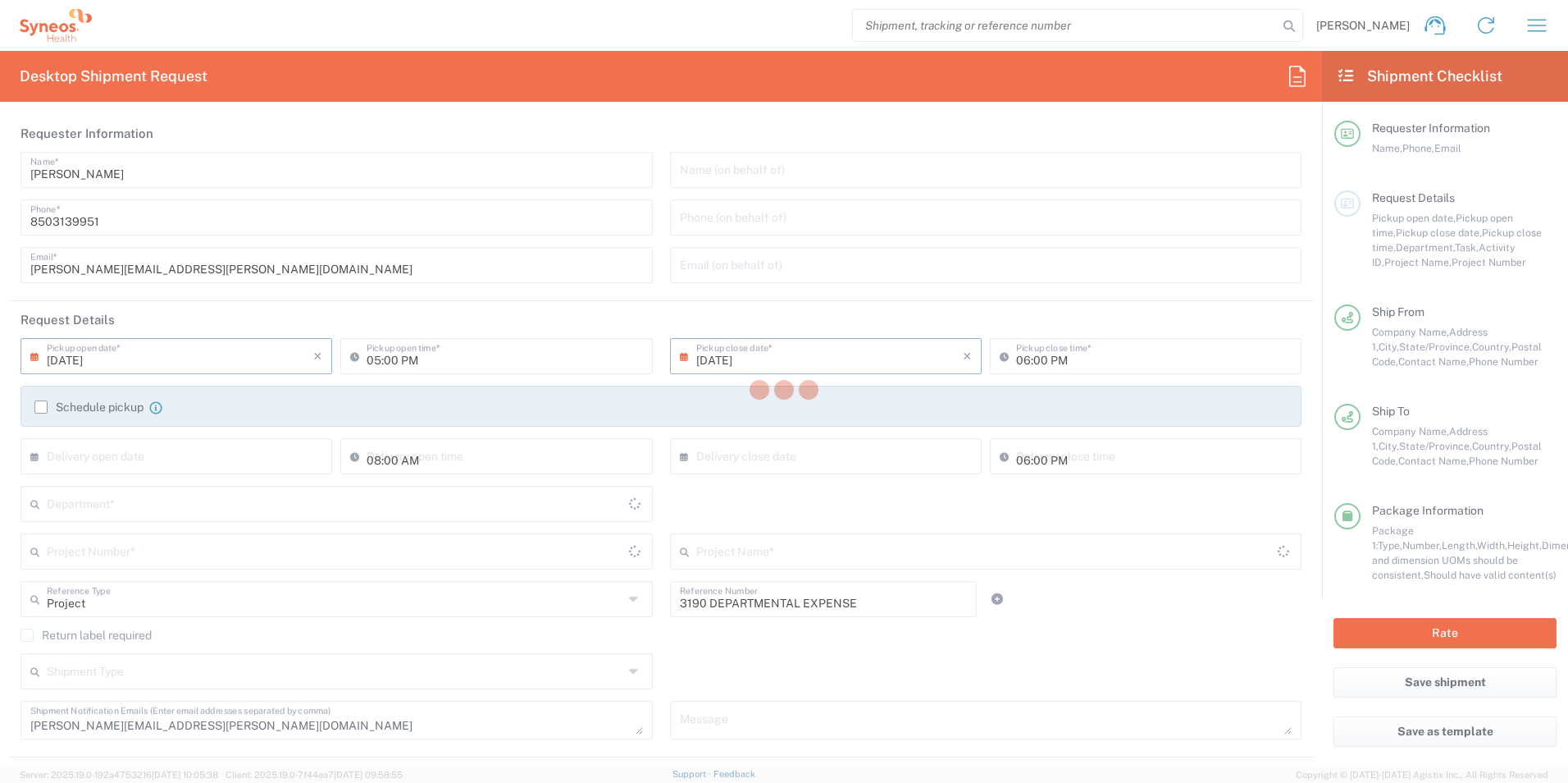
type input "[US_STATE]"
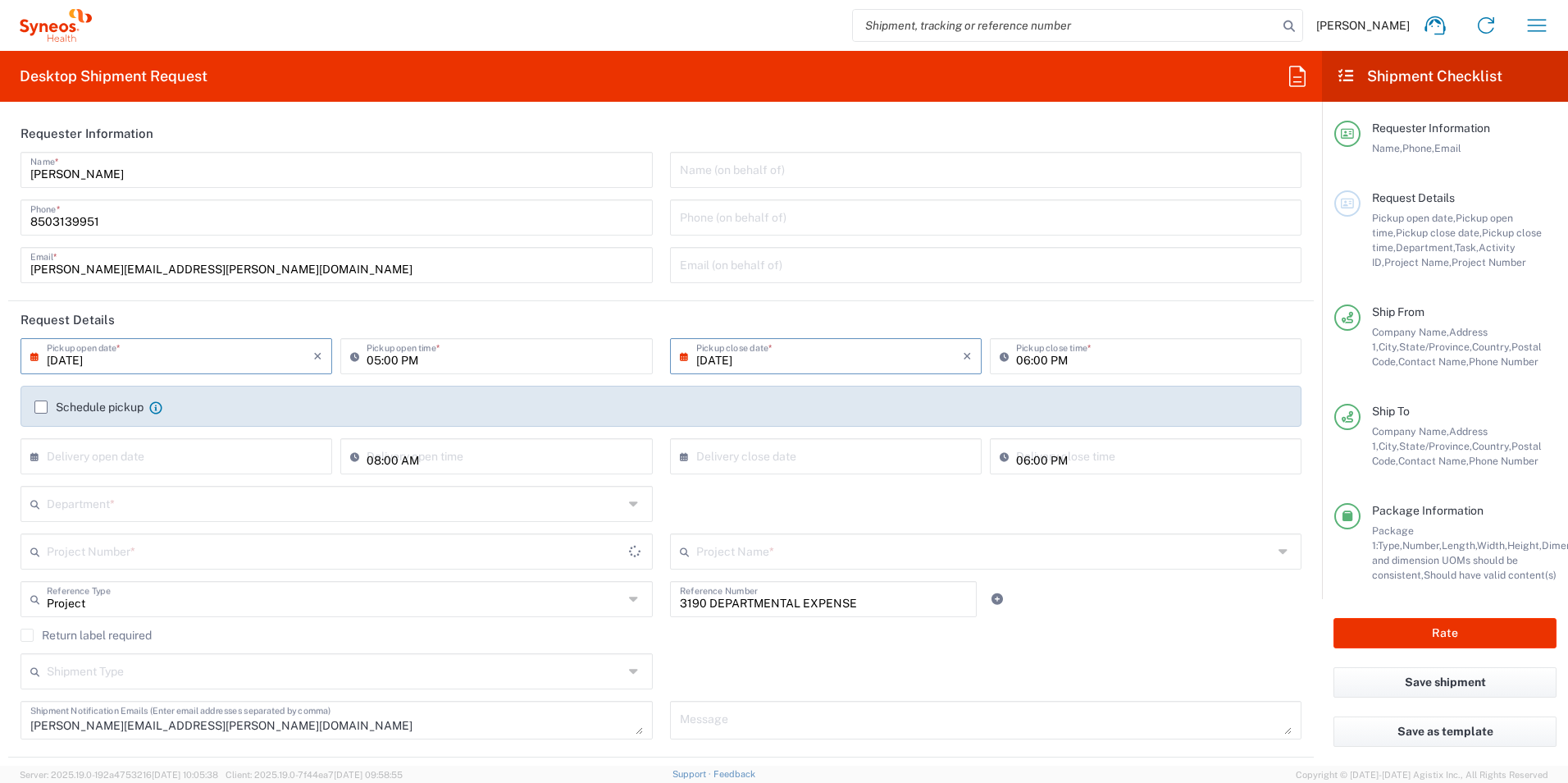
type input "Your Packaging"
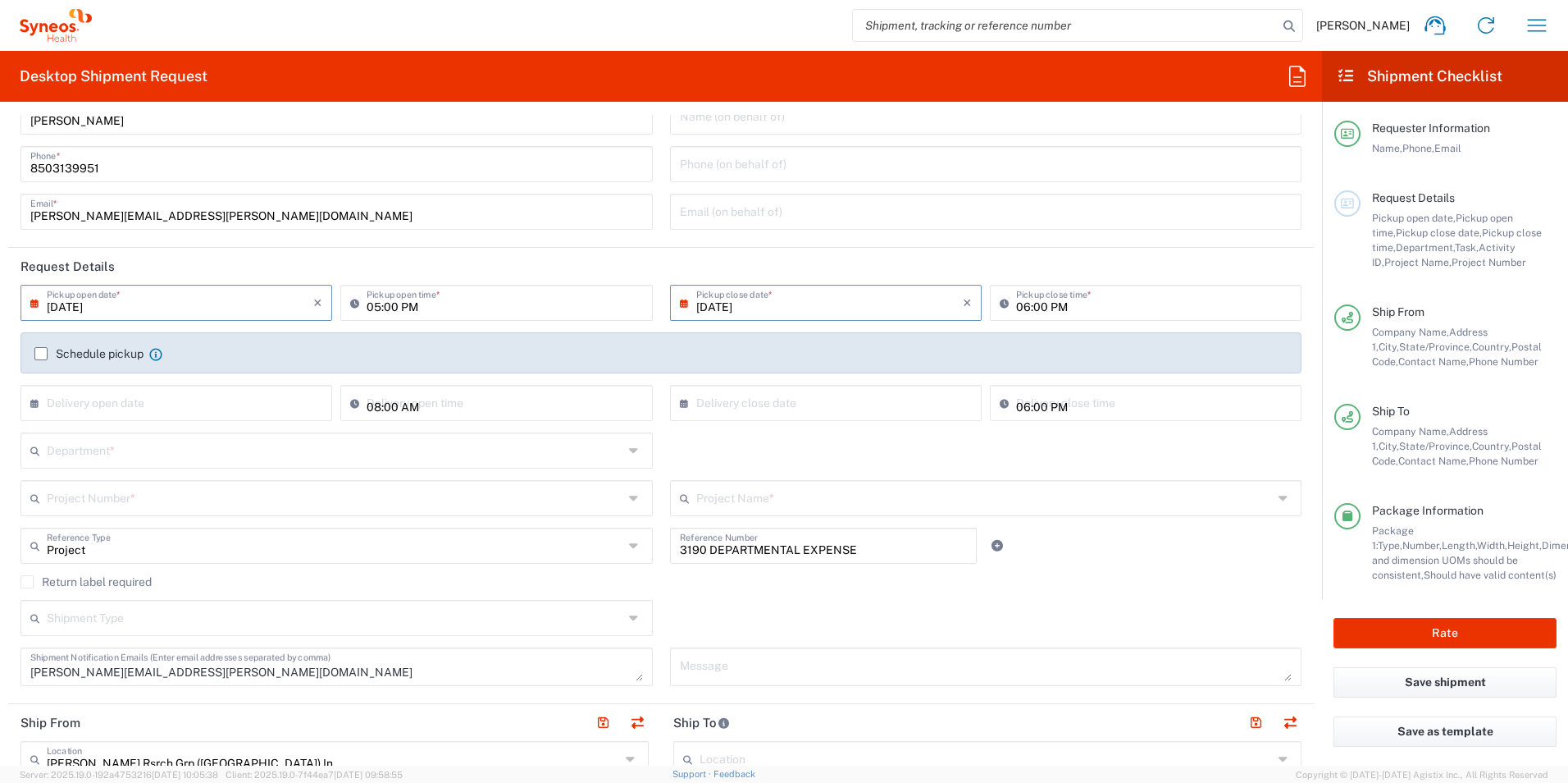
scroll to position [82, 0]
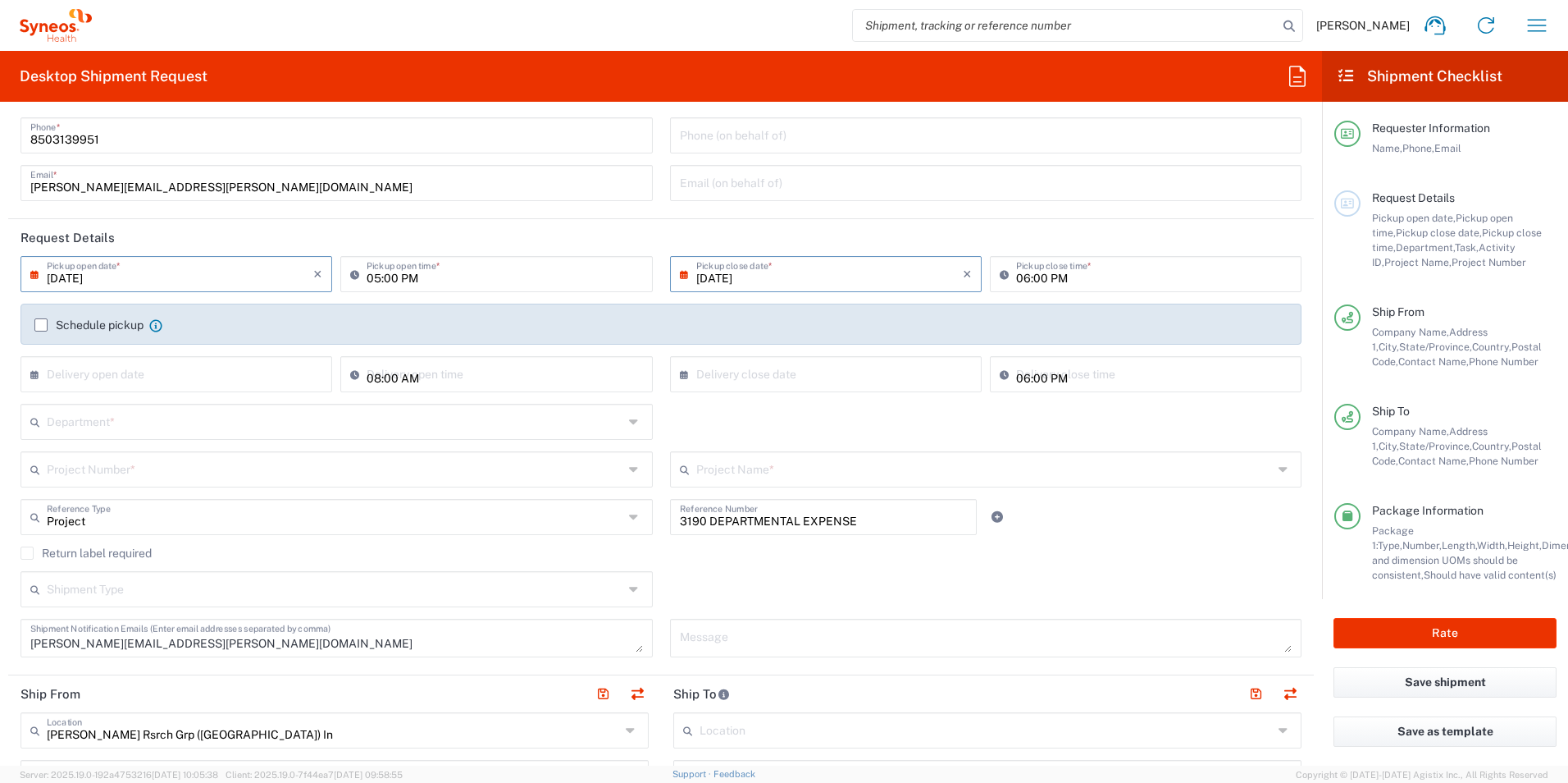
click at [141, 420] on input "text" at bounding box center [335, 421] width 577 height 29
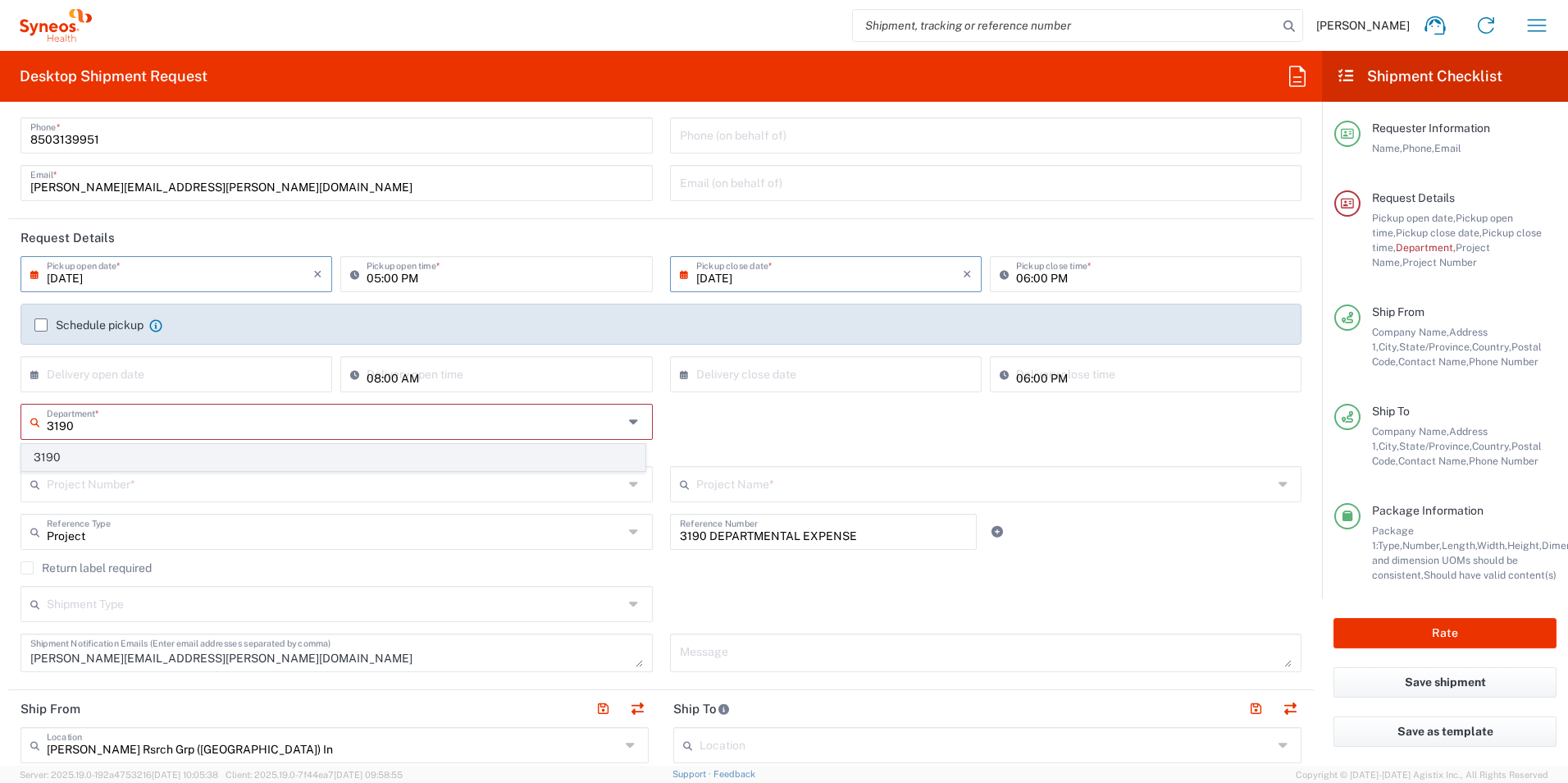
type input "3190"
click at [65, 459] on span "3190" at bounding box center [334, 456] width 623 height 25
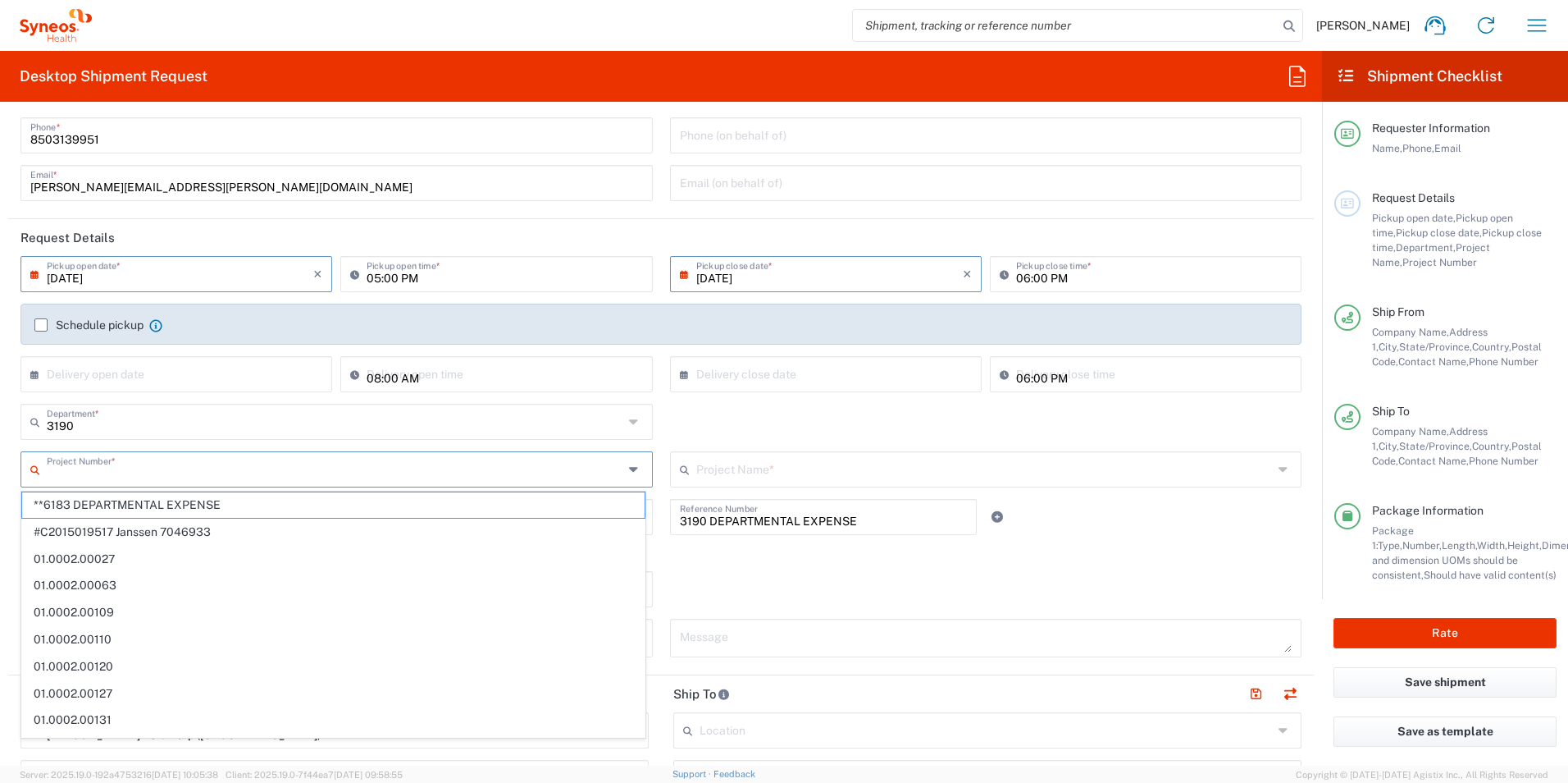
click at [118, 471] on input "text" at bounding box center [335, 468] width 577 height 29
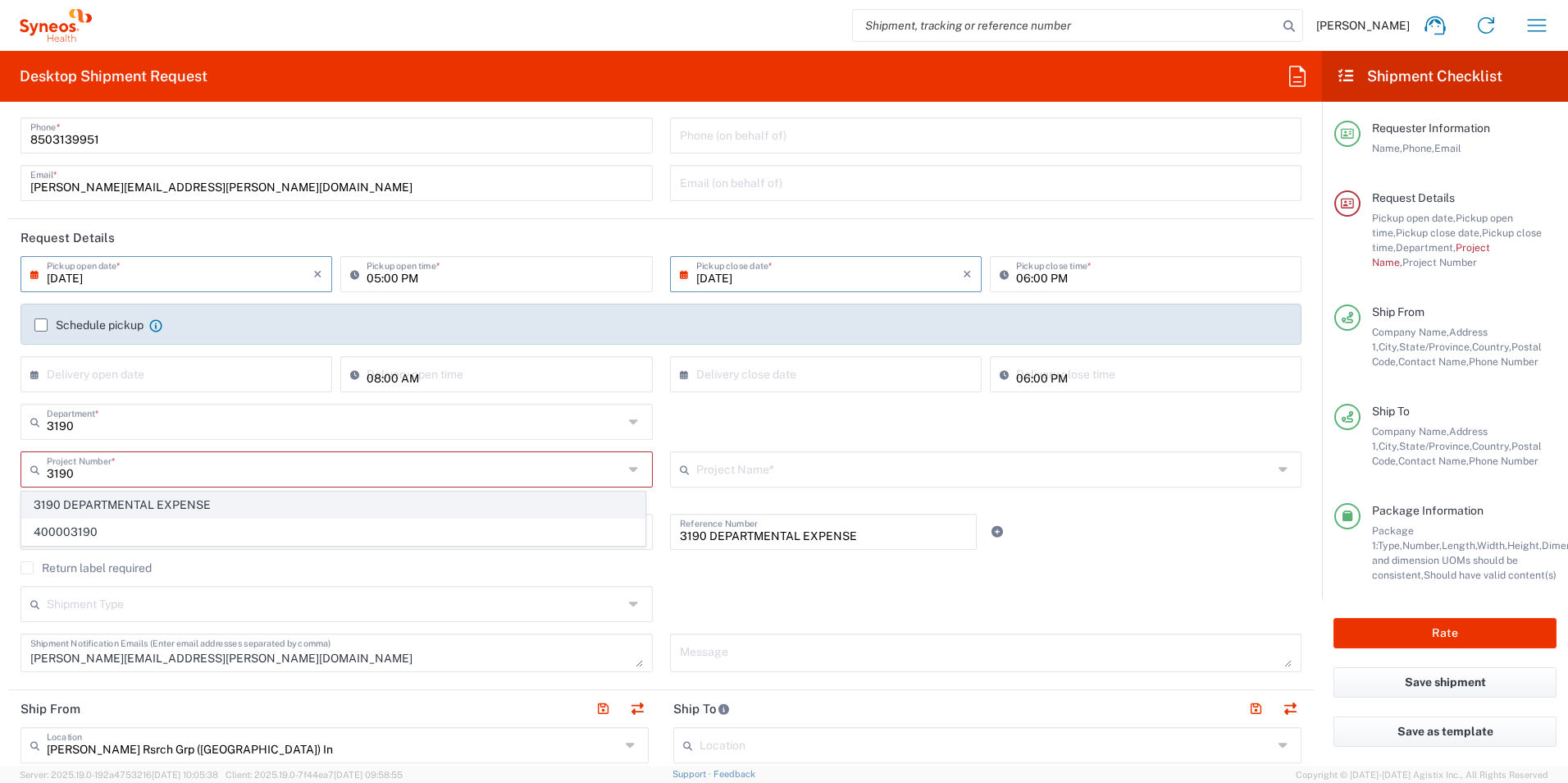
click at [134, 496] on span "3190 DEPARTMENTAL EXPENSE" at bounding box center [334, 504] width 623 height 25
type input "3190 DEPARTMENTAL EXPENSE"
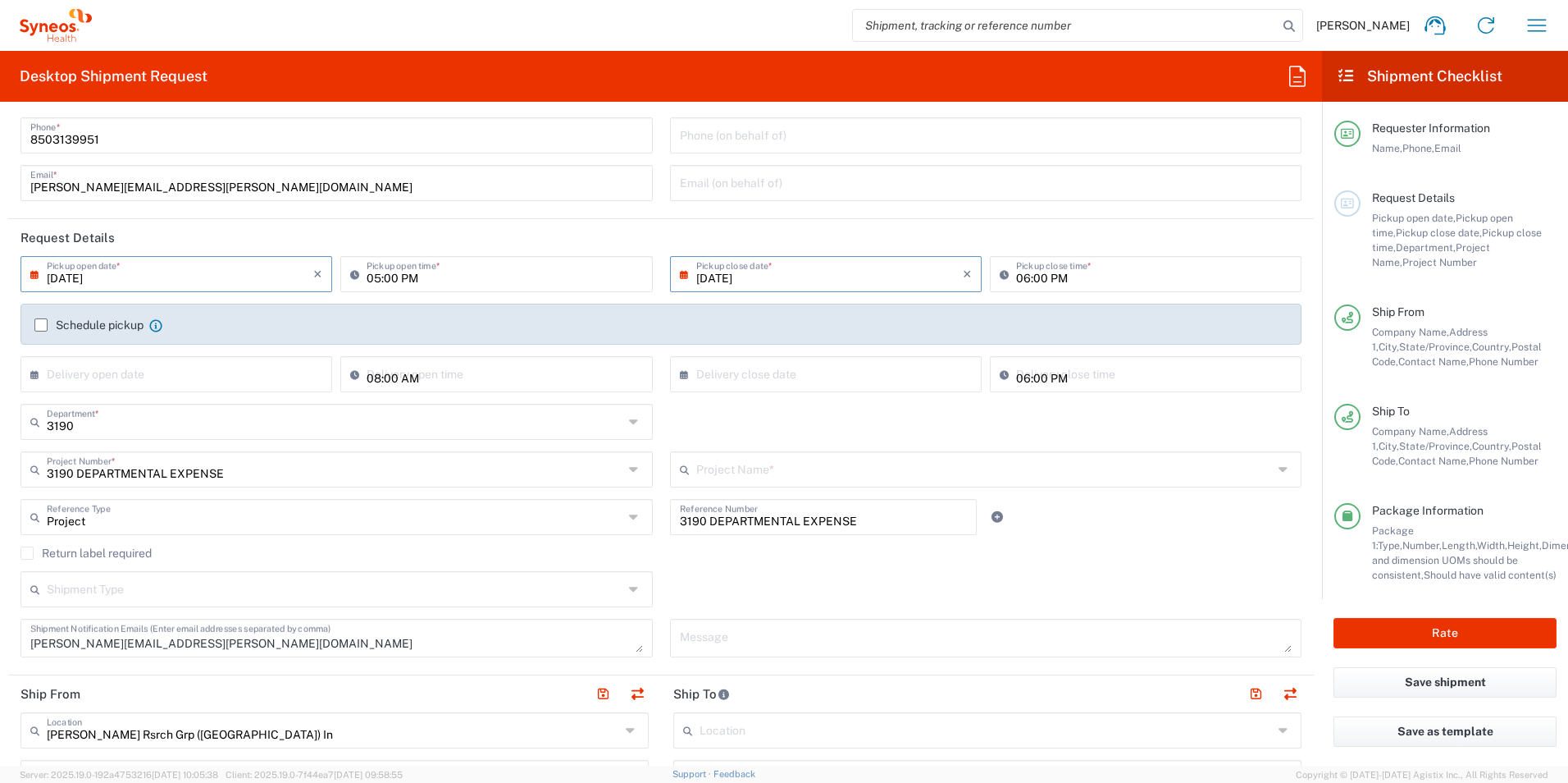
type input "3190 DEPARTMENTAL EXPENSE"
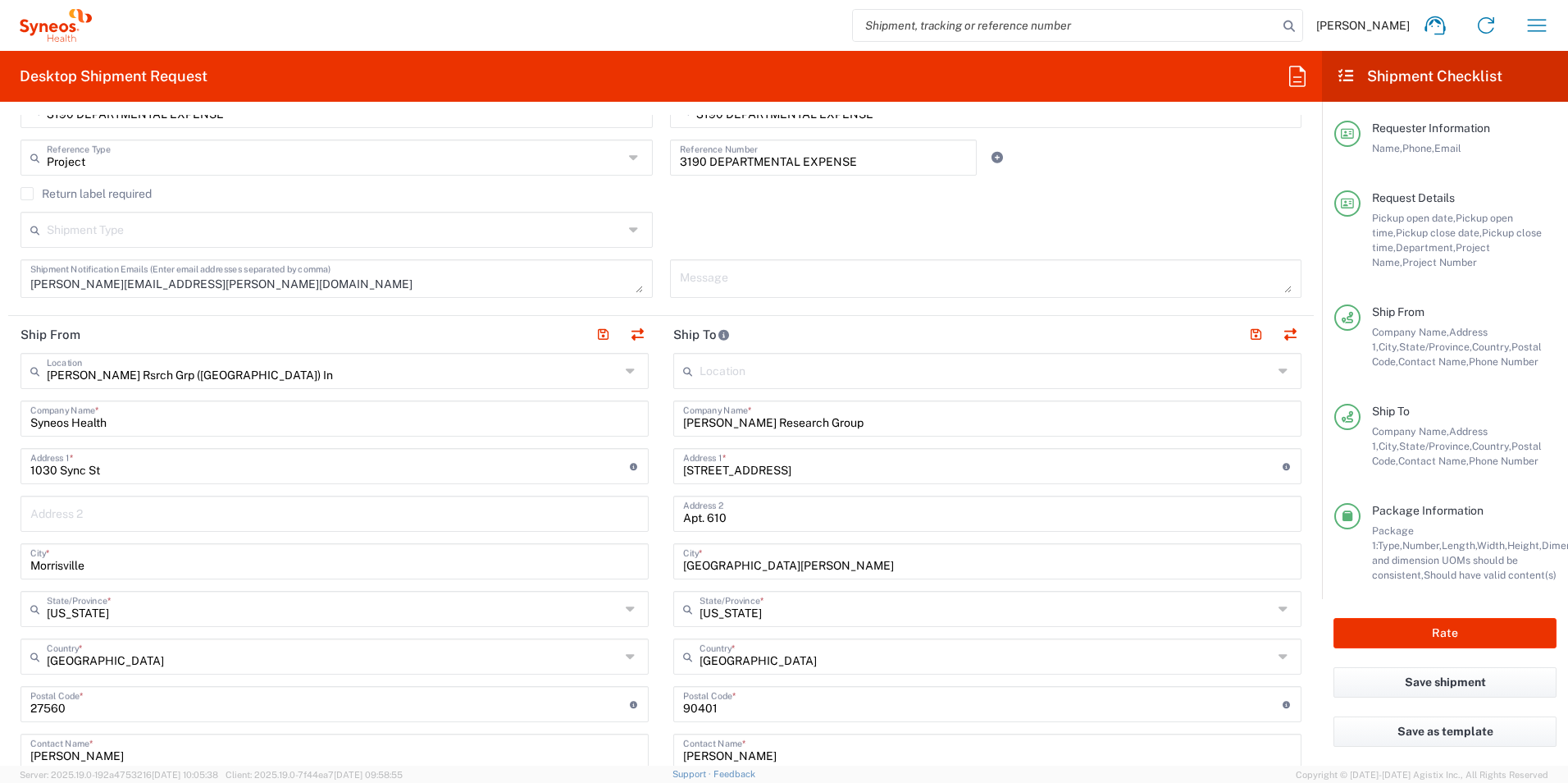
scroll to position [492, 0]
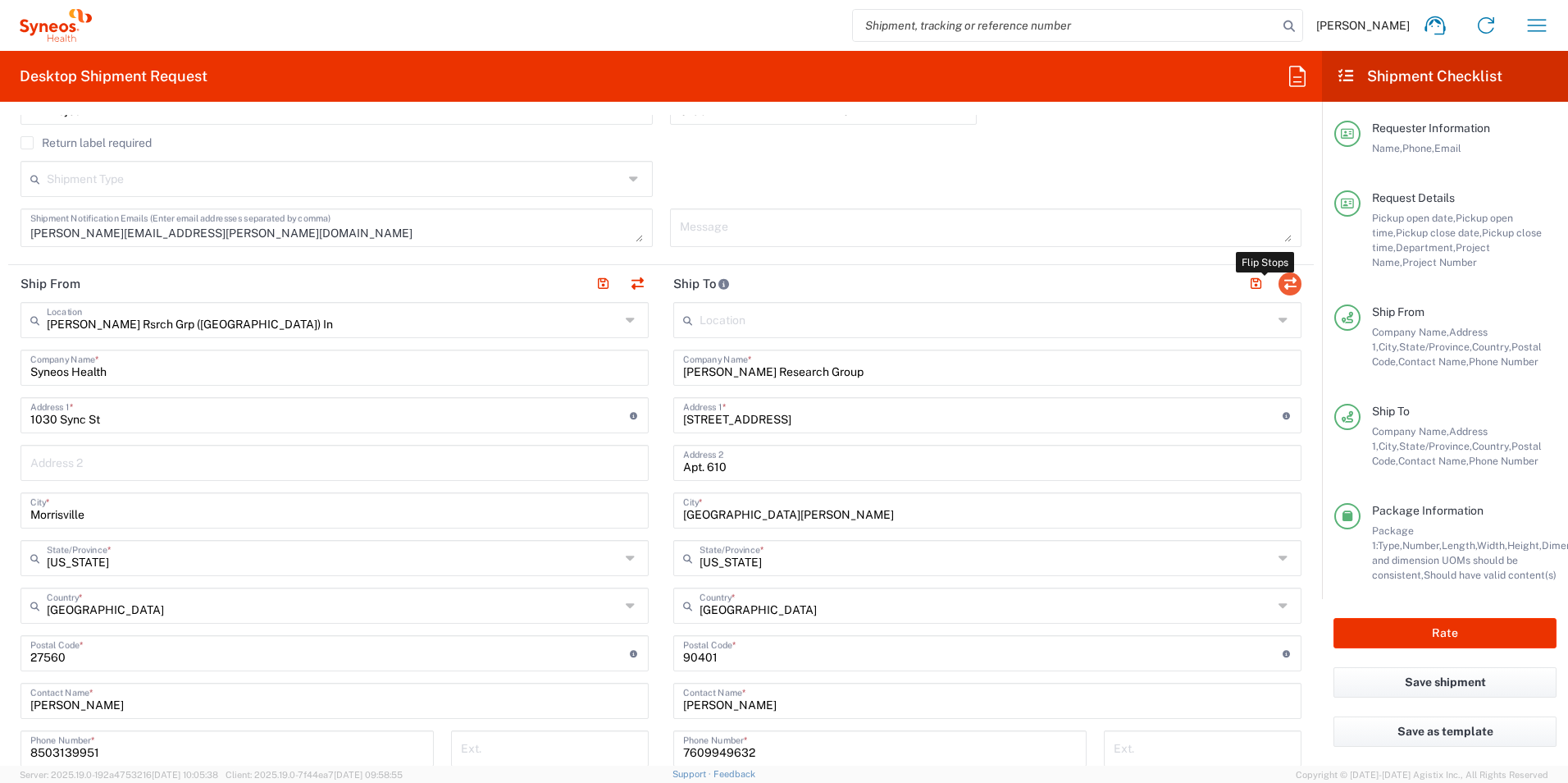
click at [1278, 285] on button "button" at bounding box center [1290, 283] width 23 height 23
type input "[PERSON_NAME] Research Group"
type input "[STREET_ADDRESS]"
type input "Apt. 610"
type input "[GEOGRAPHIC_DATA][PERSON_NAME]"
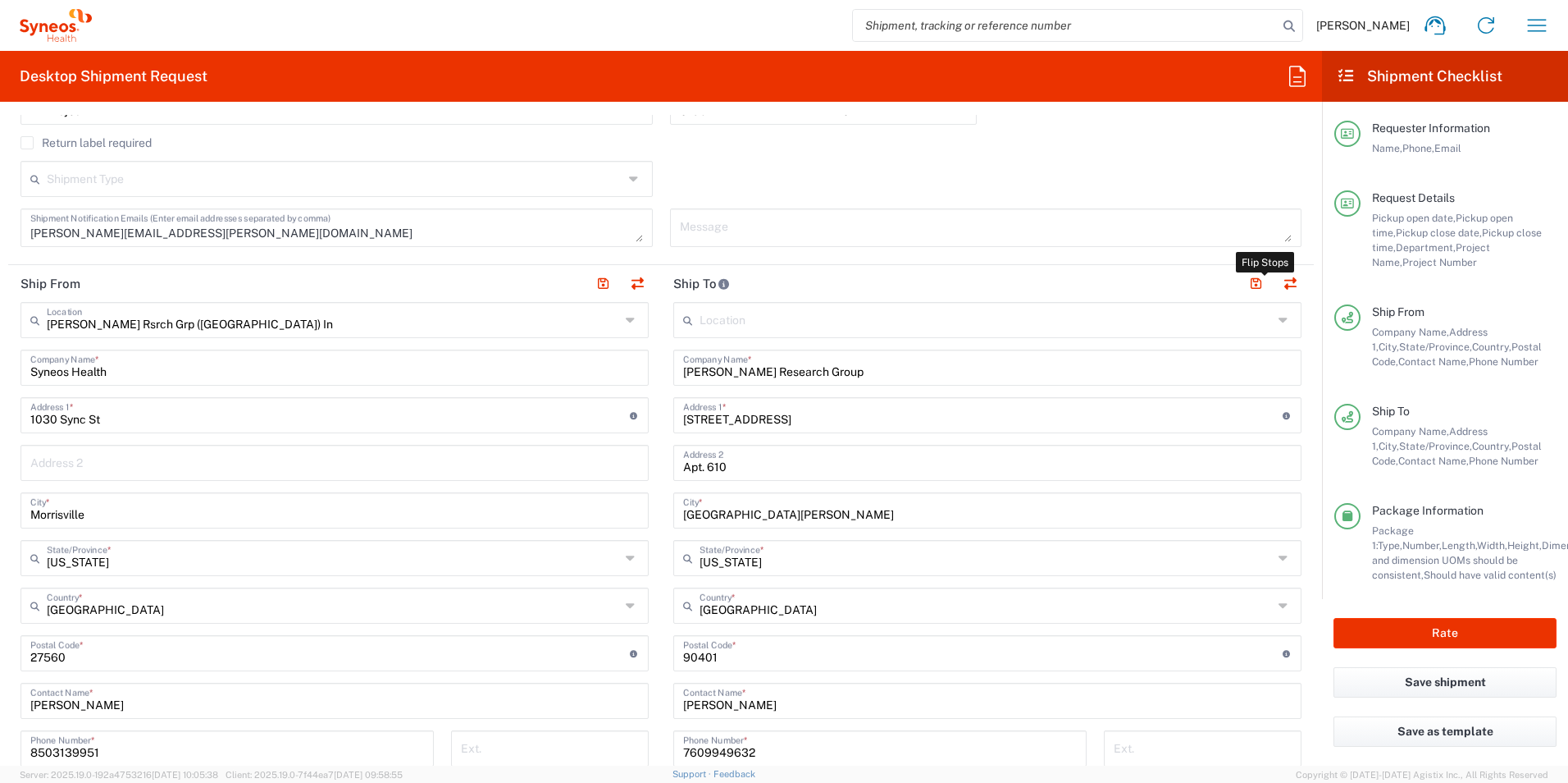
type input "[US_STATE]"
type input "90401"
type input "[PERSON_NAME]"
type input "7609949632"
type input "EORI"
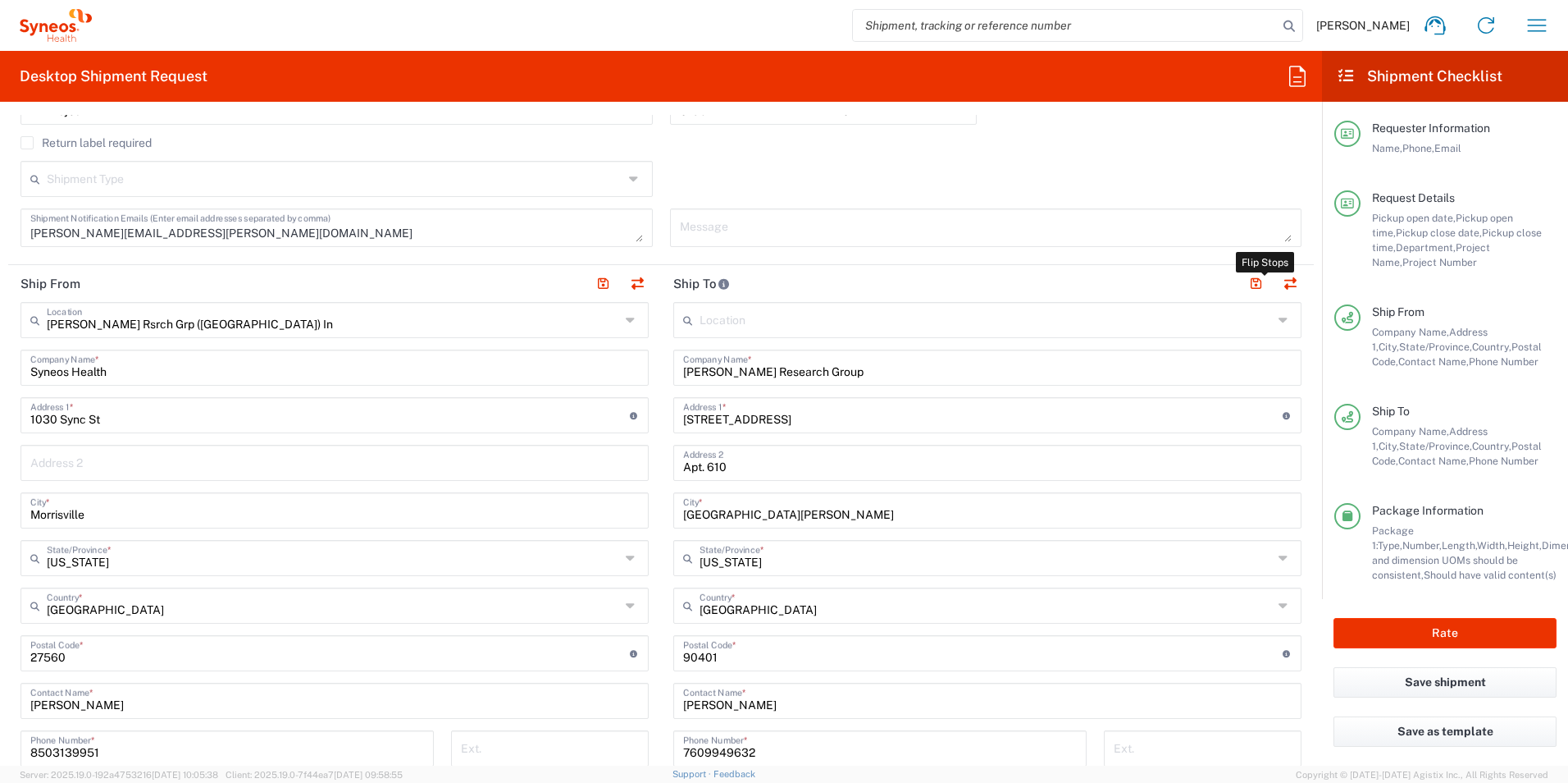
type input "[PERSON_NAME] Rsrch Grp ([GEOGRAPHIC_DATA]) In"
type input "Syneos Health"
type input "1030 Sync St"
type input "Morrisville"
type input "[US_STATE]"
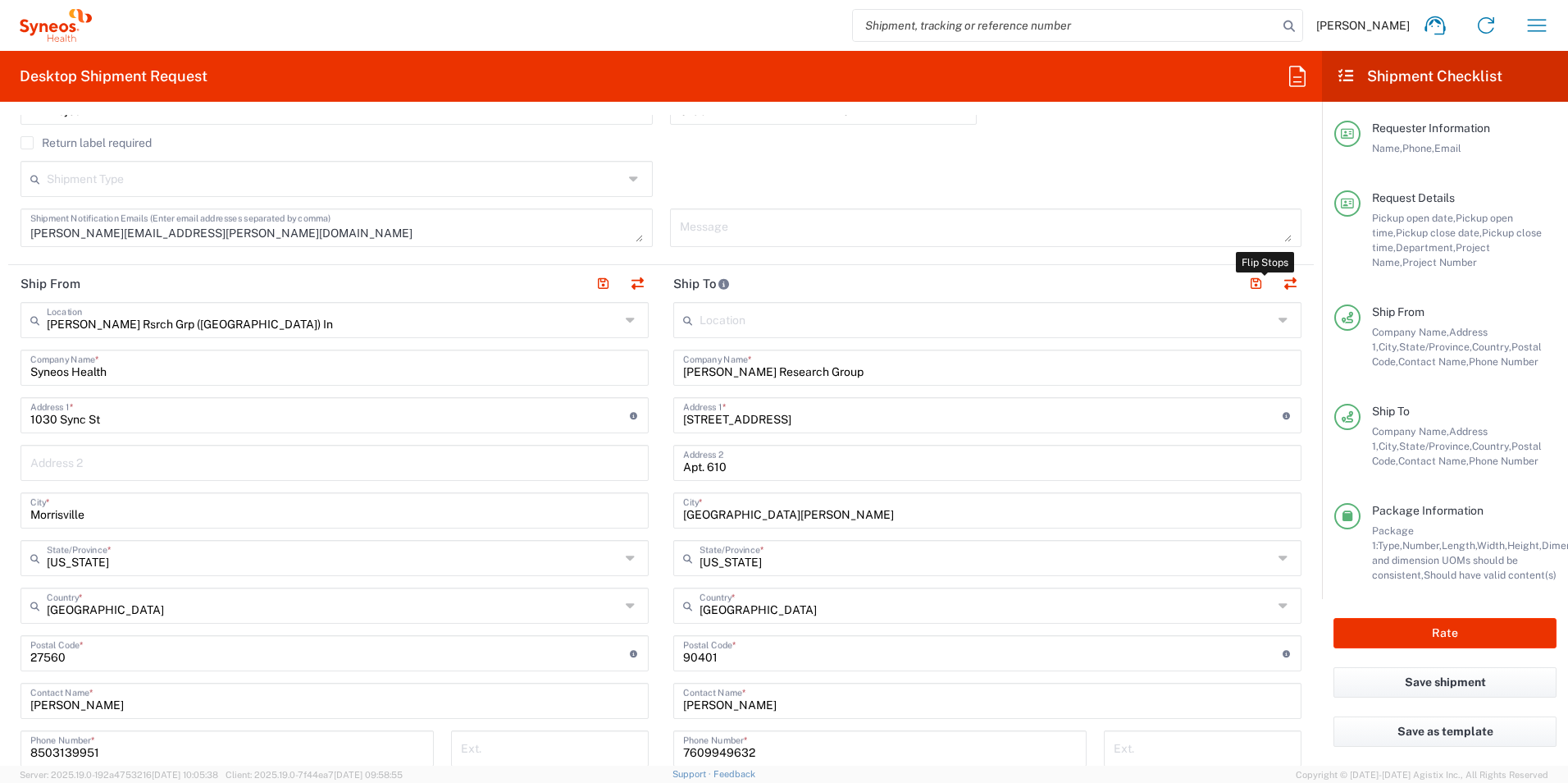
type input "27560"
type input "[PERSON_NAME]"
type input "8503139951"
type input "[PERSON_NAME][EMAIL_ADDRESS][PERSON_NAME][DOMAIN_NAME]"
type input "TIN"
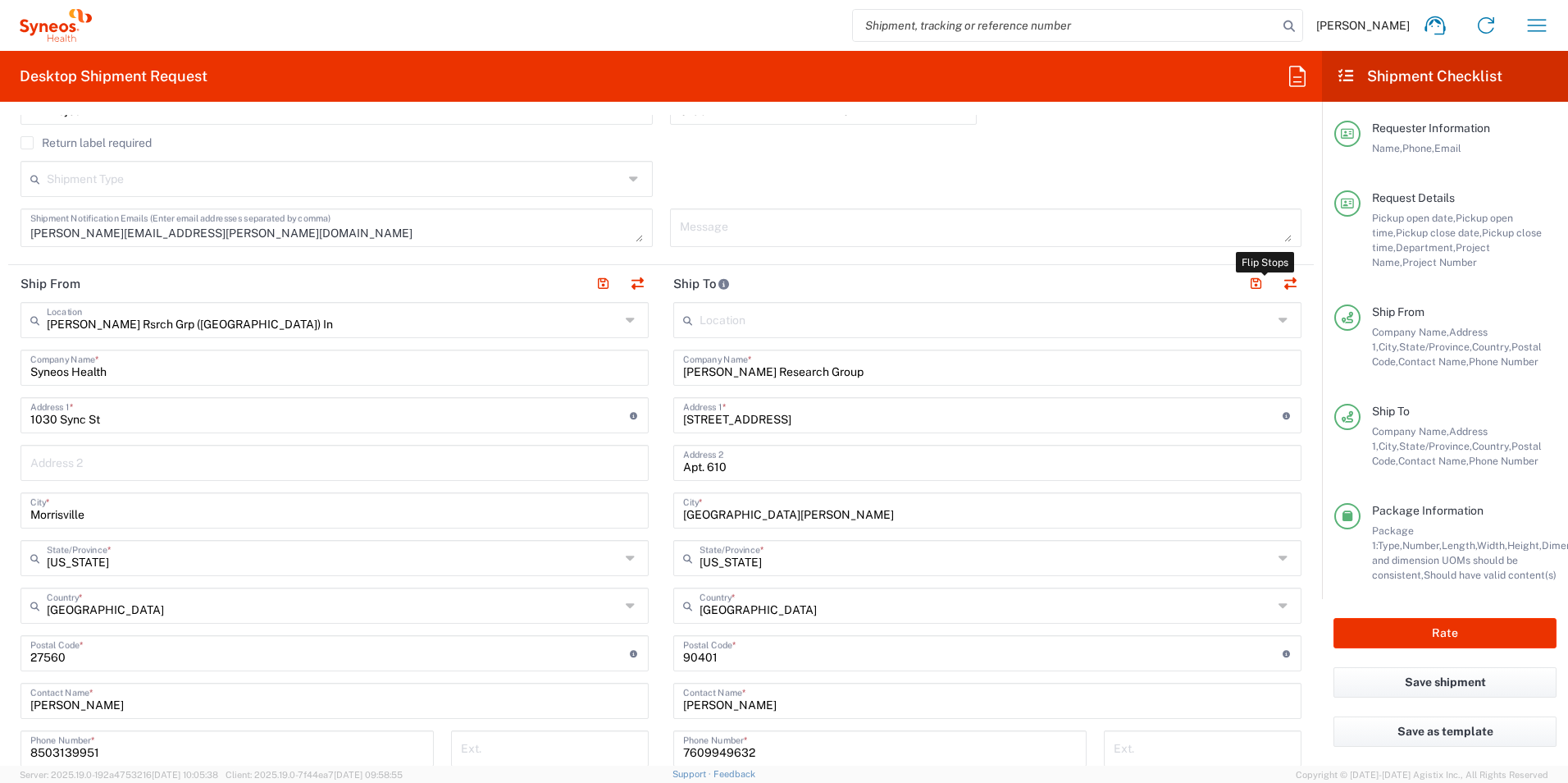
type input "352643847"
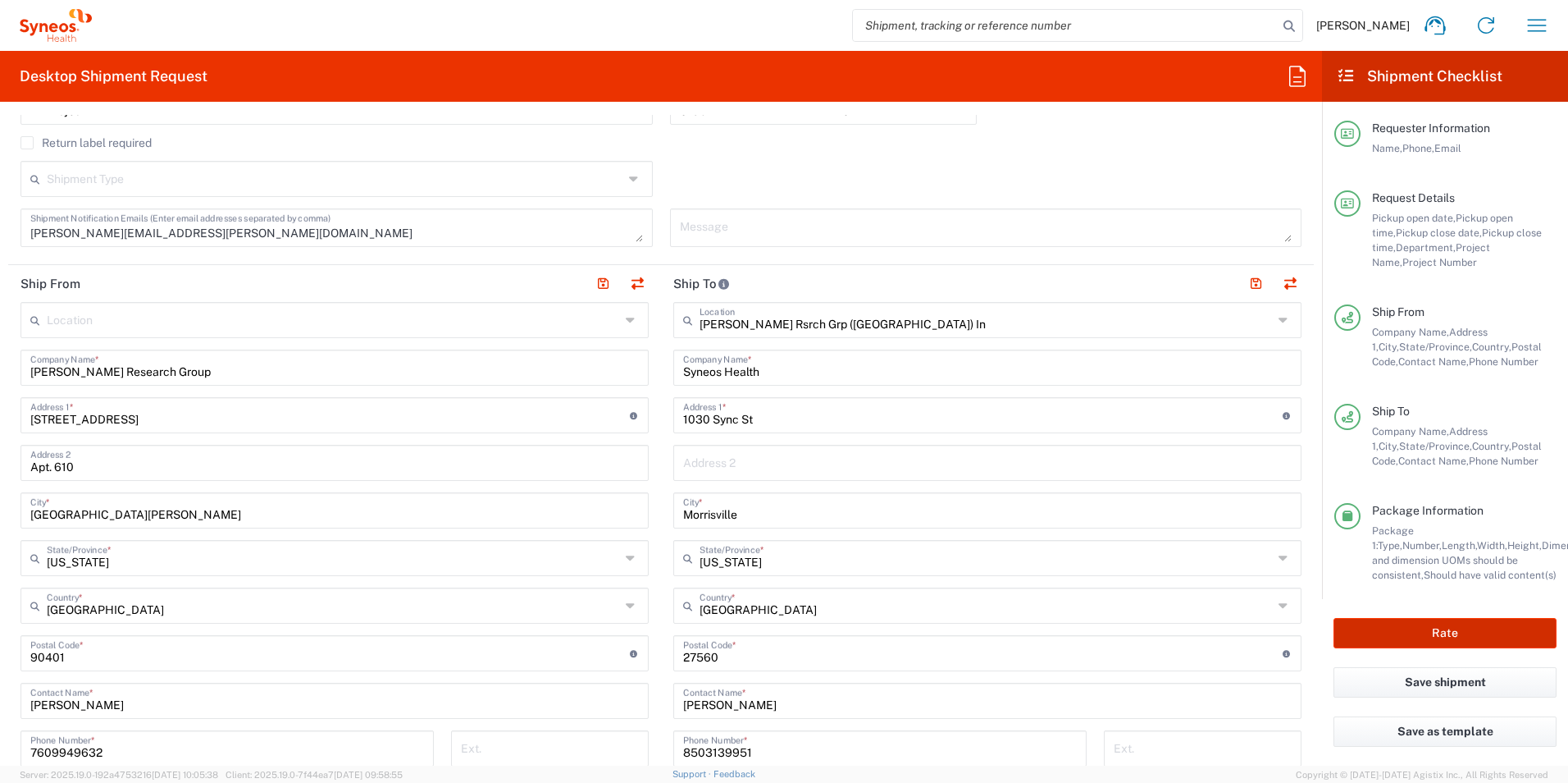
click at [1448, 631] on button "Rate" at bounding box center [1444, 632] width 223 height 30
type input "3190 DEPARTMENTAL EXPENSE"
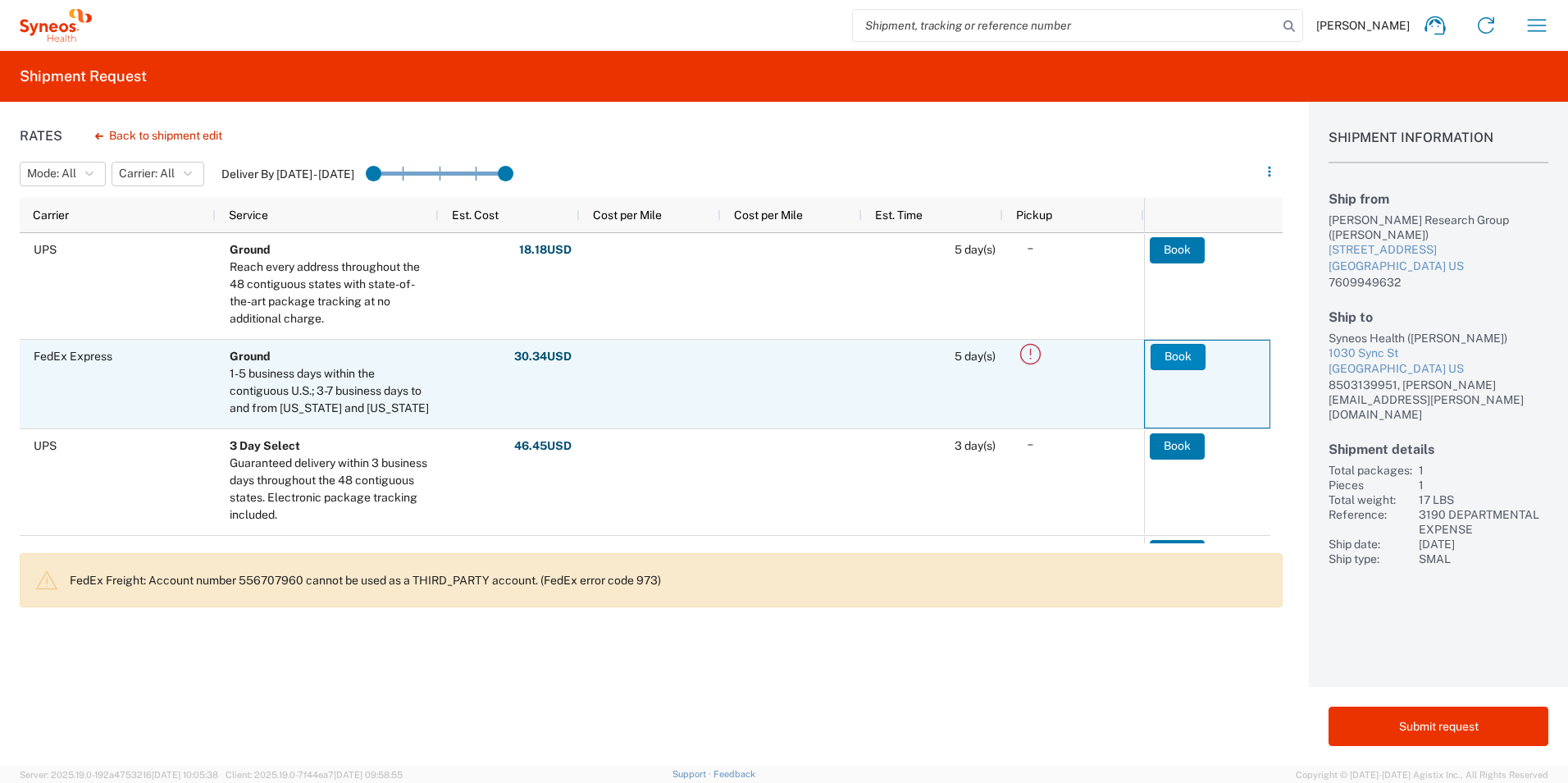
click at [1198, 361] on button "Book" at bounding box center [1178, 357] width 55 height 26
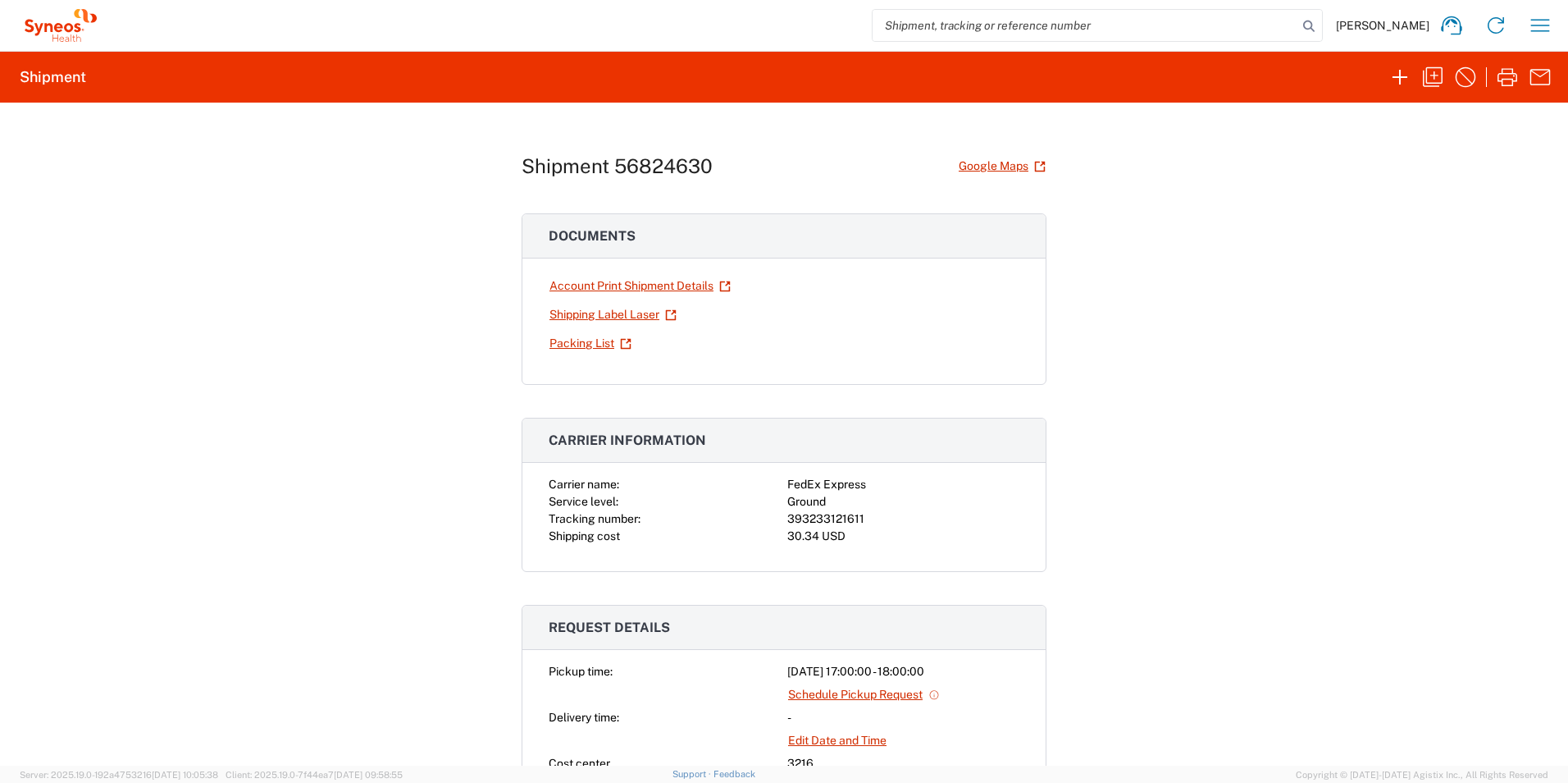
click at [594, 308] on link "Shipping Label Laser" at bounding box center [612, 314] width 129 height 29
